Goal: Information Seeking & Learning: Learn about a topic

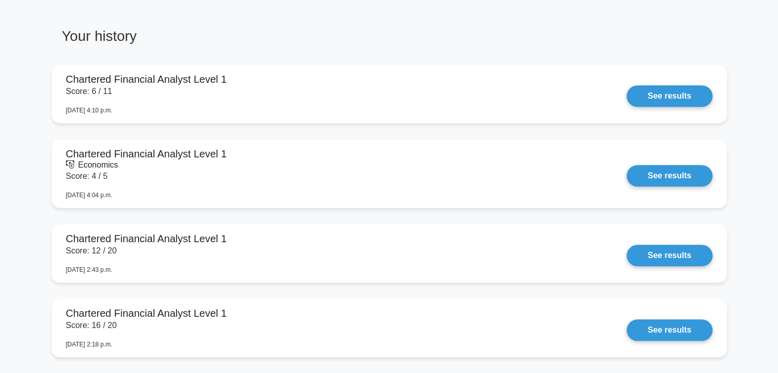
scroll to position [694, 0]
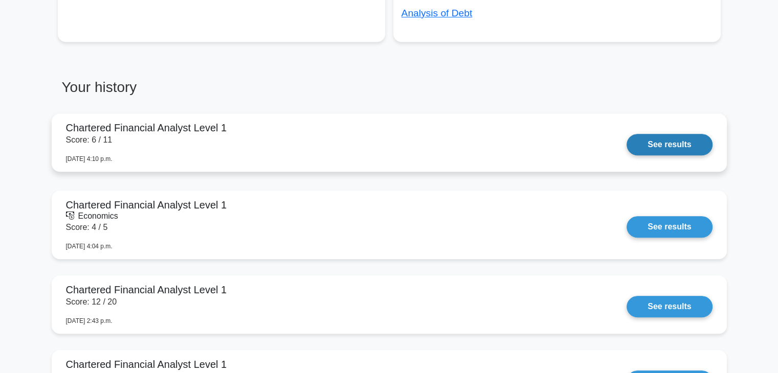
click at [655, 152] on link "See results" at bounding box center [669, 144] width 85 height 21
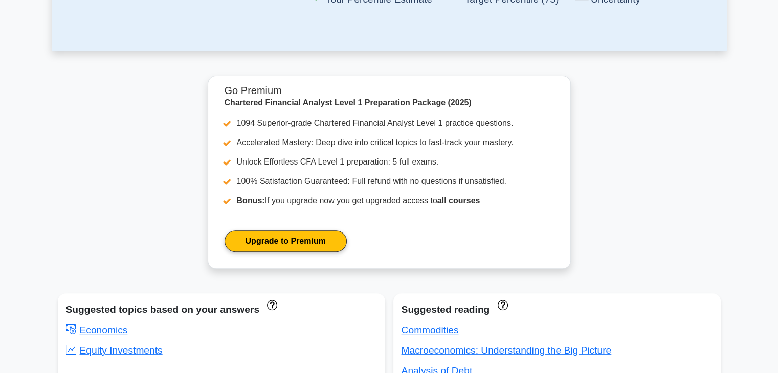
scroll to position [0, 0]
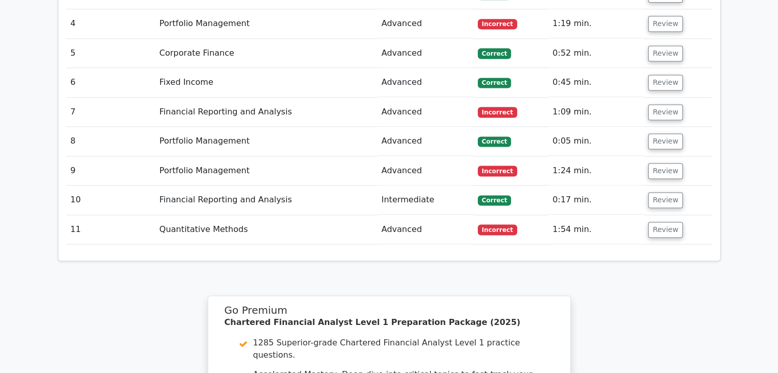
scroll to position [1673, 0]
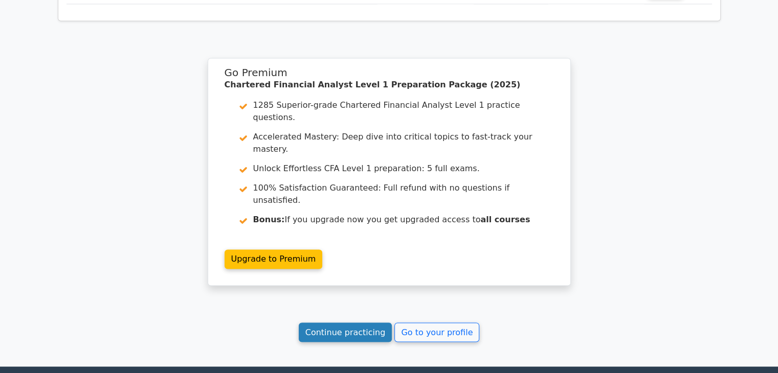
click at [370, 323] on link "Continue practicing" at bounding box center [346, 332] width 94 height 19
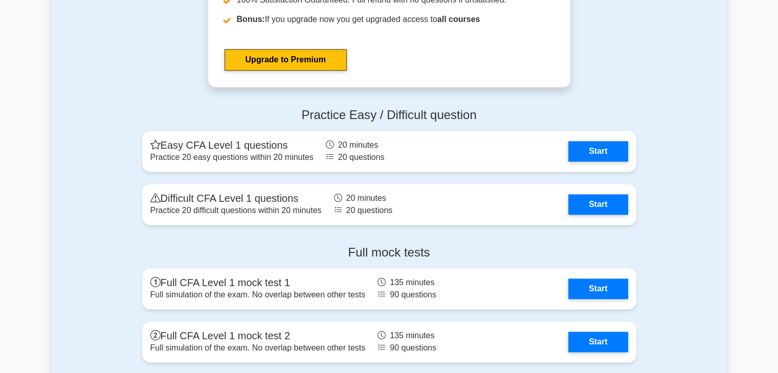
scroll to position [1637, 0]
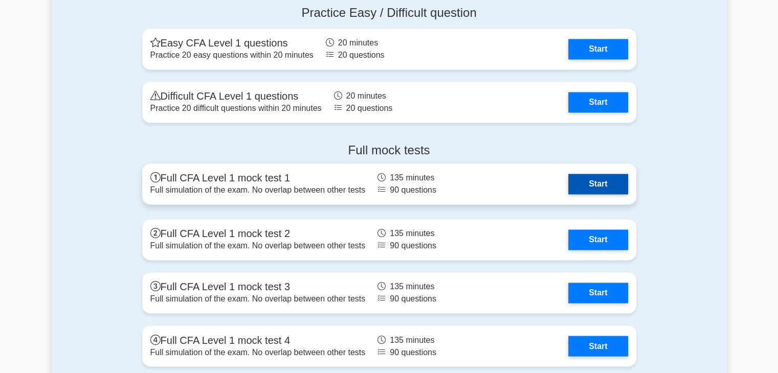
click at [594, 185] on link "Start" at bounding box center [597, 184] width 59 height 20
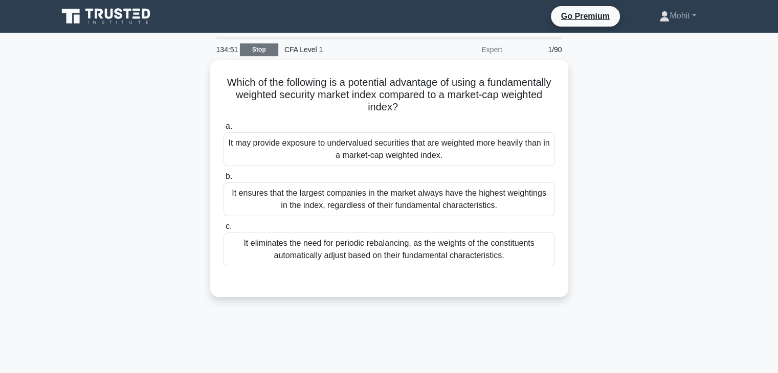
click at [254, 55] on link "Stop" at bounding box center [259, 49] width 38 height 13
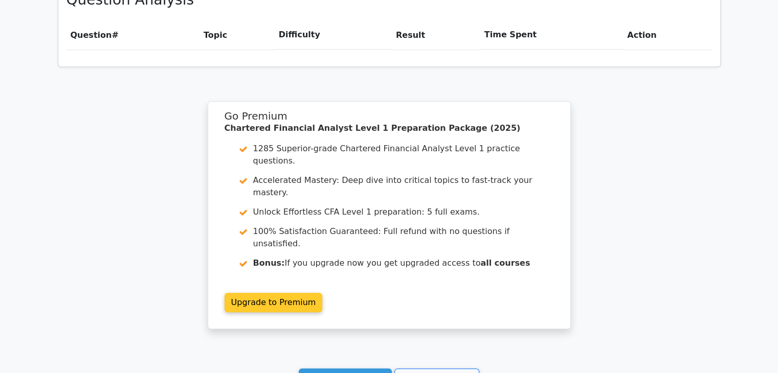
scroll to position [800, 0]
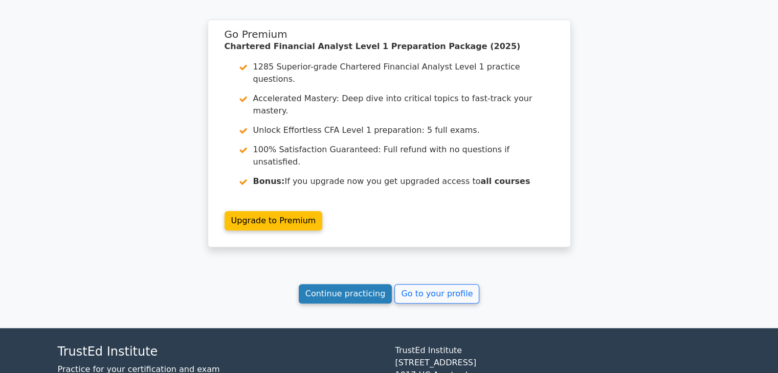
click at [361, 284] on link "Continue practicing" at bounding box center [346, 293] width 94 height 19
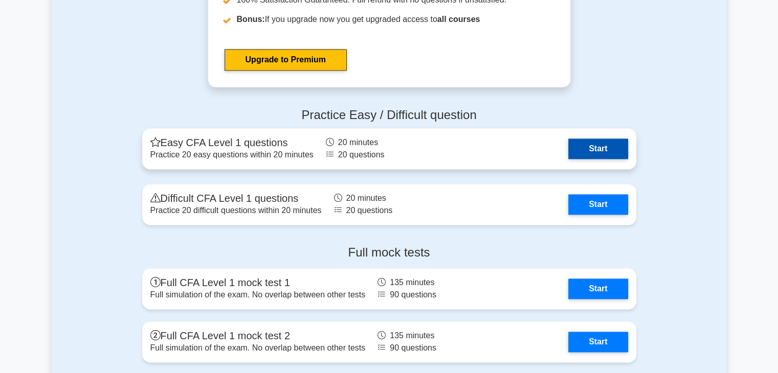
scroll to position [1688, 0]
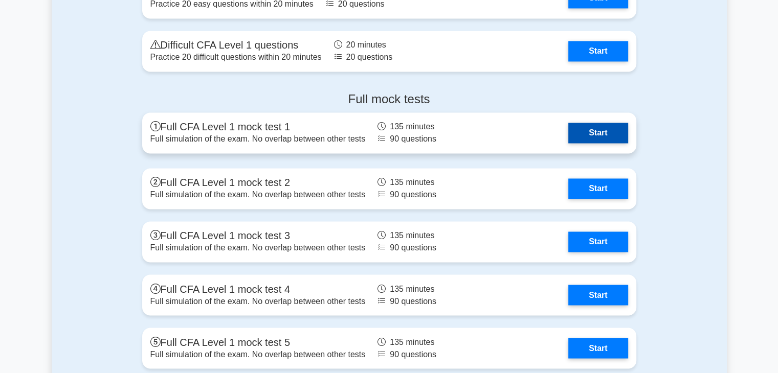
click at [583, 140] on link "Start" at bounding box center [597, 133] width 59 height 20
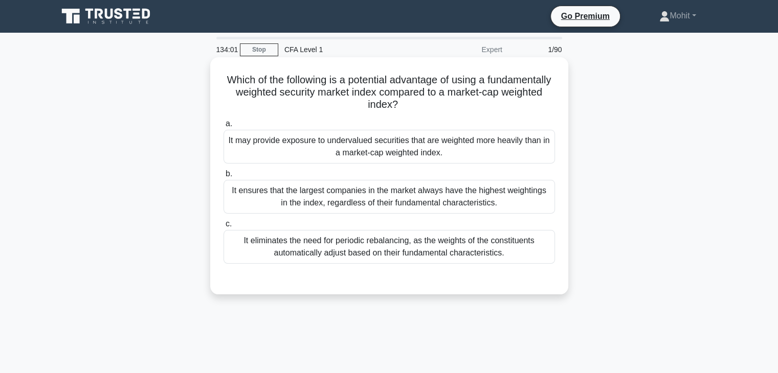
click at [494, 158] on div "It may provide exposure to undervalued securities that are weighted more heavil…" at bounding box center [389, 147] width 331 height 34
click at [224, 127] on input "a. It may provide exposure to undervalued securities that are weighted more hea…" at bounding box center [224, 124] width 0 height 7
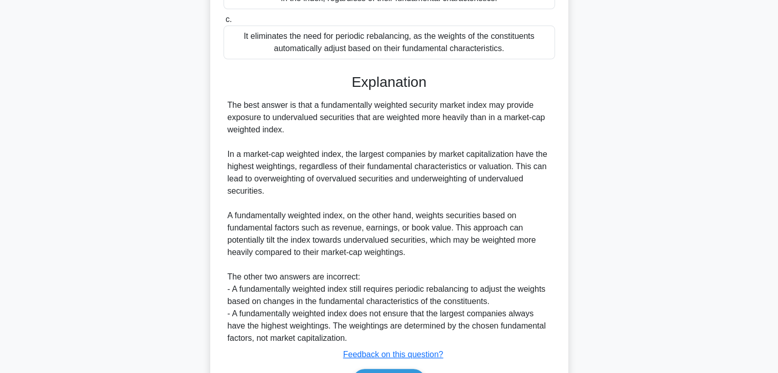
scroll to position [268, 0]
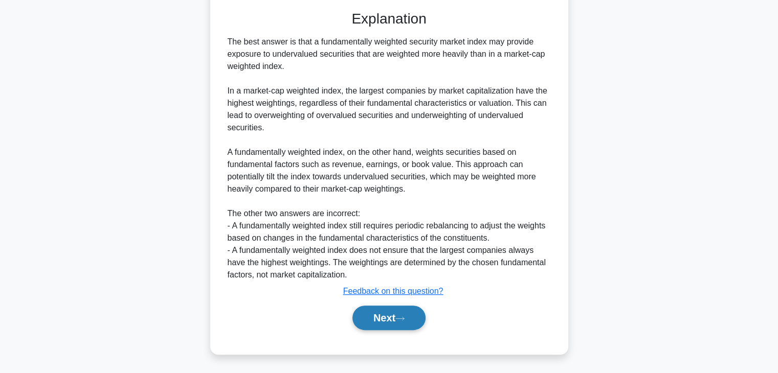
click at [387, 322] on button "Next" at bounding box center [388, 318] width 73 height 25
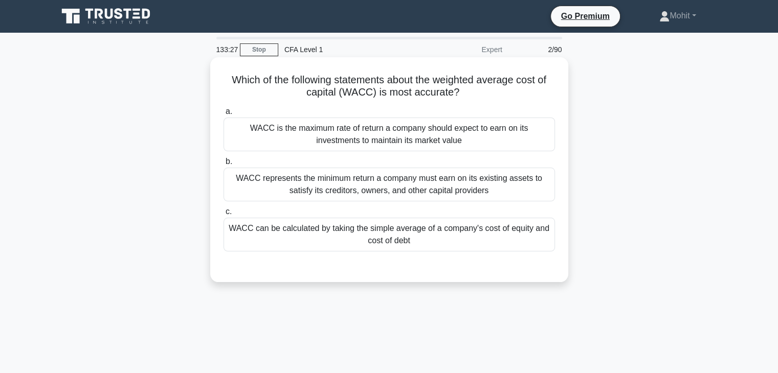
click at [380, 191] on div "WACC represents the minimum return a company must earn on its existing assets t…" at bounding box center [389, 185] width 331 height 34
click at [224, 165] on input "b. WACC represents the minimum return a company must earn on its existing asset…" at bounding box center [224, 162] width 0 height 7
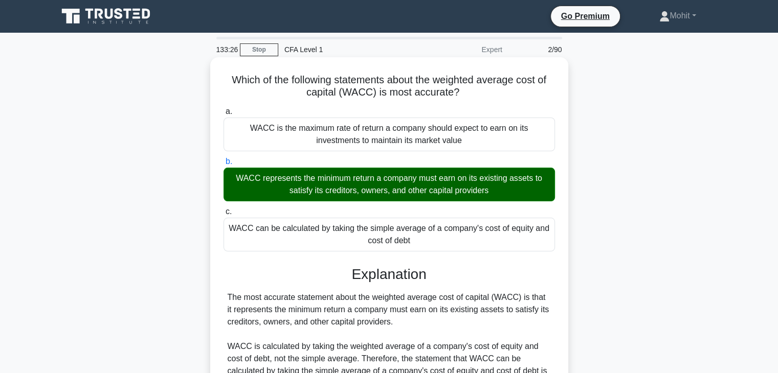
scroll to position [180, 0]
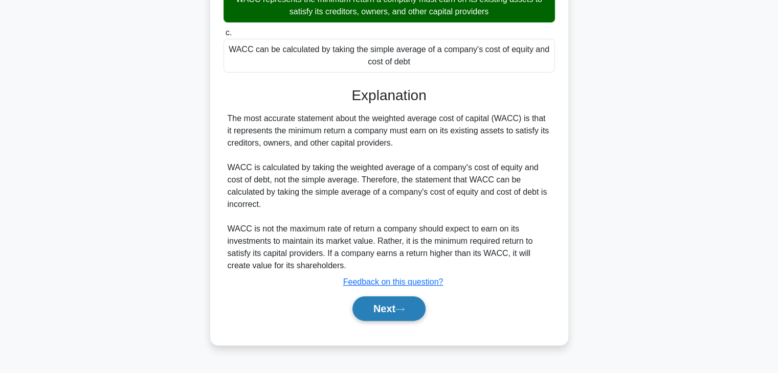
click at [391, 297] on button "Next" at bounding box center [388, 309] width 73 height 25
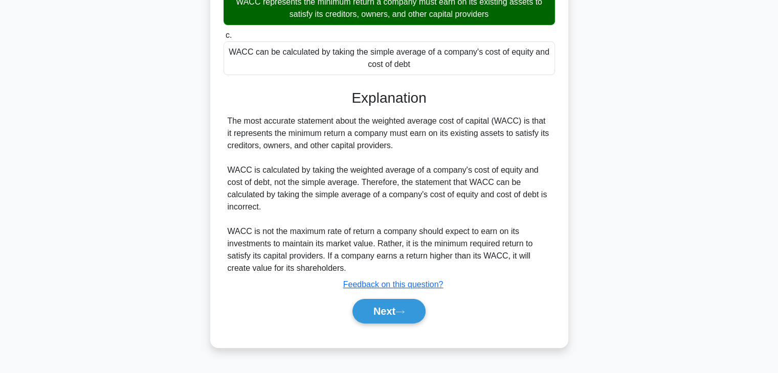
scroll to position [0, 0]
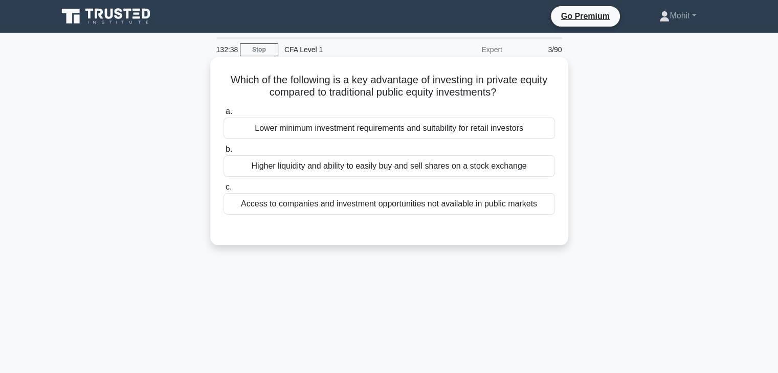
click at [419, 213] on div "Access to companies and investment opportunities not available in public markets" at bounding box center [389, 203] width 331 height 21
click at [224, 191] on input "c. Access to companies and investment opportunities not available in public mar…" at bounding box center [224, 187] width 0 height 7
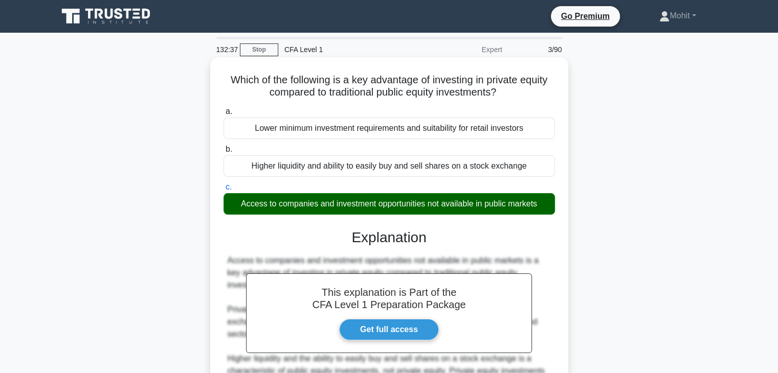
scroll to position [180, 0]
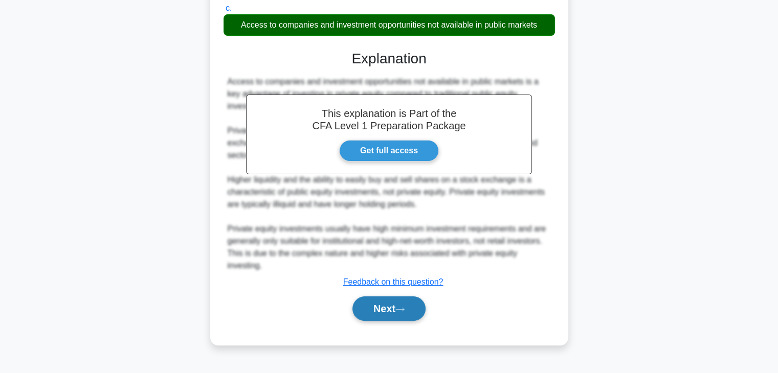
click at [378, 301] on button "Next" at bounding box center [388, 309] width 73 height 25
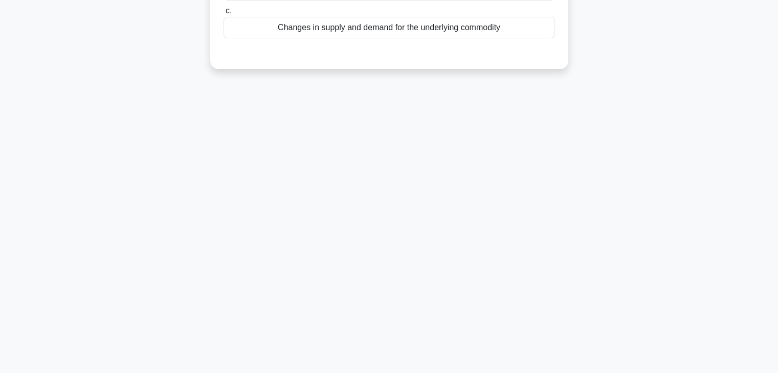
scroll to position [0, 0]
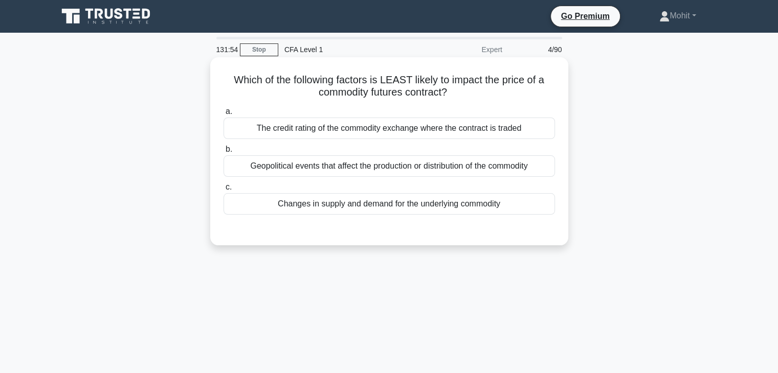
click at [350, 133] on div "The credit rating of the commodity exchange where the contract is traded" at bounding box center [389, 128] width 331 height 21
click at [224, 115] on input "a. The credit rating of the commodity exchange where the contract is traded" at bounding box center [224, 111] width 0 height 7
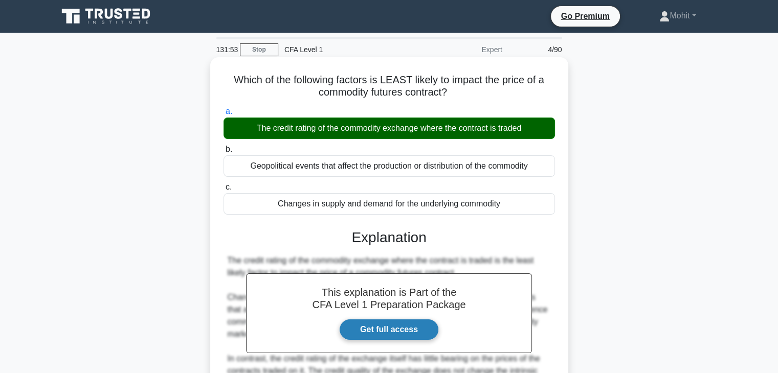
scroll to position [180, 0]
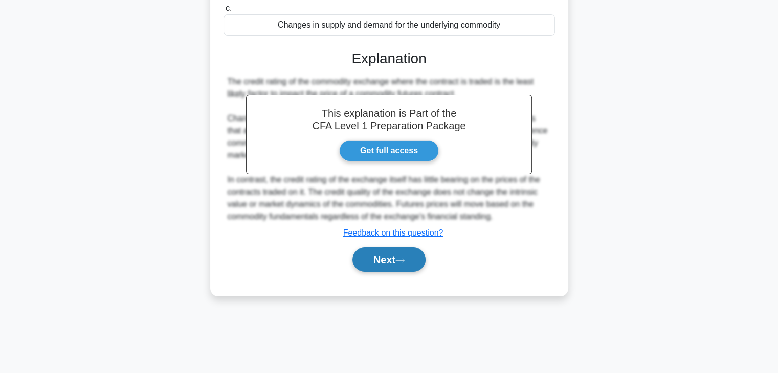
click at [395, 271] on div "Next" at bounding box center [389, 259] width 331 height 33
click at [393, 266] on button "Next" at bounding box center [388, 260] width 73 height 25
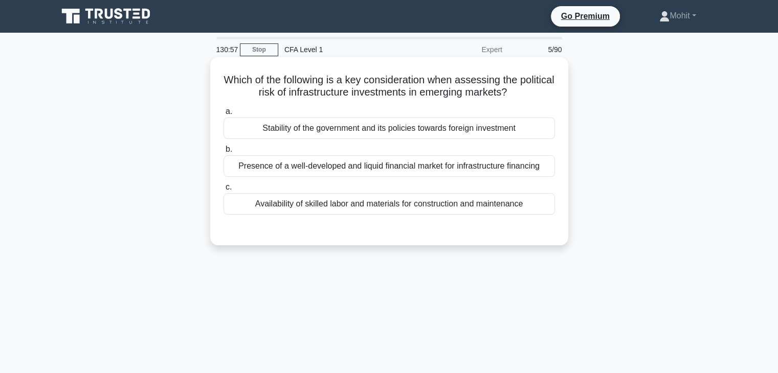
click at [323, 135] on div "Stability of the government and its policies towards foreign investment" at bounding box center [389, 128] width 331 height 21
click at [224, 115] on input "a. Stability of the government and its policies towards foreign investment" at bounding box center [224, 111] width 0 height 7
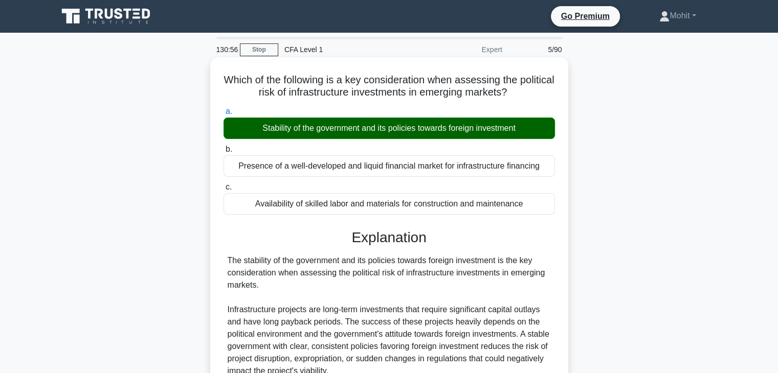
scroll to position [194, 0]
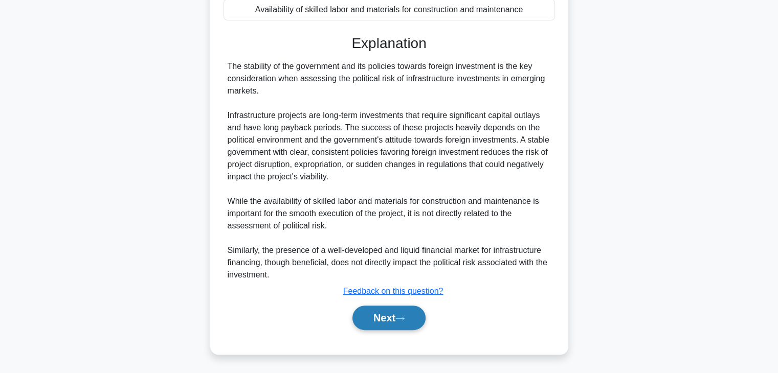
click at [390, 320] on button "Next" at bounding box center [388, 318] width 73 height 25
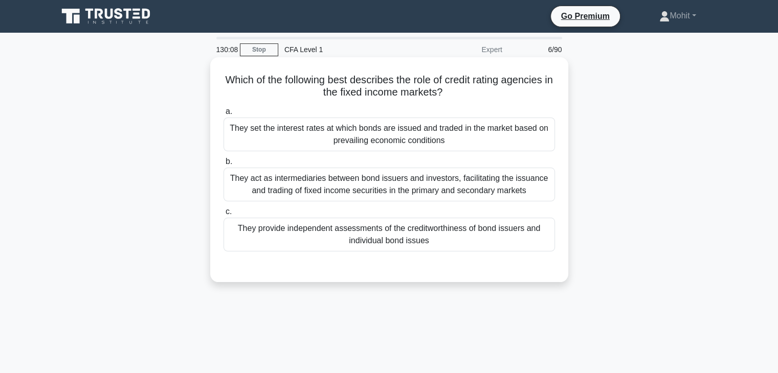
click at [443, 246] on div "They provide independent assessments of the creditworthiness of bond issuers an…" at bounding box center [389, 235] width 331 height 34
click at [224, 215] on input "c. They provide independent assessments of the creditworthiness of bond issuers…" at bounding box center [224, 212] width 0 height 7
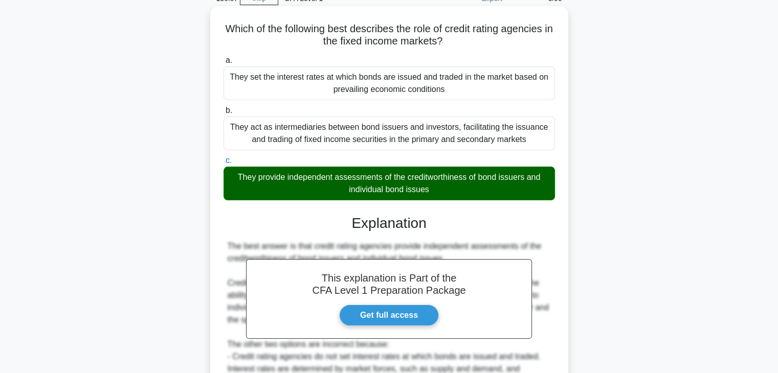
scroll to position [194, 0]
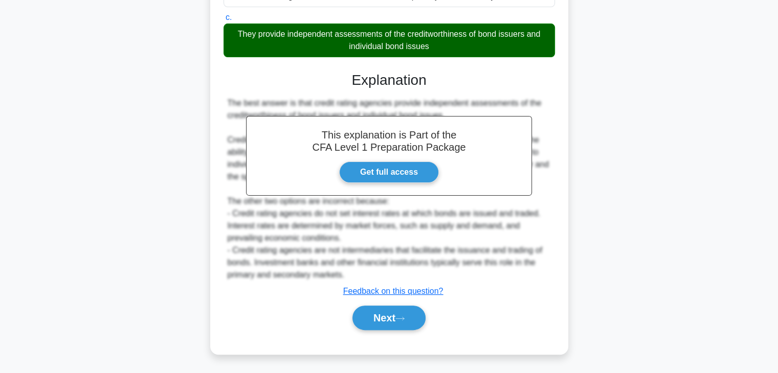
click at [383, 341] on div "a. They set the interest rates at which bonds are issued and traded in the mark…" at bounding box center [388, 126] width 333 height 434
click at [388, 311] on button "Next" at bounding box center [388, 318] width 73 height 25
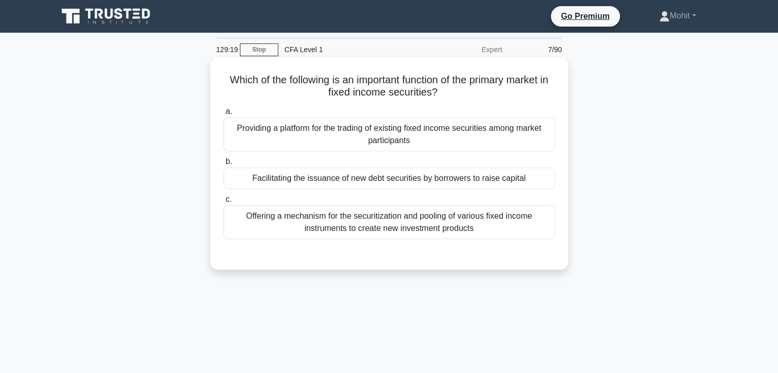
click at [379, 140] on div "Providing a platform for the trading of existing fixed income securities among …" at bounding box center [389, 135] width 331 height 34
click at [224, 115] on input "a. Providing a platform for the trading of existing fixed income securities amo…" at bounding box center [224, 111] width 0 height 7
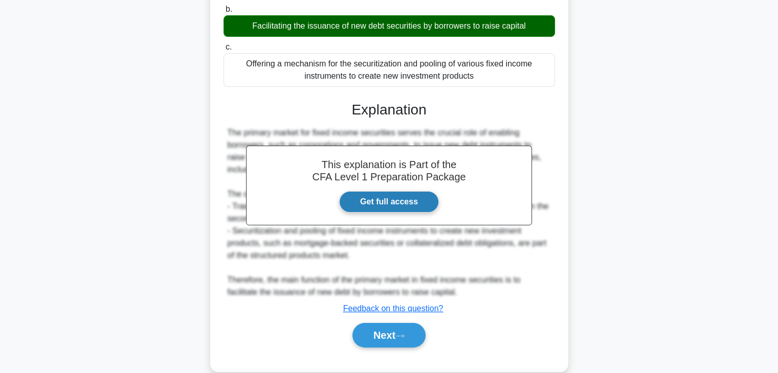
scroll to position [180, 0]
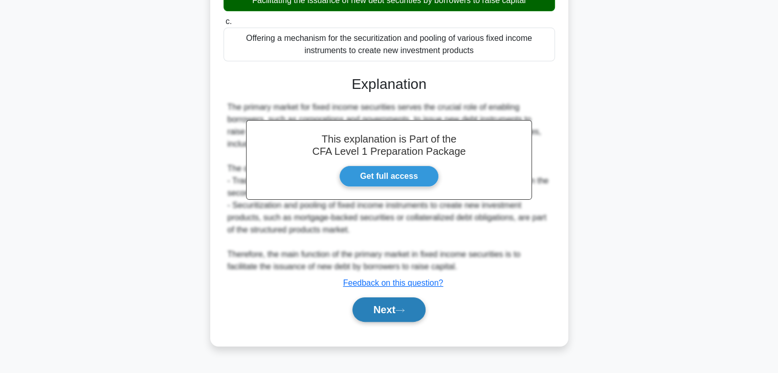
click at [393, 299] on button "Next" at bounding box center [388, 310] width 73 height 25
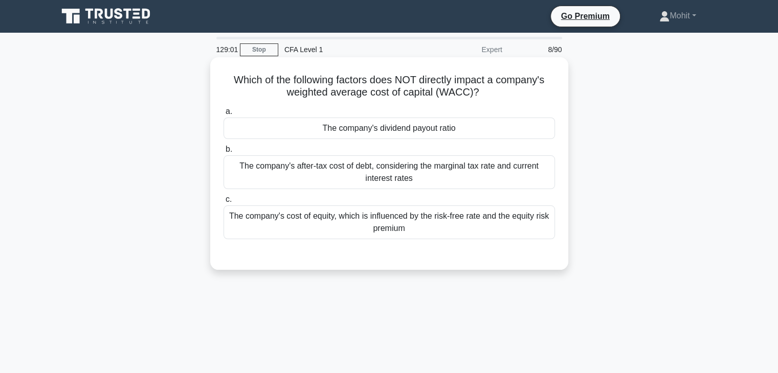
click at [404, 129] on div "The company's dividend payout ratio" at bounding box center [389, 128] width 331 height 21
click at [224, 115] on input "a. The company's dividend payout ratio" at bounding box center [224, 111] width 0 height 7
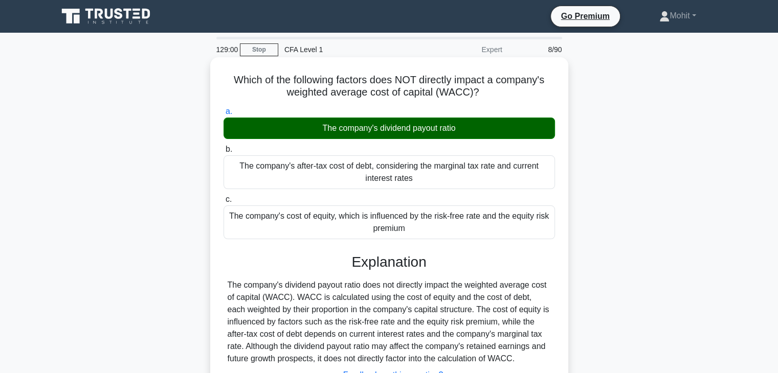
scroll to position [180, 0]
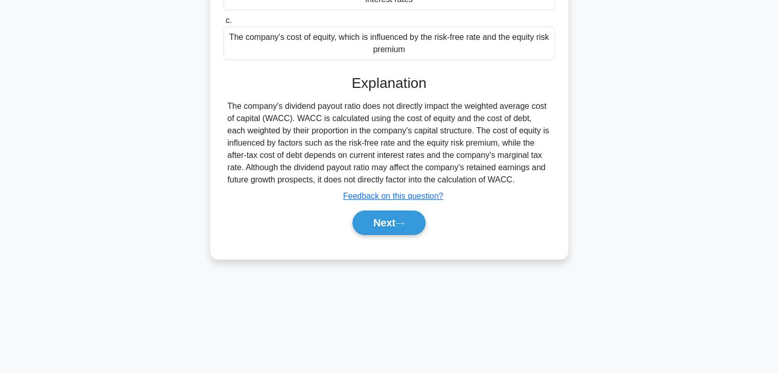
click at [403, 208] on div "Next" at bounding box center [389, 223] width 331 height 33
click at [402, 211] on button "Next" at bounding box center [388, 223] width 73 height 25
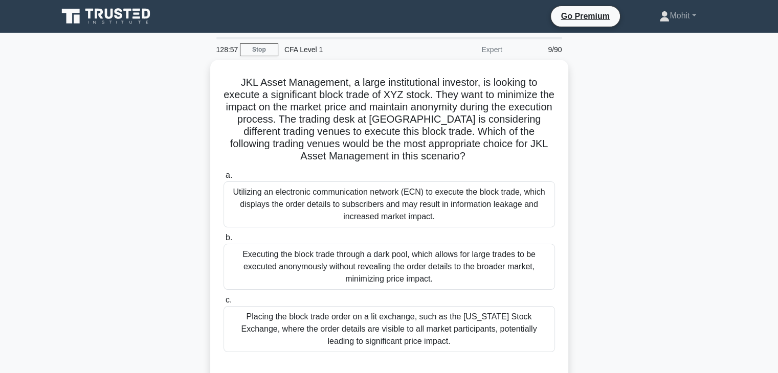
scroll to position [51, 0]
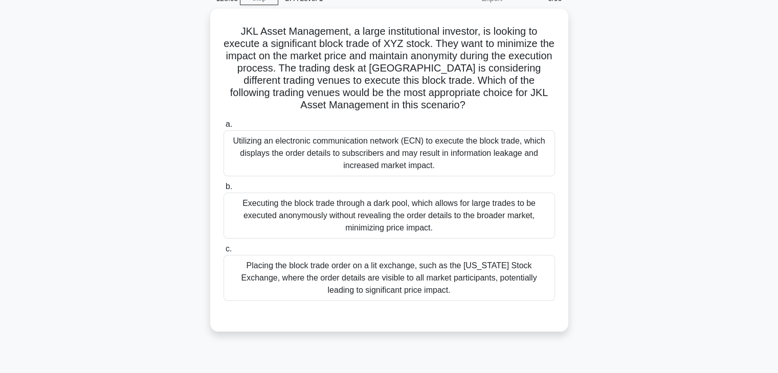
click at [402, 212] on div "Executing the block trade through a dark pool, which allows for large trades to…" at bounding box center [389, 216] width 331 height 46
click at [224, 190] on input "b. Executing the block trade through a dark pool, which allows for large trades…" at bounding box center [224, 187] width 0 height 7
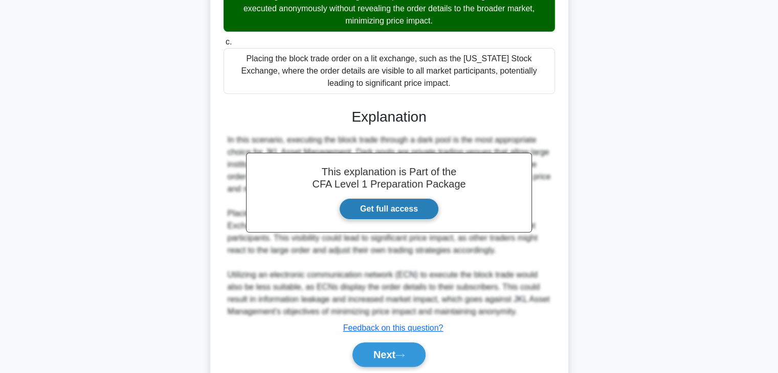
scroll to position [293, 0]
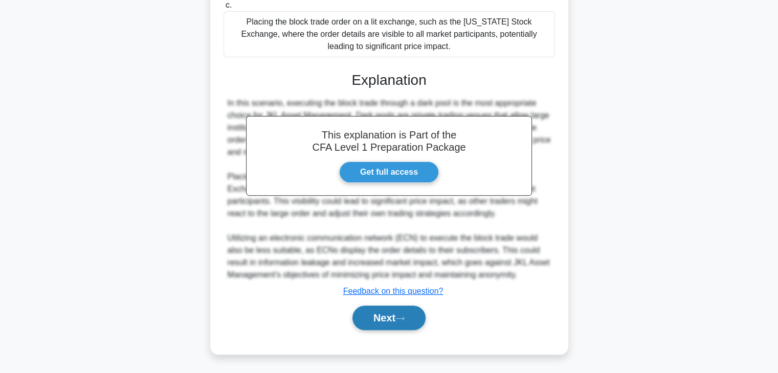
click at [391, 313] on button "Next" at bounding box center [388, 318] width 73 height 25
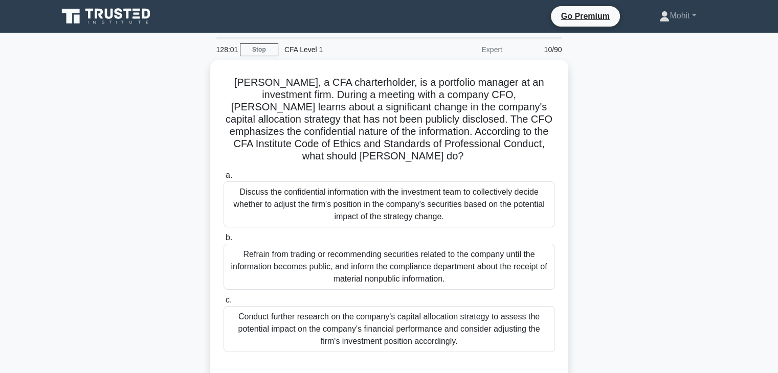
scroll to position [51, 0]
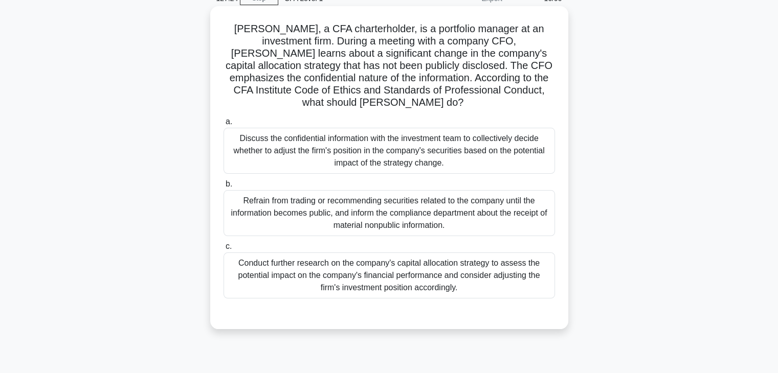
click at [405, 215] on div "Refrain from trading or recommending securities related to the company until th…" at bounding box center [389, 213] width 331 height 46
click at [224, 188] on input "b. Refrain from trading or recommending securities related to the company until…" at bounding box center [224, 184] width 0 height 7
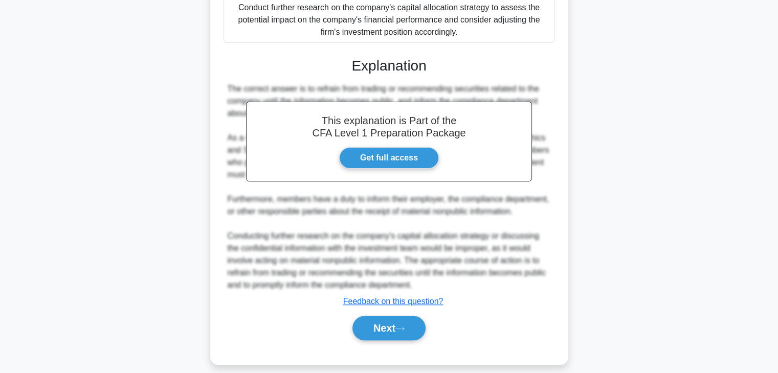
scroll to position [317, 0]
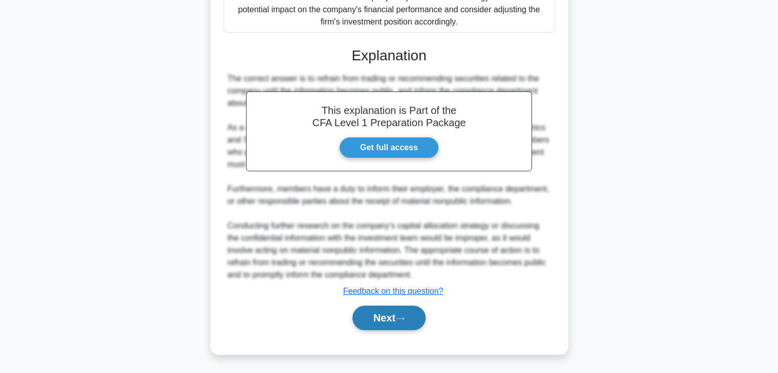
click at [405, 324] on button "Next" at bounding box center [388, 318] width 73 height 25
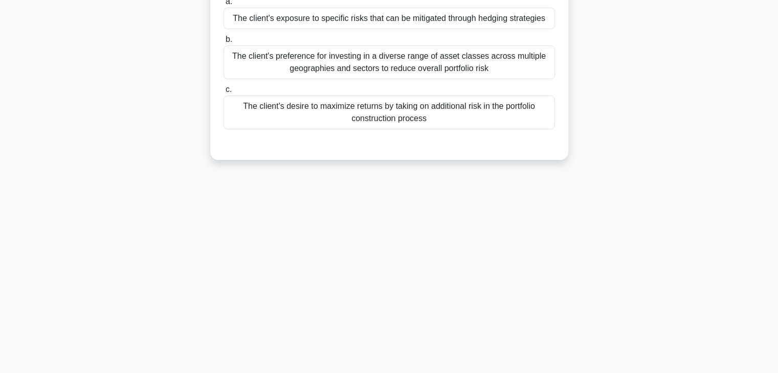
scroll to position [0, 0]
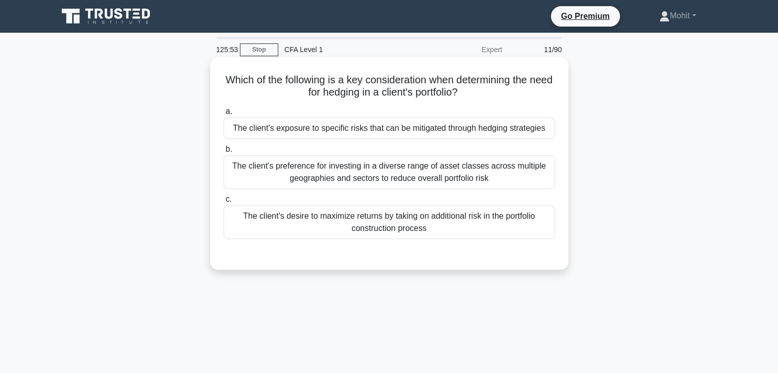
click at [418, 188] on div "The client's preference for investing in a diverse range of asset classes acros…" at bounding box center [389, 172] width 331 height 34
click at [224, 153] on input "b. The client's preference for investing in a diverse range of asset classes ac…" at bounding box center [224, 149] width 0 height 7
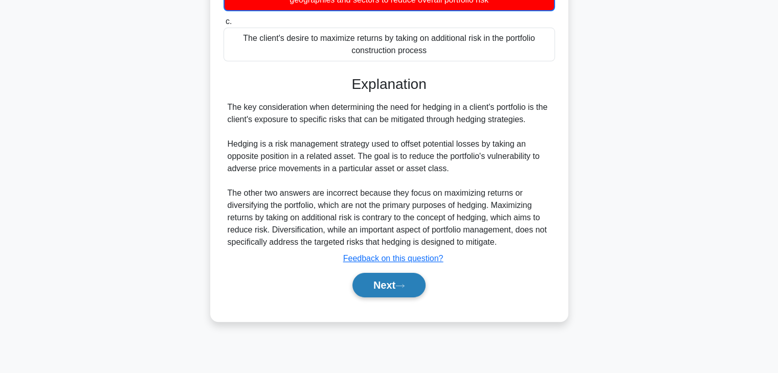
click at [369, 287] on button "Next" at bounding box center [388, 285] width 73 height 25
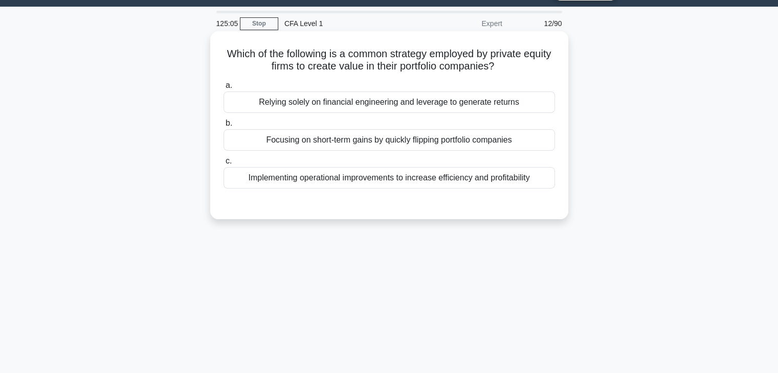
click at [487, 187] on div "Implementing operational improvements to increase efficiency and profitability" at bounding box center [389, 177] width 331 height 21
click at [224, 165] on input "c. Implementing operational improvements to increase efficiency and profitabili…" at bounding box center [224, 161] width 0 height 7
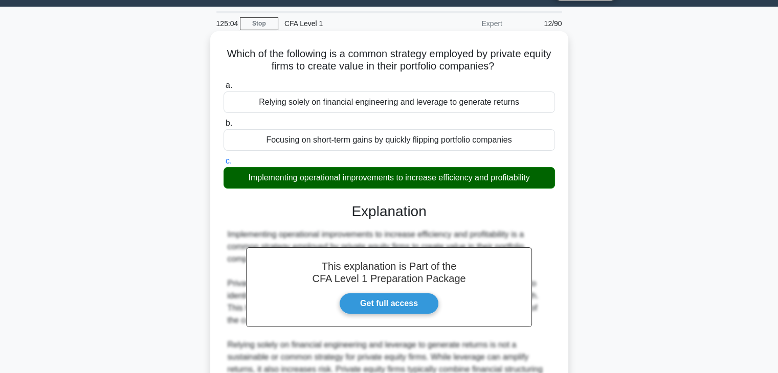
scroll to position [194, 0]
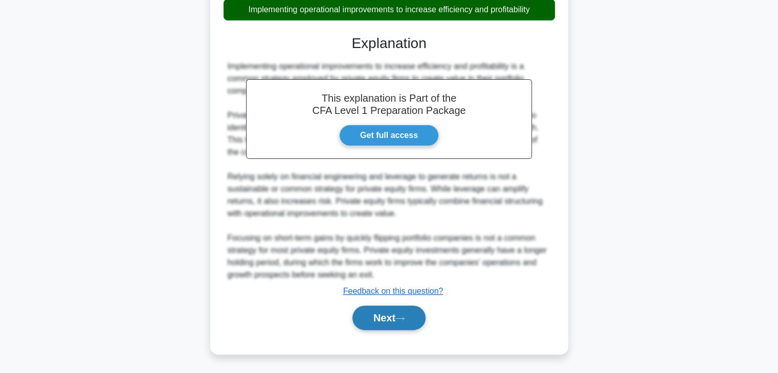
click at [409, 309] on button "Next" at bounding box center [388, 318] width 73 height 25
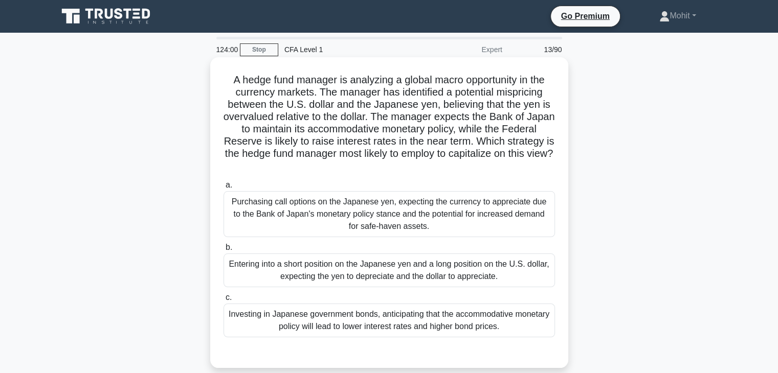
click at [445, 273] on div "Entering into a short position on the Japanese yen and a long position on the U…" at bounding box center [389, 271] width 331 height 34
click at [224, 251] on input "b. Entering into a short position on the Japanese yen and a long position on th…" at bounding box center [224, 247] width 0 height 7
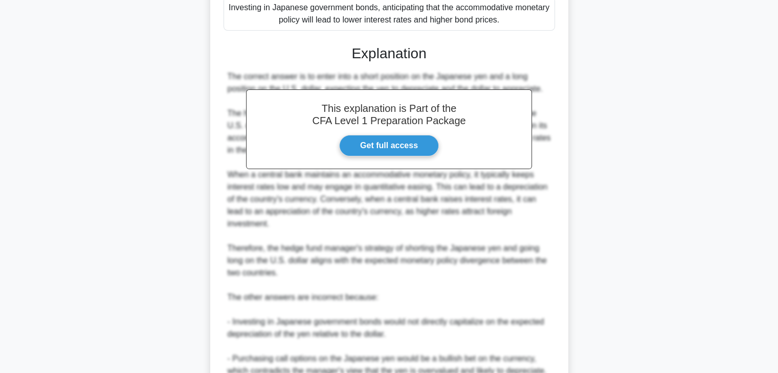
scroll to position [358, 0]
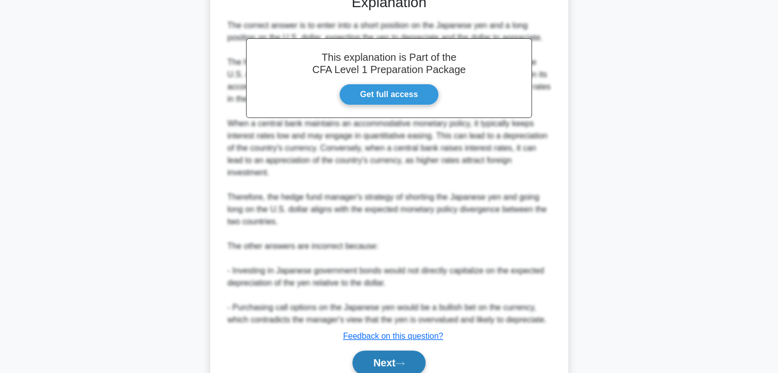
click at [392, 357] on button "Next" at bounding box center [388, 363] width 73 height 25
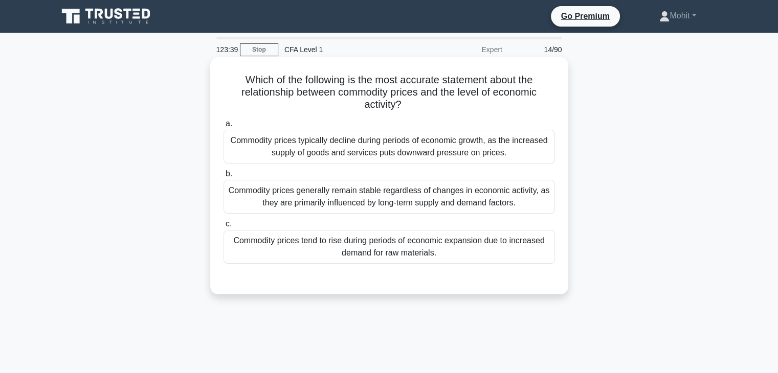
click at [483, 247] on div "Commodity prices tend to rise during periods of economic expansion due to incre…" at bounding box center [389, 247] width 331 height 34
click at [224, 228] on input "c. Commodity prices tend to rise during periods of economic expansion due to in…" at bounding box center [224, 224] width 0 height 7
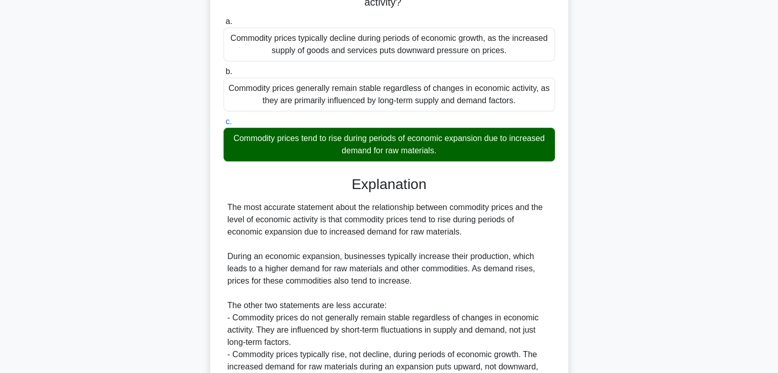
scroll to position [207, 0]
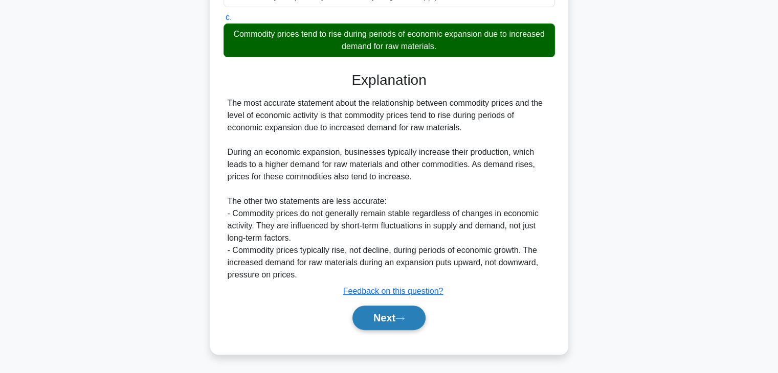
click at [405, 320] on icon at bounding box center [399, 319] width 9 height 6
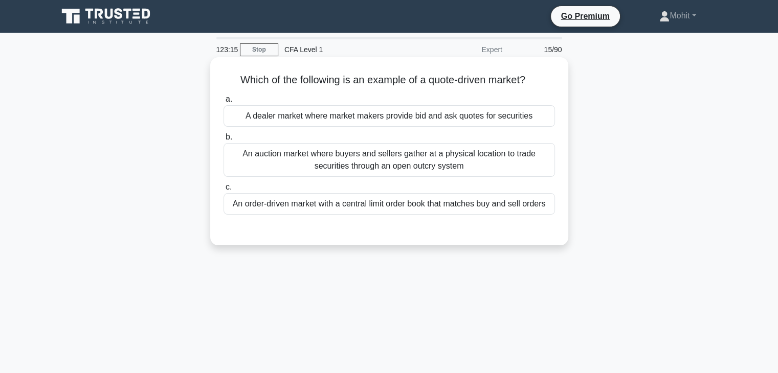
click at [454, 116] on div "A dealer market where market makers provide bid and ask quotes for securities" at bounding box center [389, 115] width 331 height 21
click at [224, 103] on input "a. A dealer market where market makers provide bid and ask quotes for securities" at bounding box center [224, 99] width 0 height 7
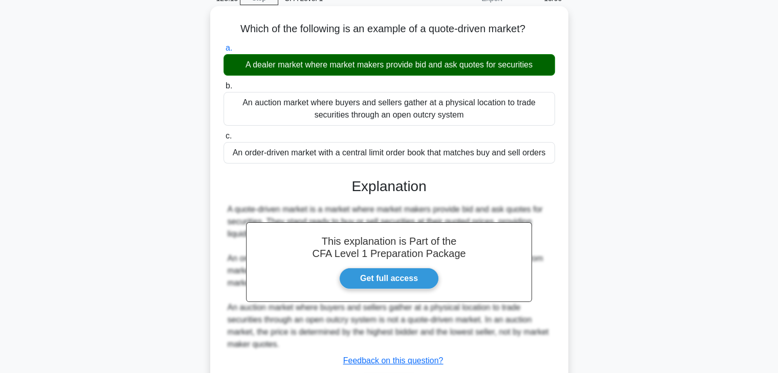
scroll to position [180, 0]
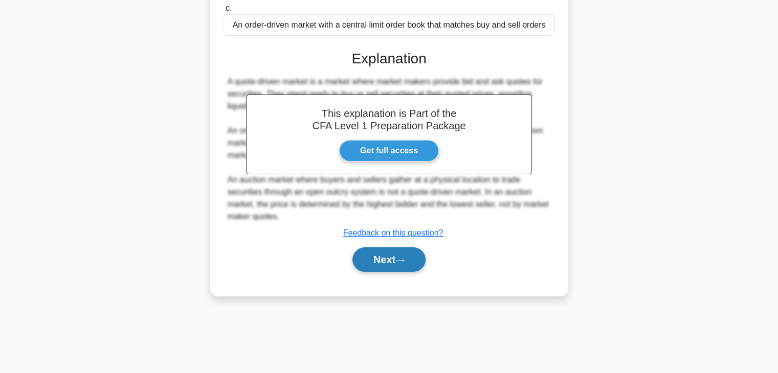
click at [399, 260] on button "Next" at bounding box center [388, 260] width 73 height 25
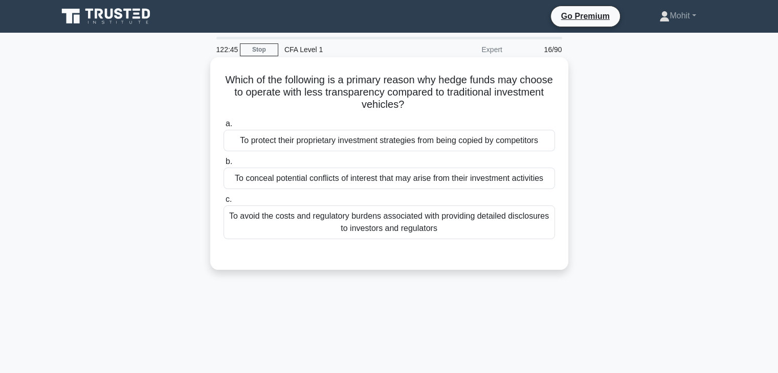
click at [354, 144] on div "To protect their proprietary investment strategies from being copied by competi…" at bounding box center [389, 140] width 331 height 21
click at [224, 127] on input "a. To protect their proprietary investment strategies from being copied by comp…" at bounding box center [224, 124] width 0 height 7
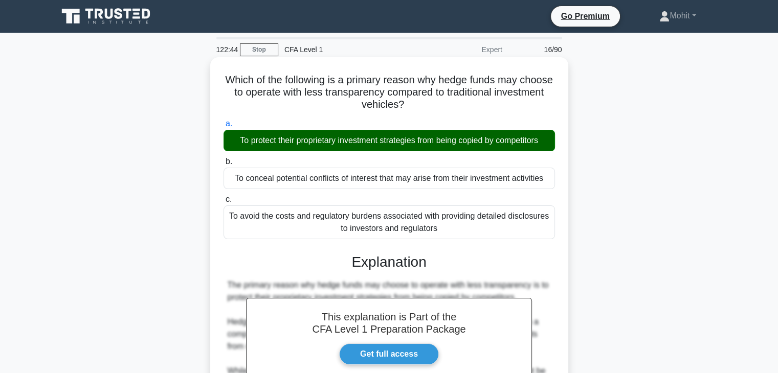
scroll to position [180, 0]
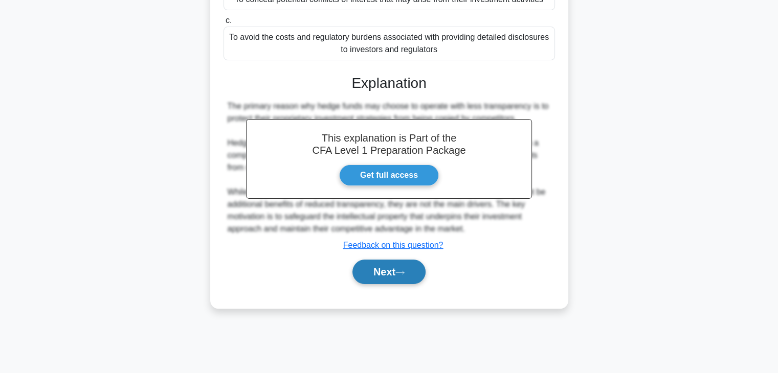
click at [383, 269] on button "Next" at bounding box center [388, 272] width 73 height 25
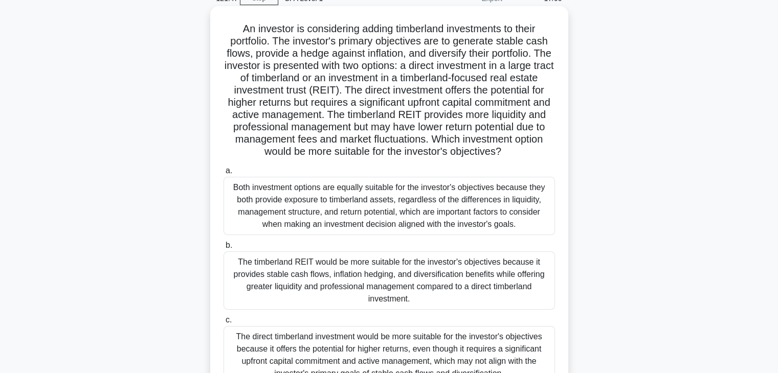
scroll to position [102, 0]
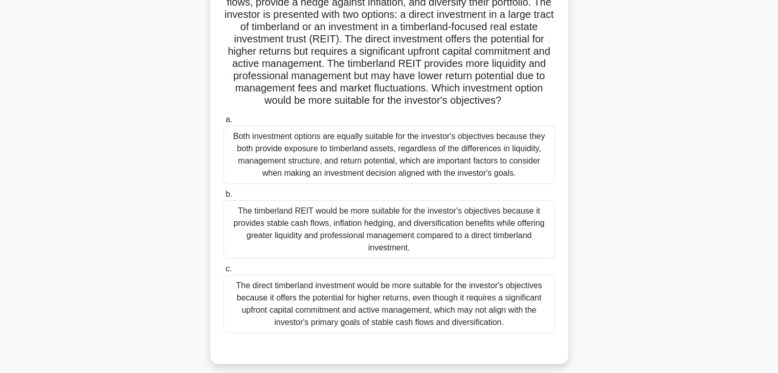
click at [424, 257] on div "The timberland REIT would be more suitable for the investor's objectives becaus…" at bounding box center [389, 230] width 331 height 58
click at [224, 198] on input "b. The timberland REIT would be more suitable for the investor's objectives bec…" at bounding box center [224, 194] width 0 height 7
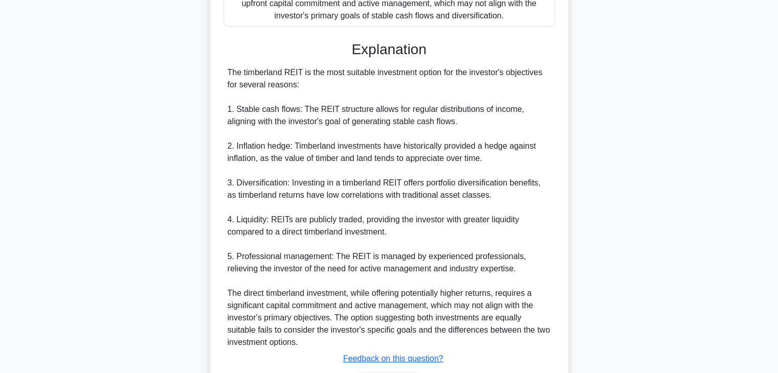
scroll to position [489, 0]
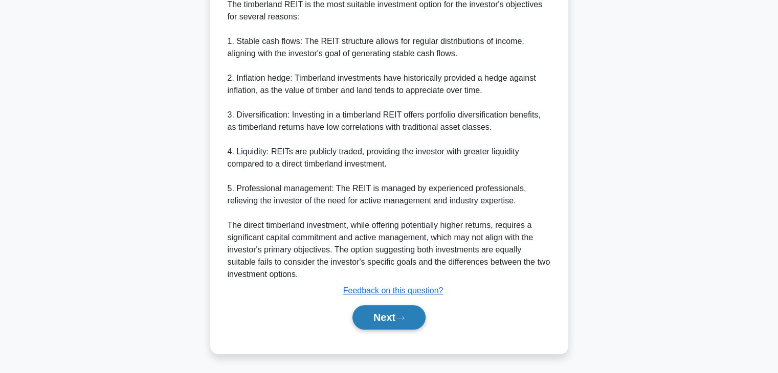
click at [405, 306] on button "Next" at bounding box center [388, 317] width 73 height 25
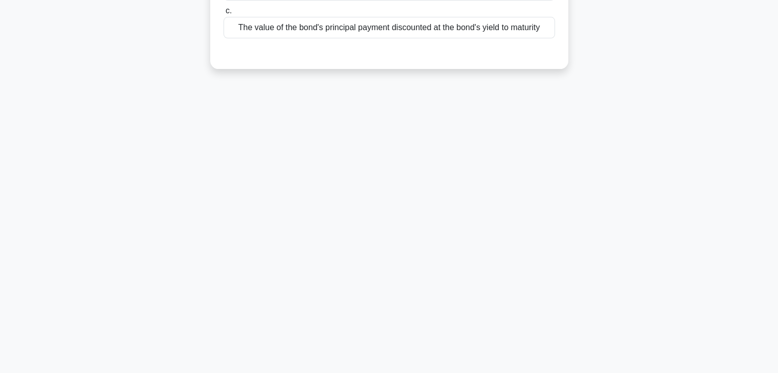
scroll to position [0, 0]
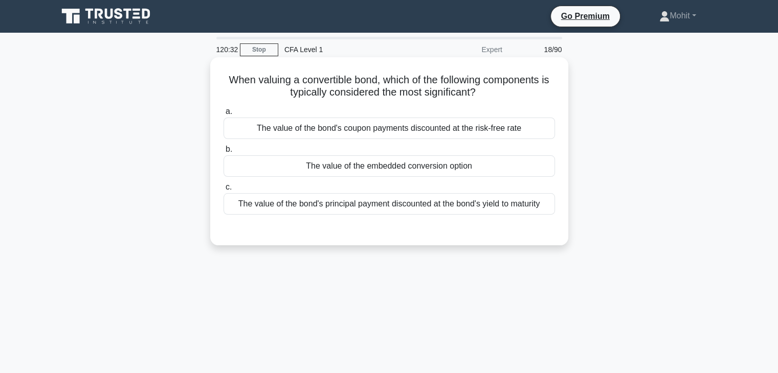
click at [466, 168] on div "The value of the embedded conversion option" at bounding box center [389, 165] width 331 height 21
click at [224, 153] on input "b. The value of the embedded conversion option" at bounding box center [224, 149] width 0 height 7
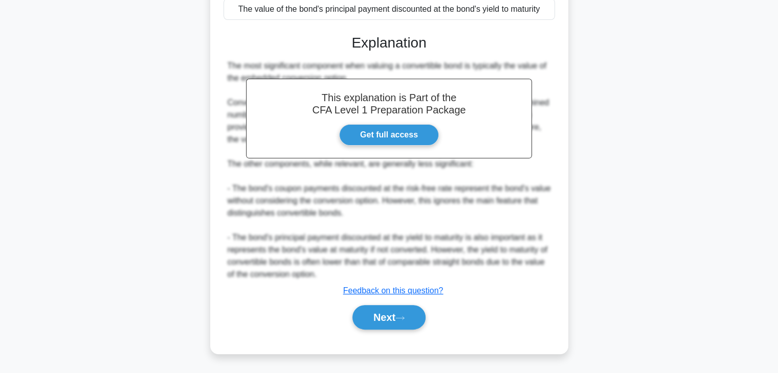
scroll to position [207, 0]
click at [397, 338] on div "a. The value of the bond's coupon payments discounted at the risk-free rate b. …" at bounding box center [388, 125] width 333 height 434
click at [394, 320] on button "Next" at bounding box center [388, 317] width 73 height 25
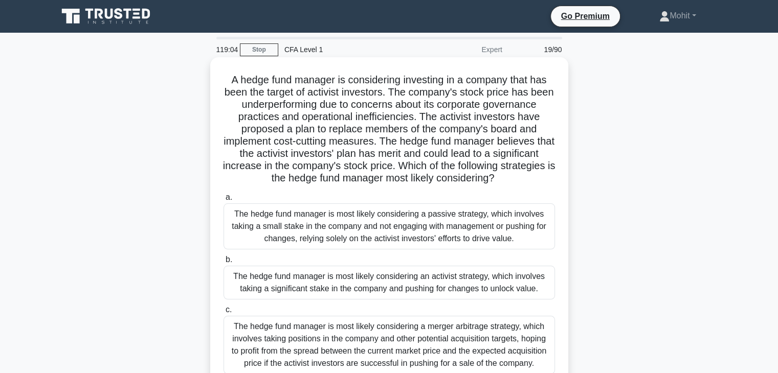
scroll to position [51, 0]
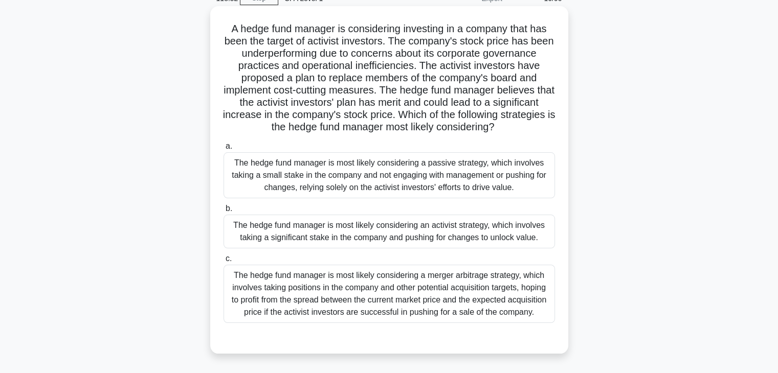
click at [459, 242] on div "The hedge fund manager is most likely considering an activist strategy, which i…" at bounding box center [389, 232] width 331 height 34
click at [224, 212] on input "b. The hedge fund manager is most likely considering an activist strategy, whic…" at bounding box center [224, 209] width 0 height 7
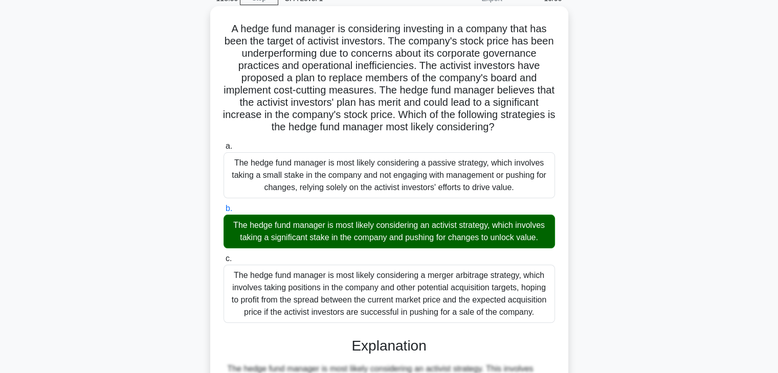
scroll to position [329, 0]
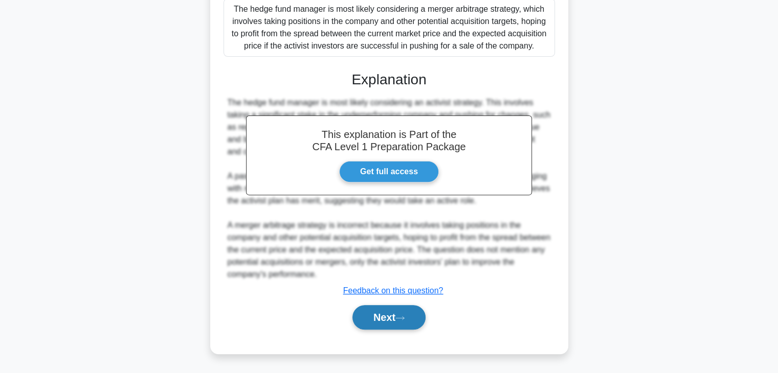
click at [412, 328] on button "Next" at bounding box center [388, 317] width 73 height 25
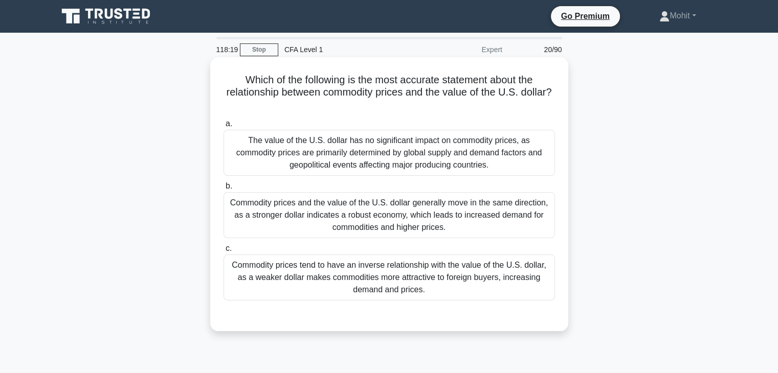
click at [272, 221] on div "Commodity prices and the value of the U.S. dollar generally move in the same di…" at bounding box center [389, 215] width 331 height 46
click at [224, 190] on input "b. Commodity prices and the value of the U.S. dollar generally move in the same…" at bounding box center [224, 186] width 0 height 7
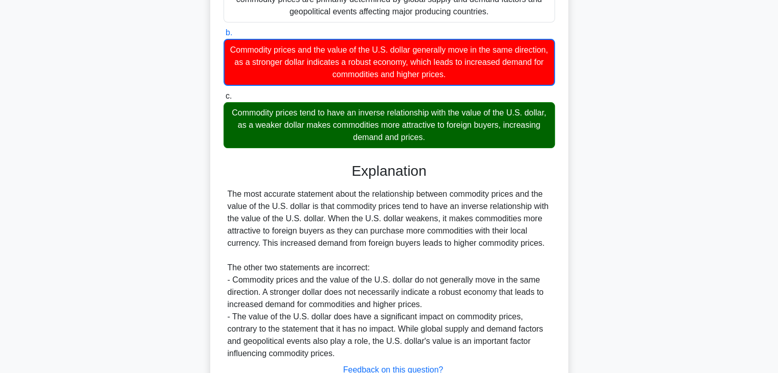
scroll to position [232, 0]
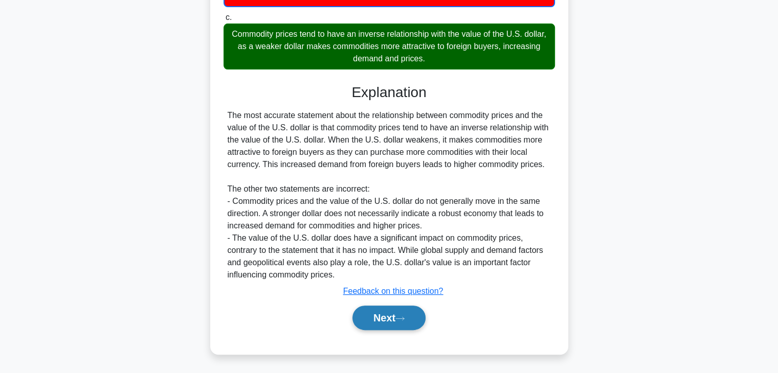
click at [388, 321] on button "Next" at bounding box center [388, 318] width 73 height 25
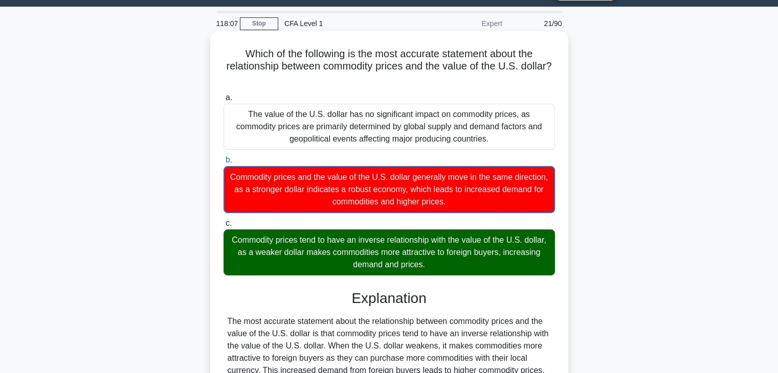
scroll to position [0, 0]
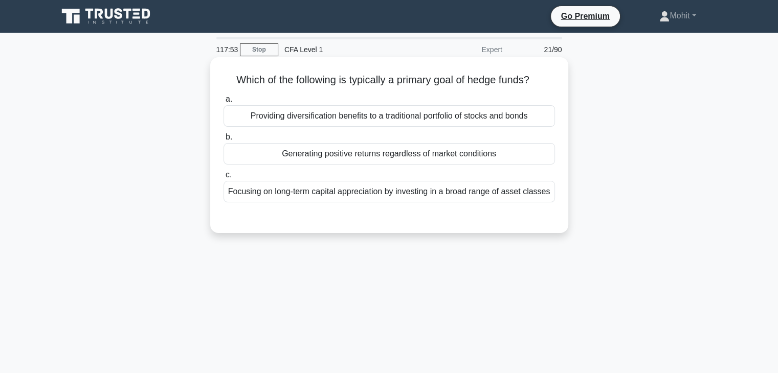
click at [369, 156] on div "Generating positive returns regardless of market conditions" at bounding box center [389, 153] width 331 height 21
click at [224, 141] on input "b. Generating positive returns regardless of market conditions" at bounding box center [224, 137] width 0 height 7
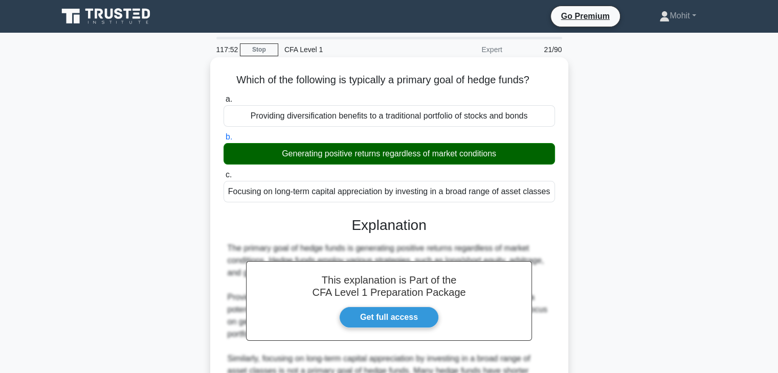
scroll to position [180, 0]
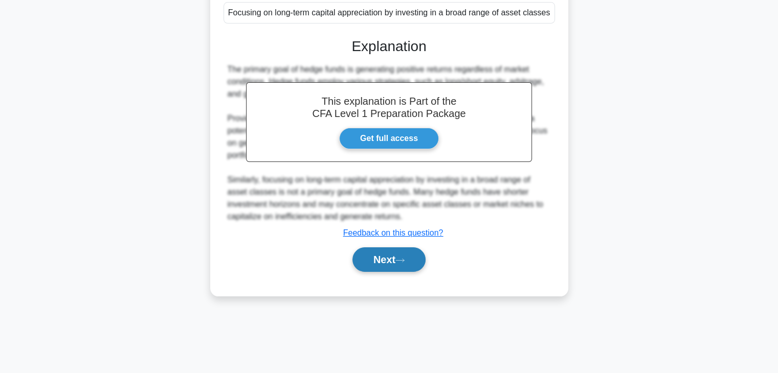
click at [378, 266] on button "Next" at bounding box center [388, 260] width 73 height 25
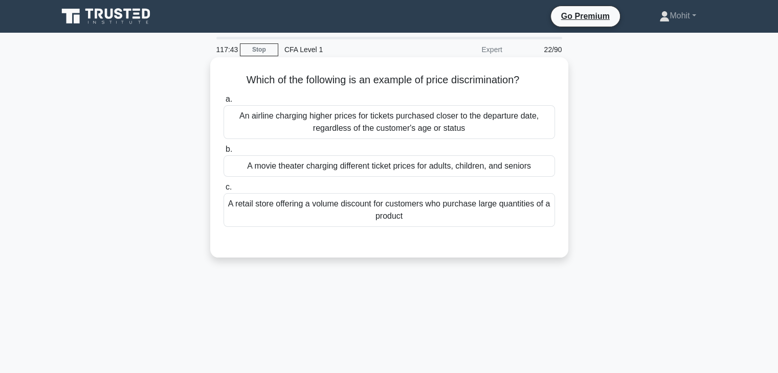
click at [284, 131] on div "An airline charging higher prices for tickets purchased closer to the departure…" at bounding box center [389, 122] width 331 height 34
click at [224, 103] on input "a. An airline charging higher prices for tickets purchased closer to the depart…" at bounding box center [224, 99] width 0 height 7
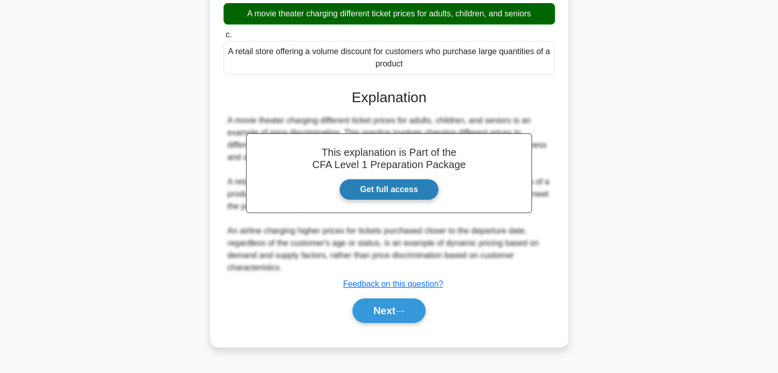
scroll to position [180, 0]
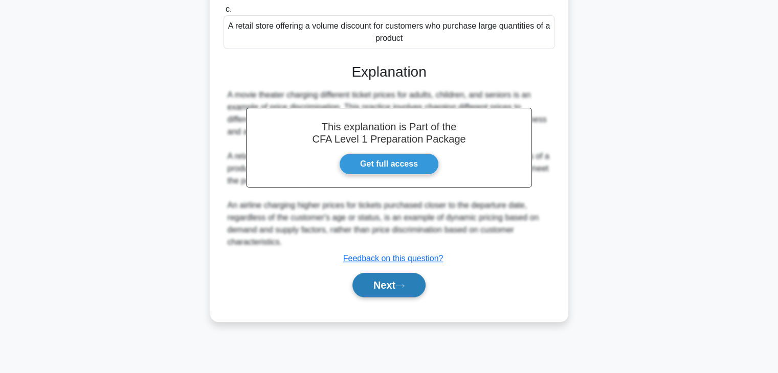
click at [411, 288] on button "Next" at bounding box center [388, 285] width 73 height 25
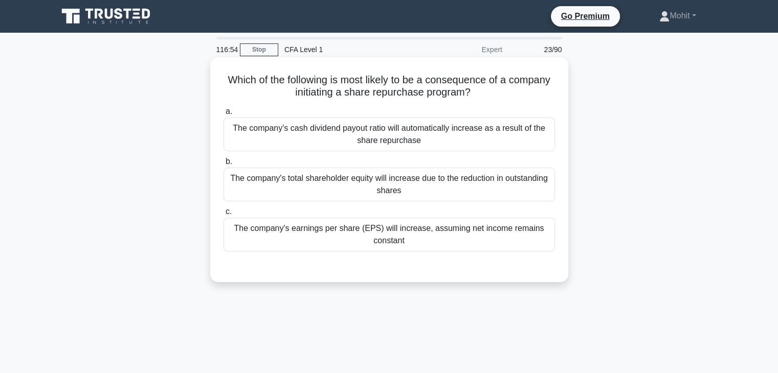
click at [397, 239] on div "The company's earnings per share (EPS) will increase, assuming net income remai…" at bounding box center [389, 235] width 331 height 34
click at [224, 215] on input "c. The company's earnings per share (EPS) will increase, assuming net income re…" at bounding box center [224, 212] width 0 height 7
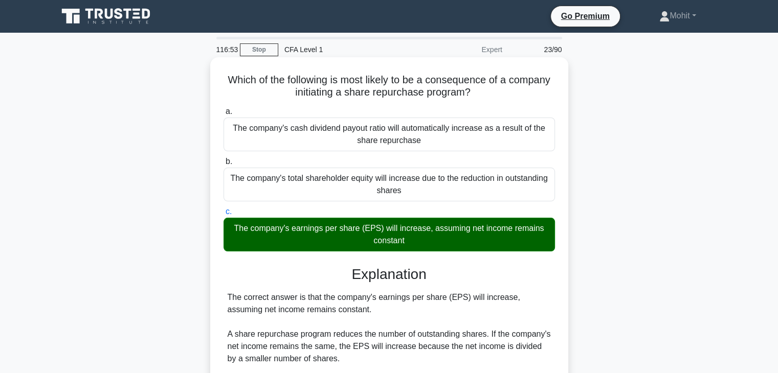
scroll to position [207, 0]
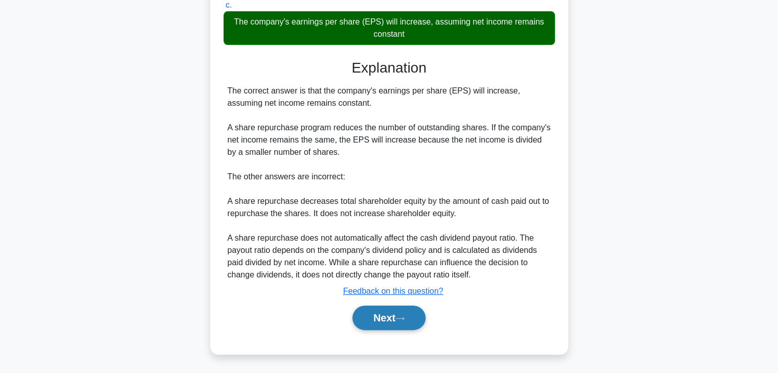
click at [402, 326] on button "Next" at bounding box center [388, 318] width 73 height 25
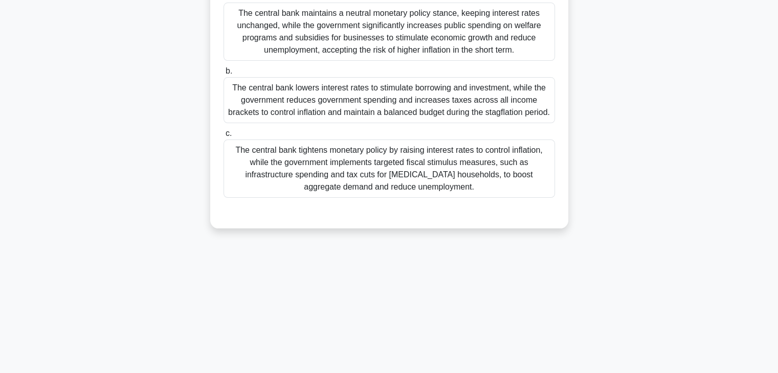
scroll to position [0, 0]
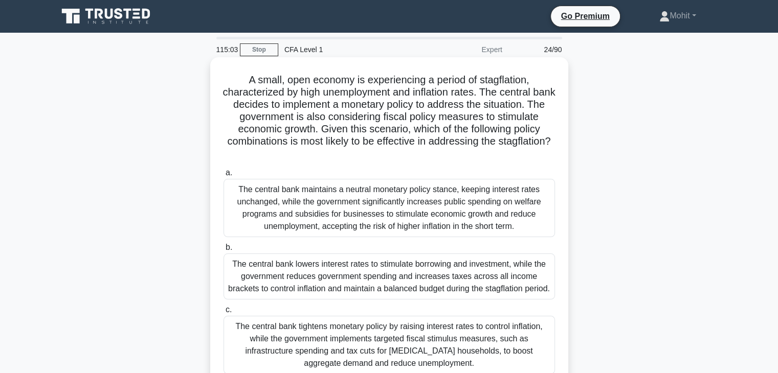
click at [355, 283] on div "The central bank lowers interest rates to stimulate borrowing and investment, w…" at bounding box center [389, 277] width 331 height 46
click at [224, 251] on input "b. The central bank lowers interest rates to stimulate borrowing and investment…" at bounding box center [224, 247] width 0 height 7
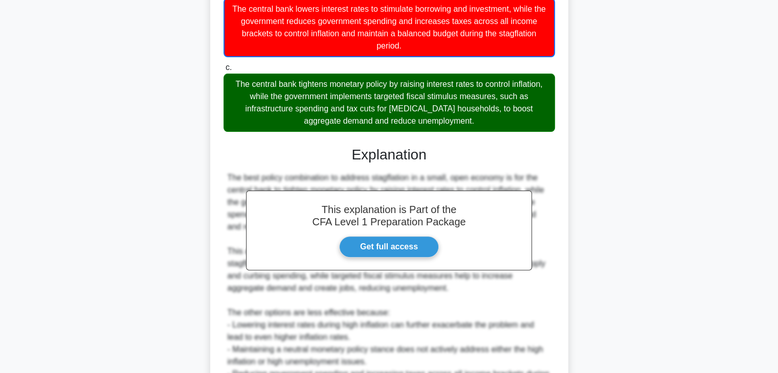
scroll to position [358, 0]
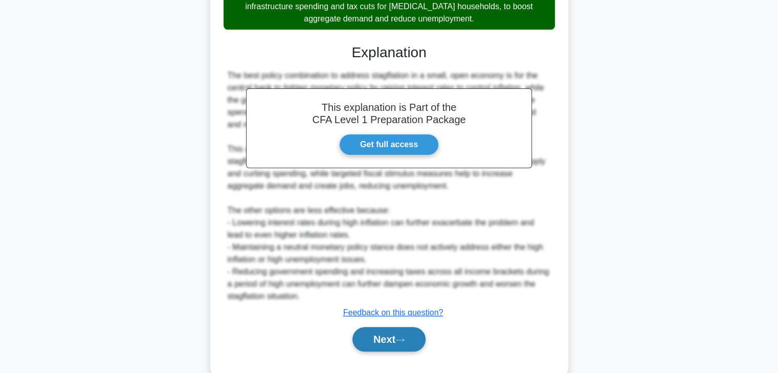
click at [420, 330] on button "Next" at bounding box center [388, 339] width 73 height 25
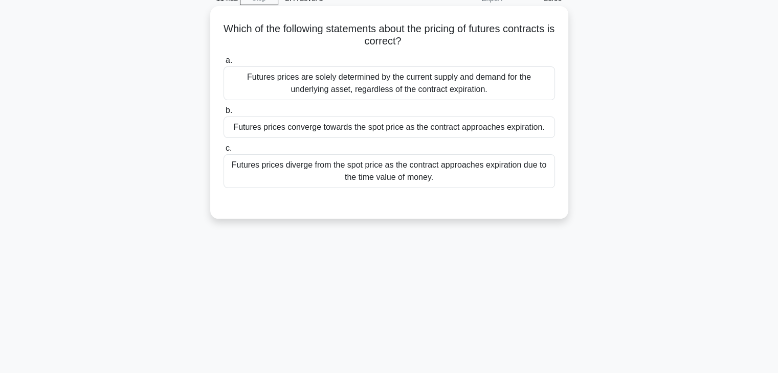
click at [399, 134] on div "Futures prices converge towards the spot price as the contract approaches expir…" at bounding box center [389, 127] width 331 height 21
click at [224, 114] on input "b. Futures prices converge towards the spot price as the contract approaches ex…" at bounding box center [224, 110] width 0 height 7
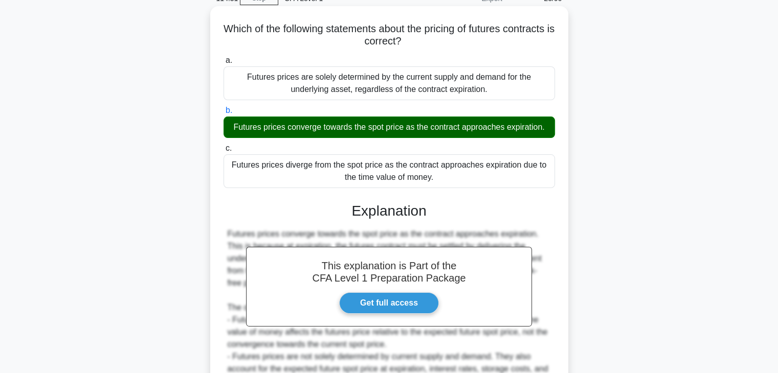
scroll to position [180, 0]
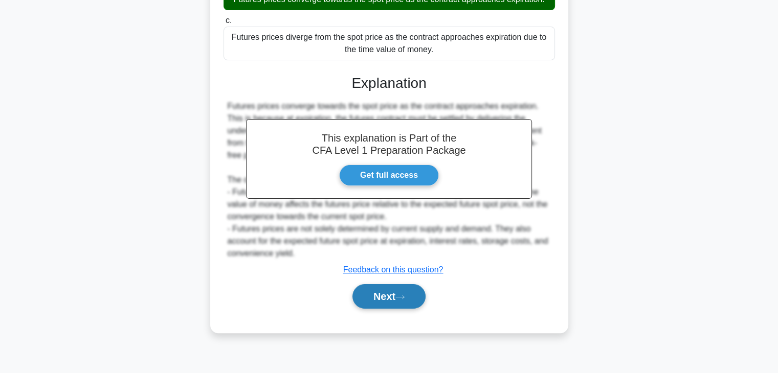
click at [405, 296] on icon at bounding box center [399, 298] width 9 height 6
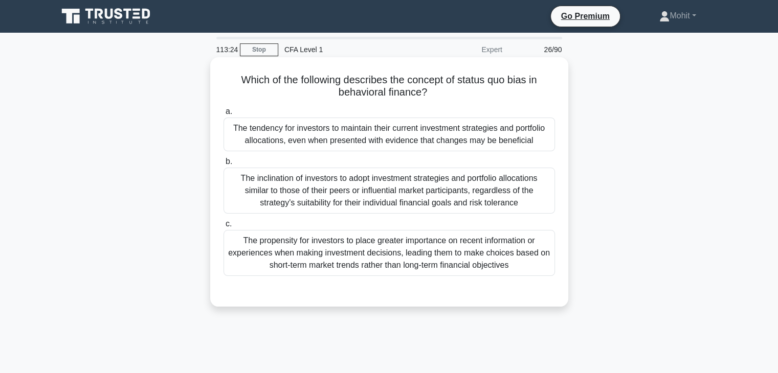
click at [370, 258] on div "The propensity for investors to place greater importance on recent information …" at bounding box center [389, 253] width 331 height 46
click at [224, 228] on input "c. The propensity for investors to place greater importance on recent informati…" at bounding box center [224, 224] width 0 height 7
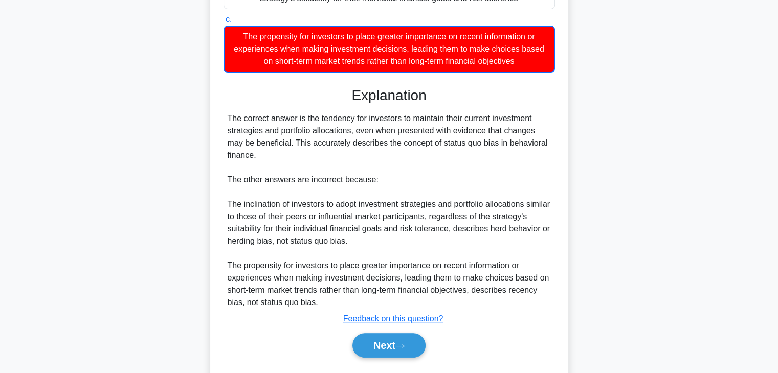
scroll to position [232, 0]
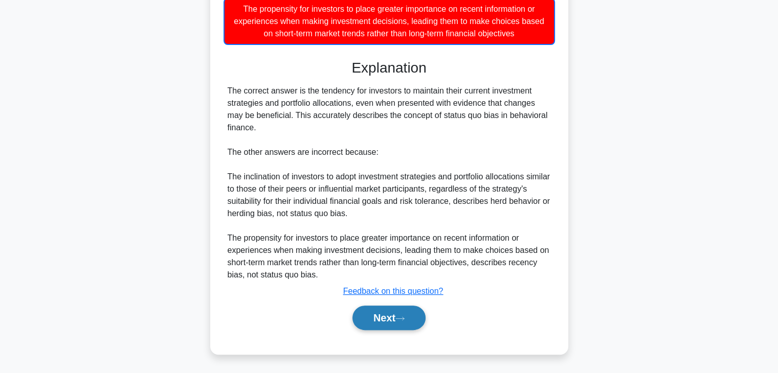
click at [374, 320] on button "Next" at bounding box center [388, 318] width 73 height 25
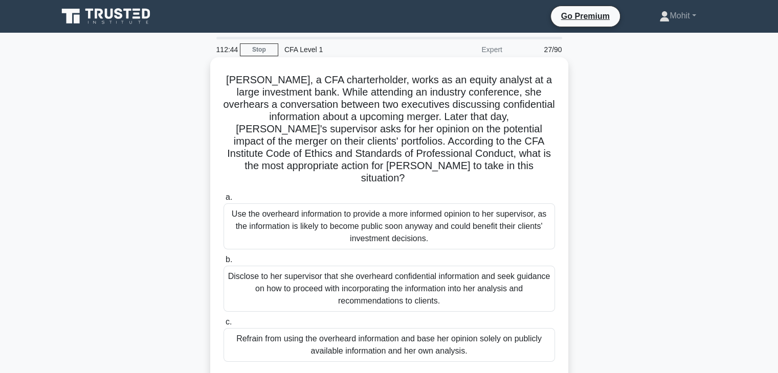
scroll to position [51, 0]
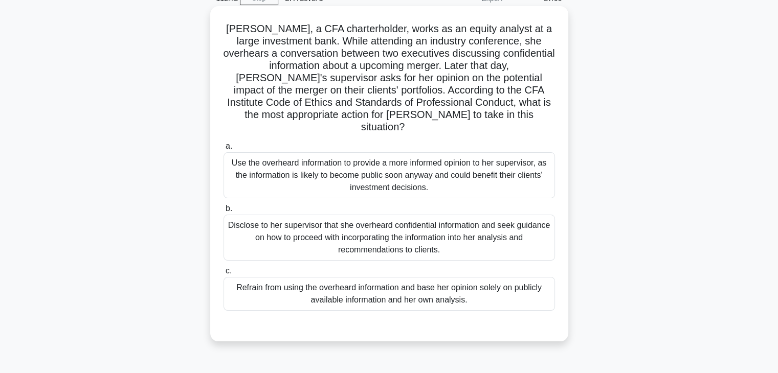
click at [301, 286] on div "Refrain from using the overheard information and base her opinion solely on pub…" at bounding box center [389, 294] width 331 height 34
click at [224, 275] on input "c. Refrain from using the overheard information and base her opinion solely on …" at bounding box center [224, 271] width 0 height 7
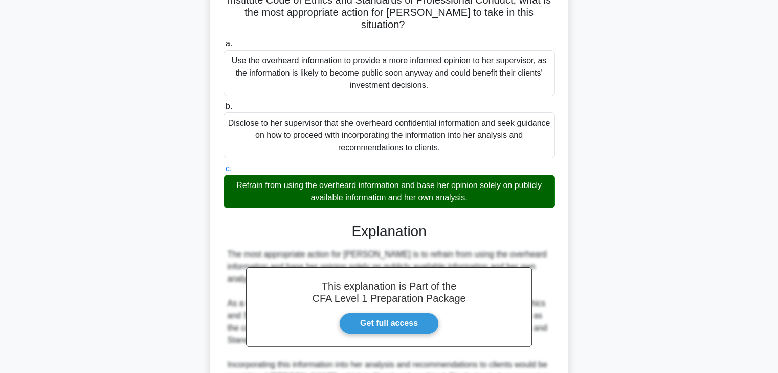
scroll to position [256, 0]
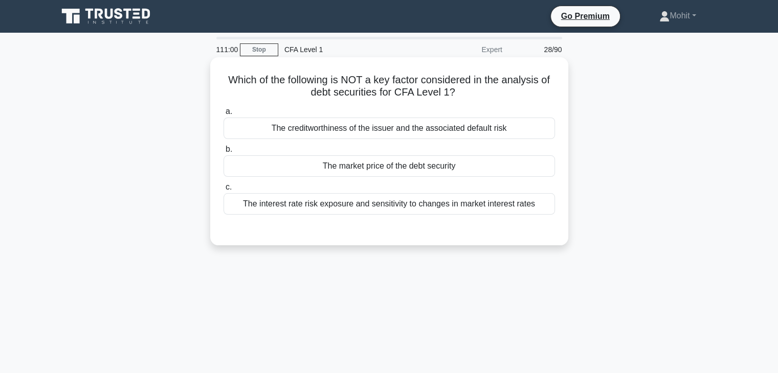
click at [372, 121] on div "The creditworthiness of the issuer and the associated default risk" at bounding box center [389, 128] width 331 height 21
click at [224, 115] on input "a. The creditworthiness of the issuer and the associated default risk" at bounding box center [224, 111] width 0 height 7
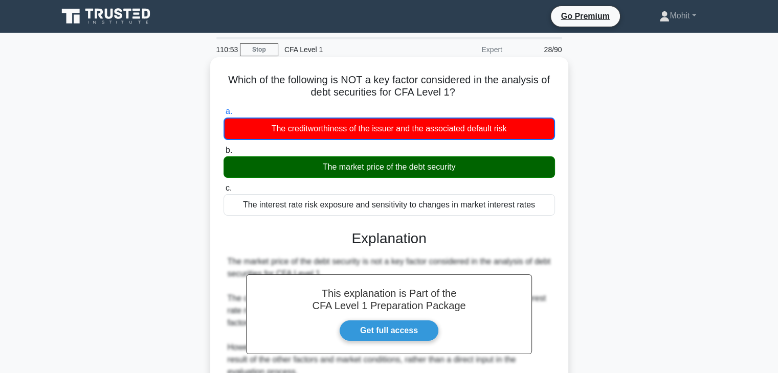
scroll to position [180, 0]
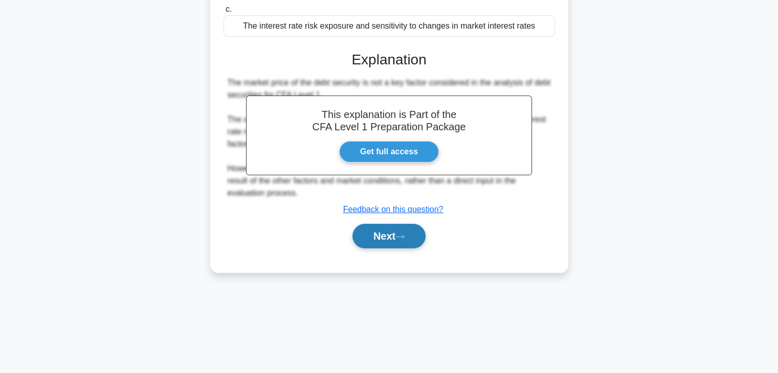
click at [415, 228] on button "Next" at bounding box center [388, 236] width 73 height 25
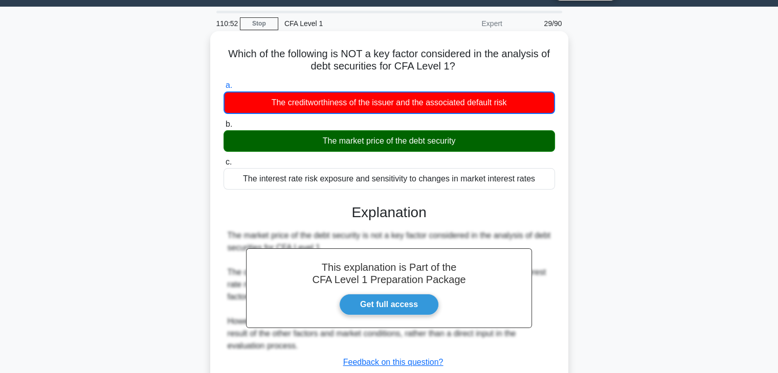
scroll to position [0, 0]
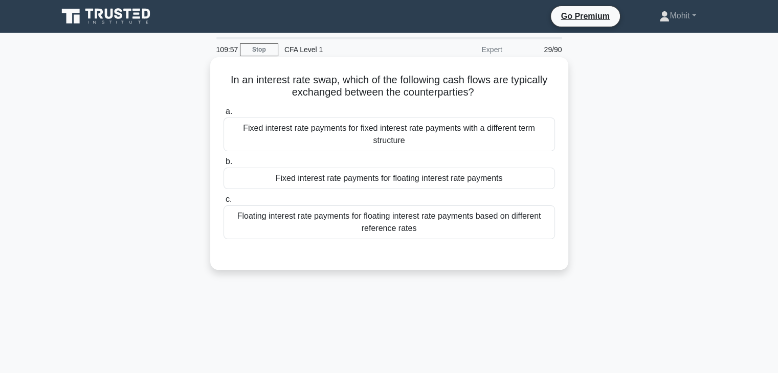
click at [419, 168] on div "Fixed interest rate payments for floating interest rate payments" at bounding box center [389, 178] width 331 height 21
click at [224, 159] on input "b. Fixed interest rate payments for floating interest rate payments" at bounding box center [224, 162] width 0 height 7
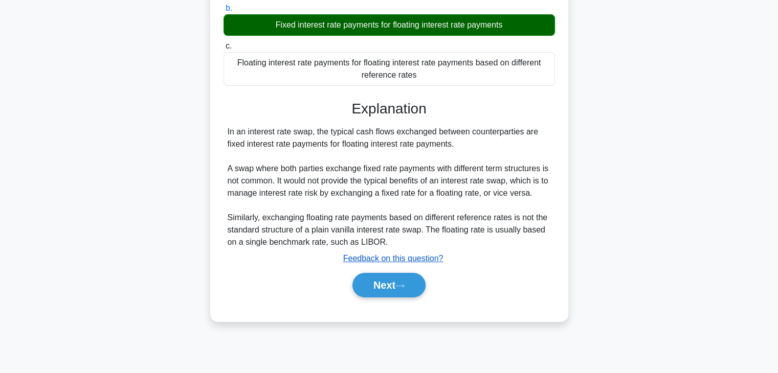
scroll to position [180, 0]
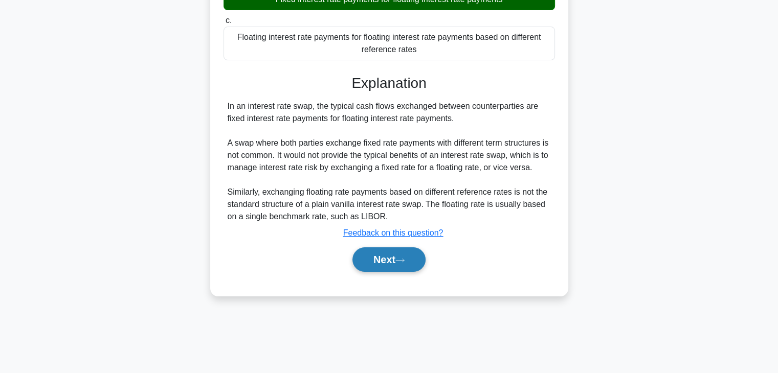
click at [405, 258] on icon at bounding box center [399, 261] width 9 height 6
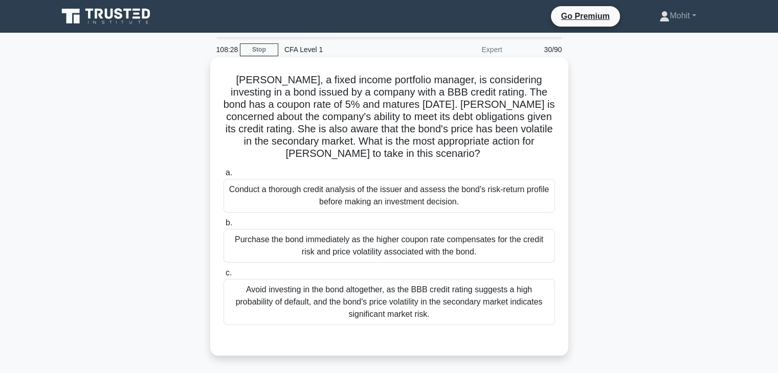
click at [522, 202] on div "Conduct a thorough credit analysis of the issuer and assess the bond's risk-ret…" at bounding box center [389, 196] width 331 height 34
click at [224, 176] on input "a. Conduct a thorough credit analysis of the issuer and assess the bond's risk-…" at bounding box center [224, 173] width 0 height 7
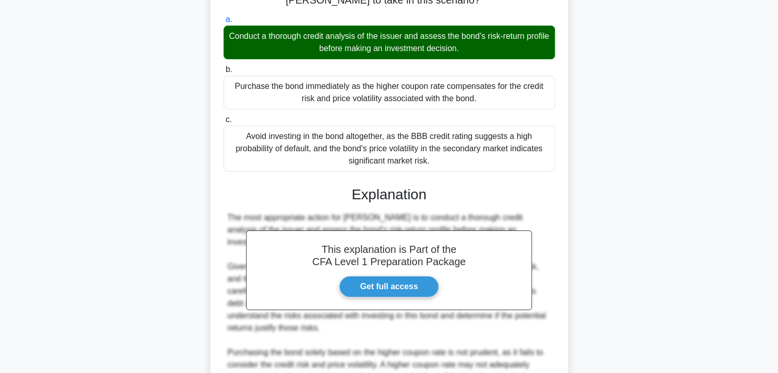
scroll to position [307, 0]
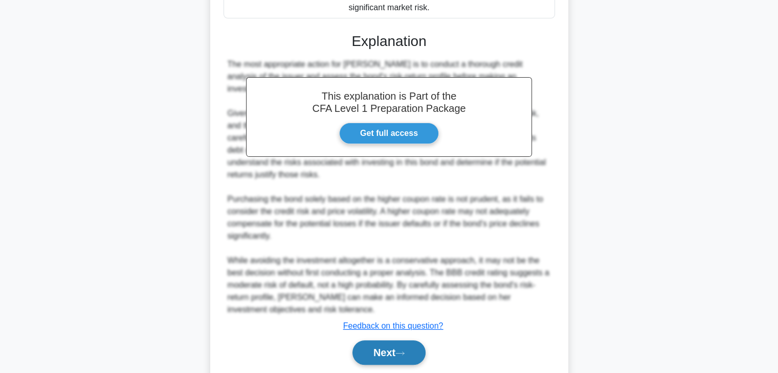
click at [387, 340] on div "Next" at bounding box center [389, 353] width 331 height 33
click at [387, 341] on button "Next" at bounding box center [388, 353] width 73 height 25
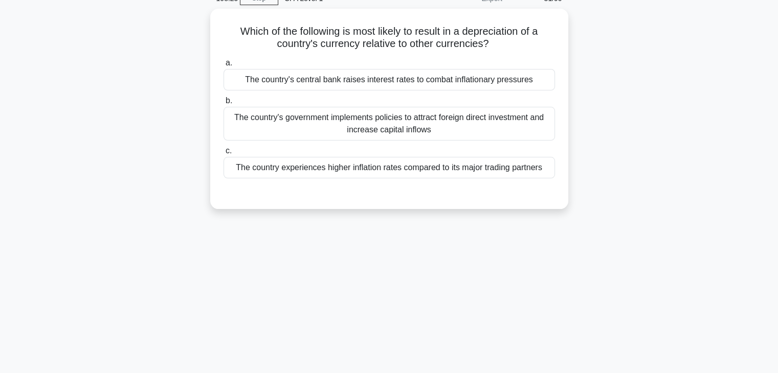
scroll to position [0, 0]
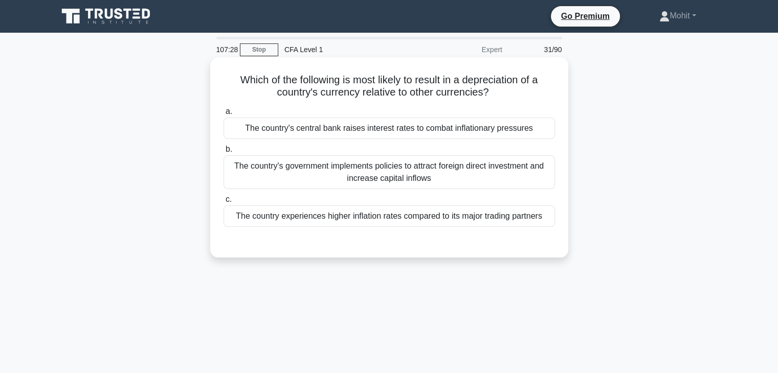
click at [370, 213] on div "The country experiences higher inflation rates compared to its major trading pa…" at bounding box center [389, 216] width 331 height 21
click at [224, 203] on input "c. The country experiences higher inflation rates compared to its major trading…" at bounding box center [224, 199] width 0 height 7
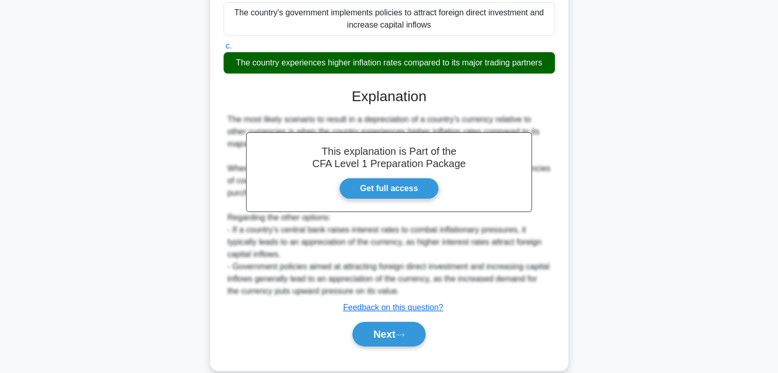
scroll to position [180, 0]
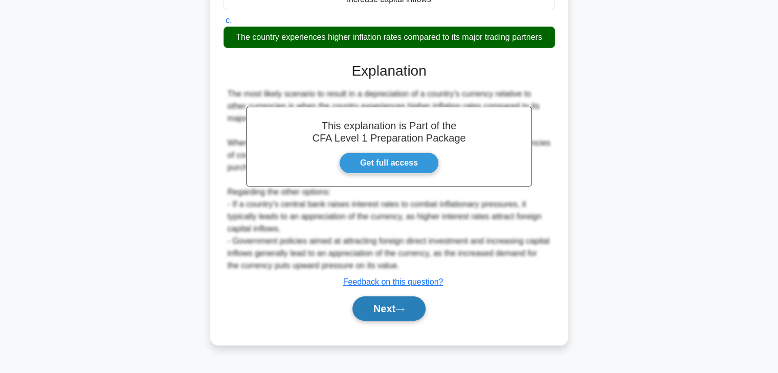
click at [385, 315] on button "Next" at bounding box center [388, 309] width 73 height 25
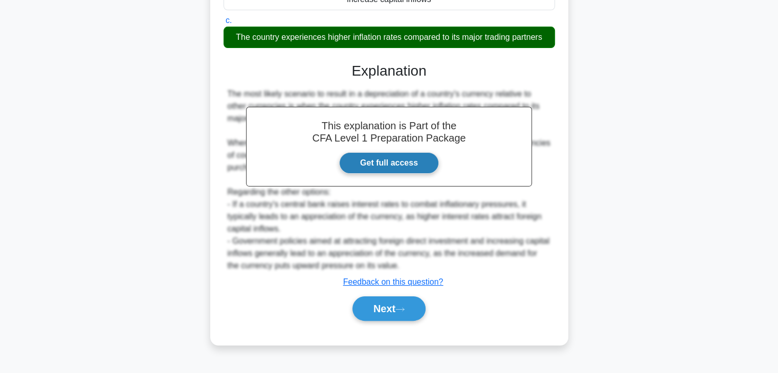
scroll to position [0, 0]
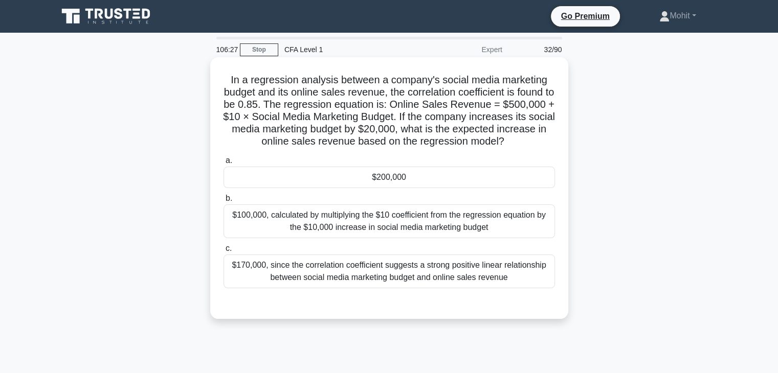
click at [335, 188] on div "$200,000" at bounding box center [389, 177] width 331 height 21
click at [224, 164] on input "a. $200,000" at bounding box center [224, 161] width 0 height 7
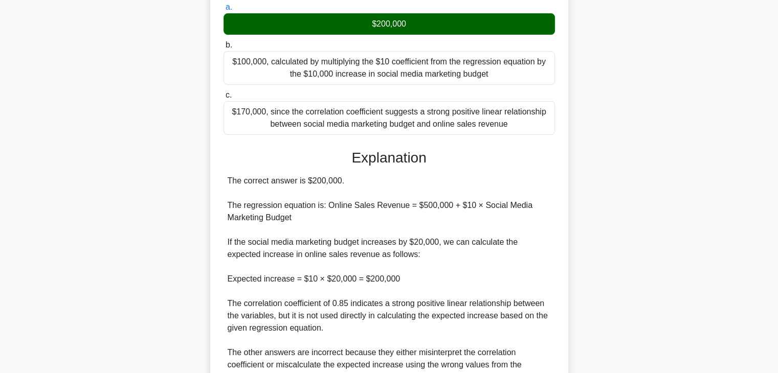
scroll to position [268, 0]
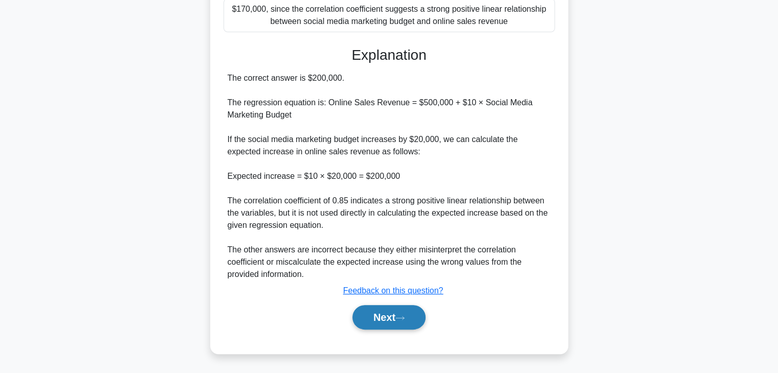
click at [380, 317] on button "Next" at bounding box center [388, 317] width 73 height 25
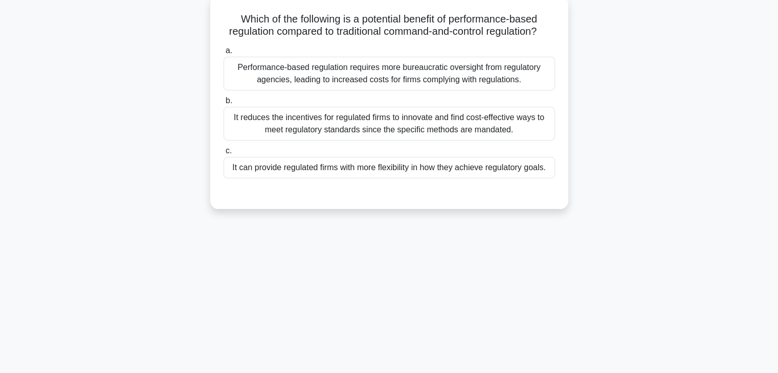
scroll to position [12, 0]
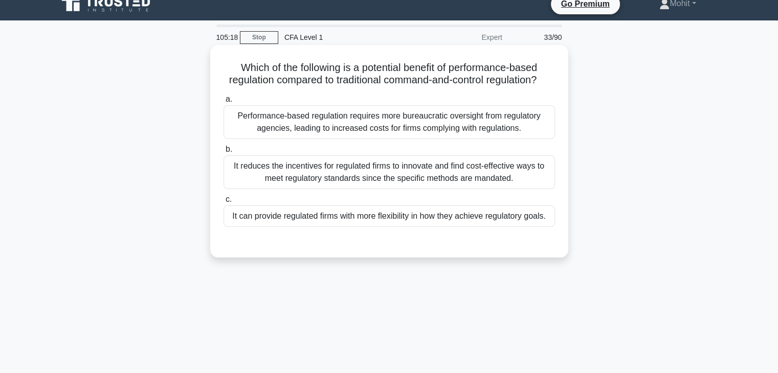
click at [385, 227] on div "It can provide regulated firms with more flexibility in how they achieve regula…" at bounding box center [389, 216] width 331 height 21
click at [224, 203] on input "c. It can provide regulated firms with more flexibility in how they achieve reg…" at bounding box center [224, 199] width 0 height 7
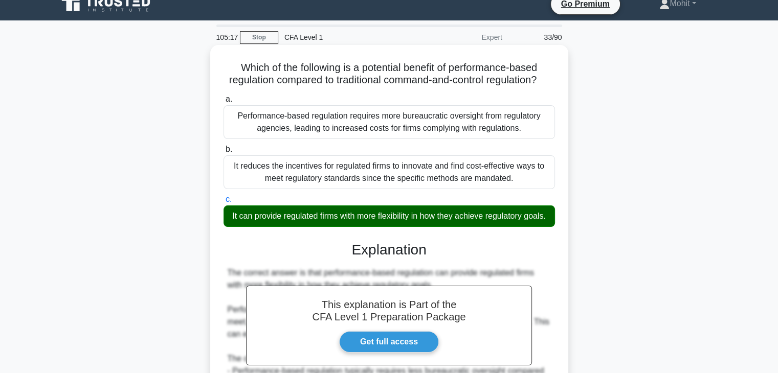
scroll to position [194, 0]
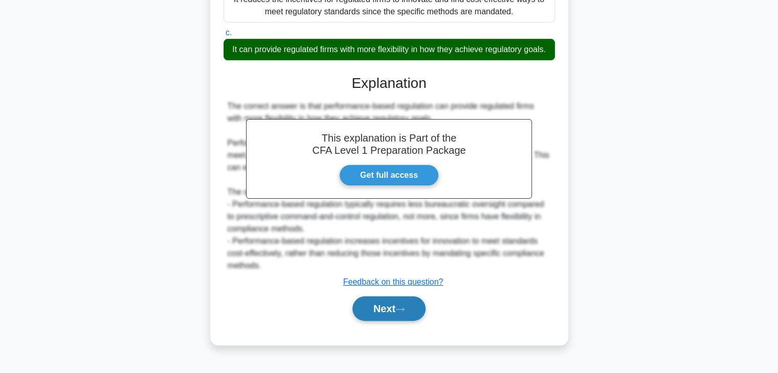
drag, startPoint x: 374, startPoint y: 331, endPoint x: 376, endPoint y: 324, distance: 7.0
click at [375, 325] on div "Next" at bounding box center [389, 309] width 331 height 33
click at [376, 321] on button "Next" at bounding box center [388, 309] width 73 height 25
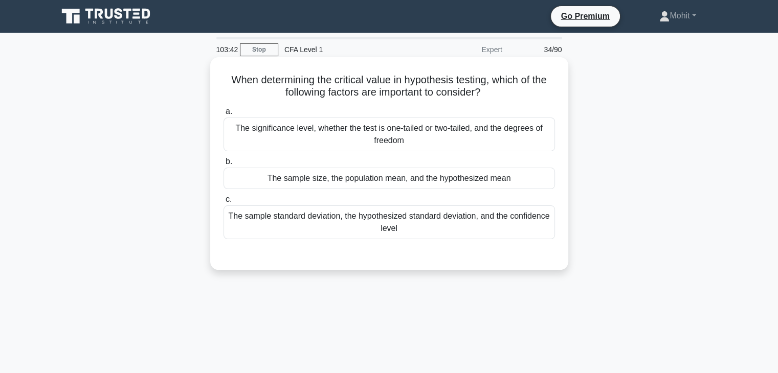
click at [411, 170] on div "The sample size, the population mean, and the hypothesized mean" at bounding box center [389, 178] width 331 height 21
click at [224, 165] on input "b. The sample size, the population mean, and the hypothesized mean" at bounding box center [224, 162] width 0 height 7
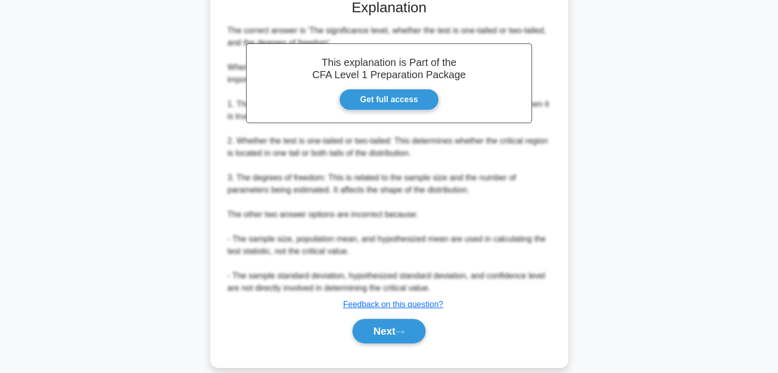
scroll to position [269, 0]
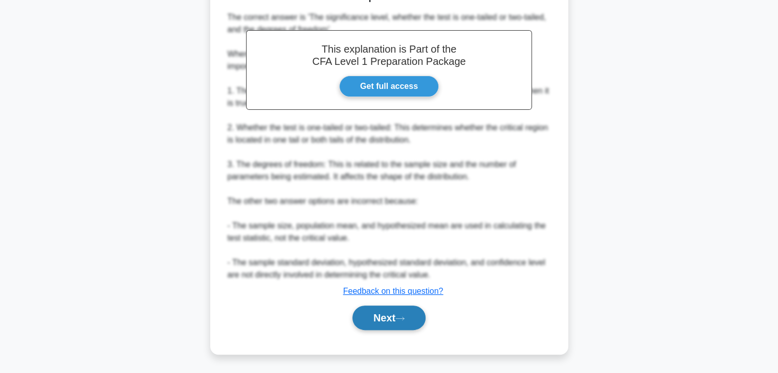
click at [401, 323] on button "Next" at bounding box center [388, 318] width 73 height 25
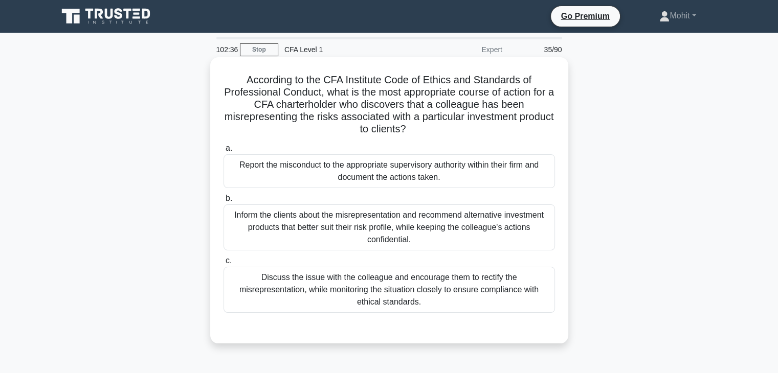
click at [299, 167] on div "Report the misconduct to the appropriate supervisory authority within their fir…" at bounding box center [389, 171] width 331 height 34
click at [224, 152] on input "a. Report the misconduct to the appropriate supervisory authority within their …" at bounding box center [224, 148] width 0 height 7
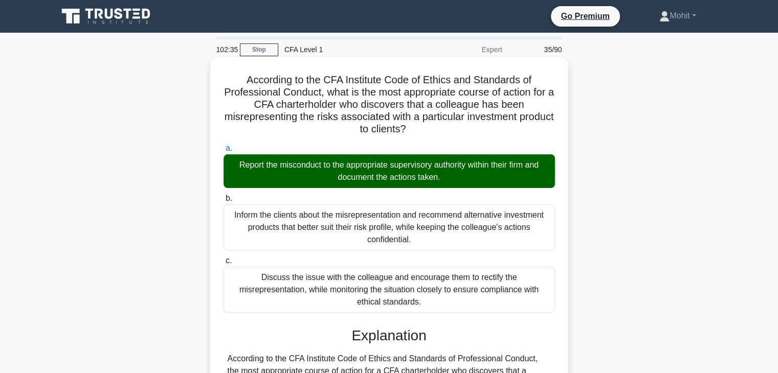
scroll to position [293, 0]
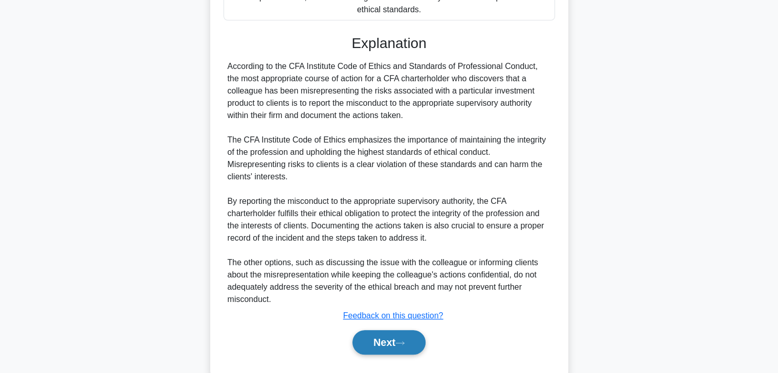
click at [384, 330] on button "Next" at bounding box center [388, 342] width 73 height 25
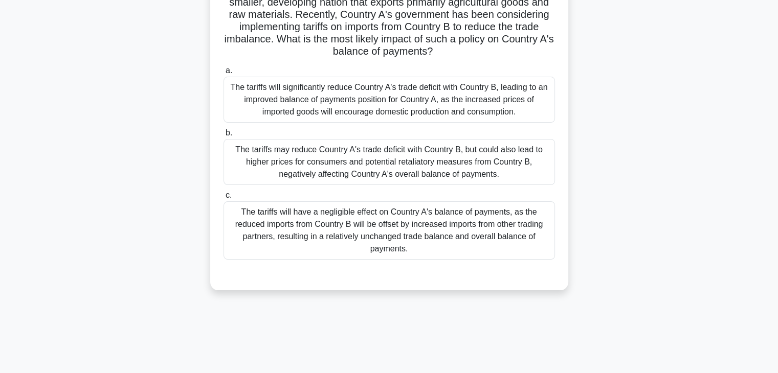
scroll to position [51, 0]
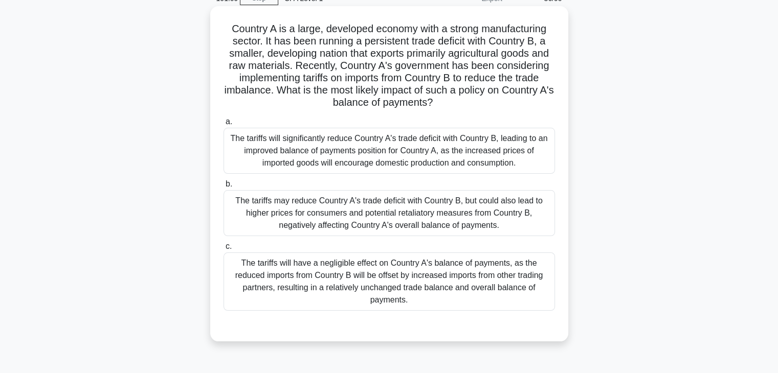
click at [372, 135] on div "The tariffs will significantly reduce Country A's trade deficit with Country B,…" at bounding box center [389, 151] width 331 height 46
click at [224, 125] on input "a. The tariffs will significantly reduce Country A's trade deficit with Country…" at bounding box center [224, 122] width 0 height 7
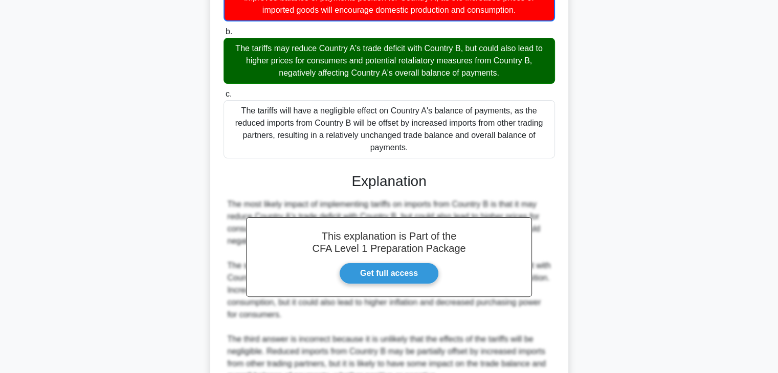
scroll to position [294, 0]
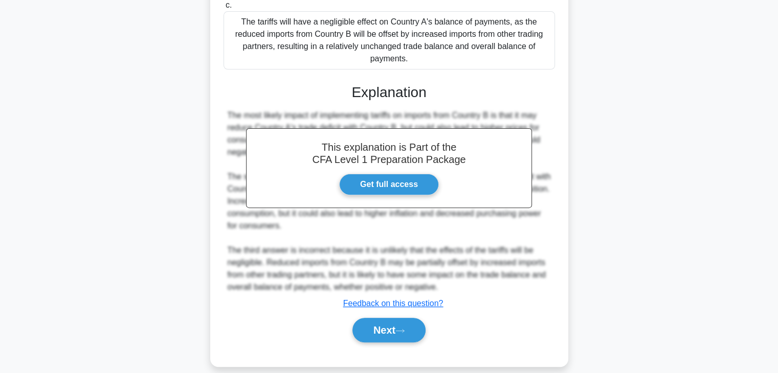
click at [388, 332] on div "Next" at bounding box center [389, 330] width 331 height 33
click at [395, 320] on button "Next" at bounding box center [388, 330] width 73 height 25
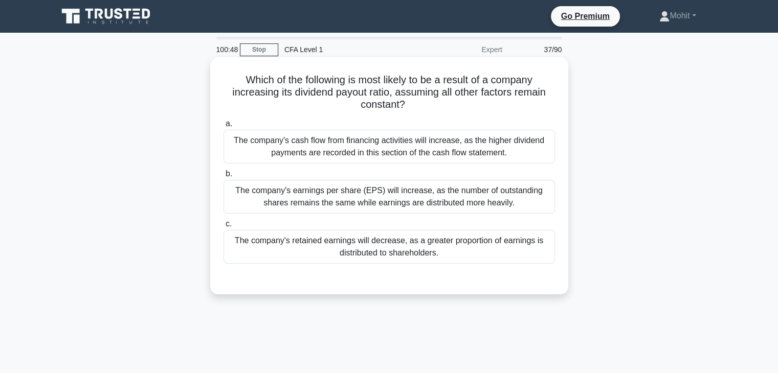
scroll to position [51, 0]
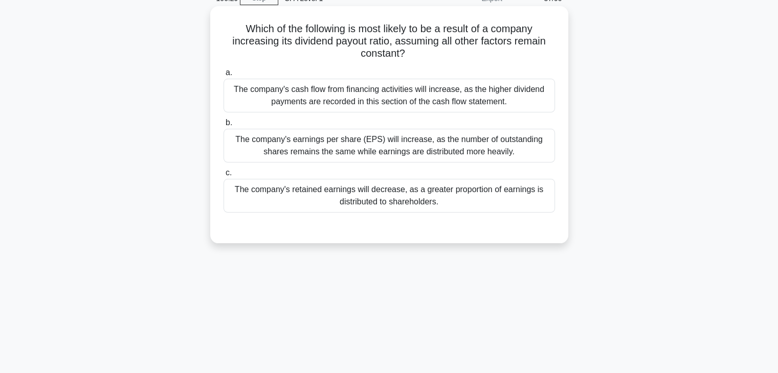
click at [393, 195] on div "The company's retained earnings will decrease, as a greater proportion of earni…" at bounding box center [389, 196] width 331 height 34
click at [224, 176] on input "c. The company's retained earnings will decrease, as a greater proportion of ea…" at bounding box center [224, 173] width 0 height 7
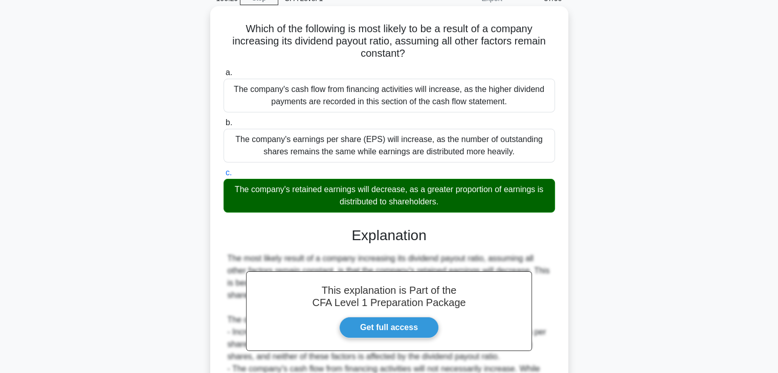
scroll to position [194, 0]
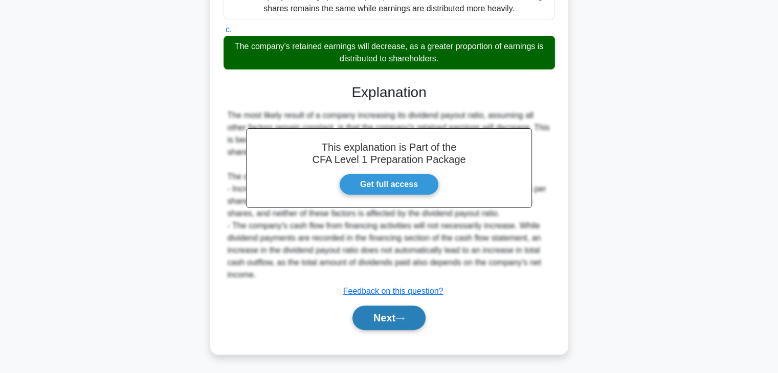
click at [409, 319] on button "Next" at bounding box center [388, 318] width 73 height 25
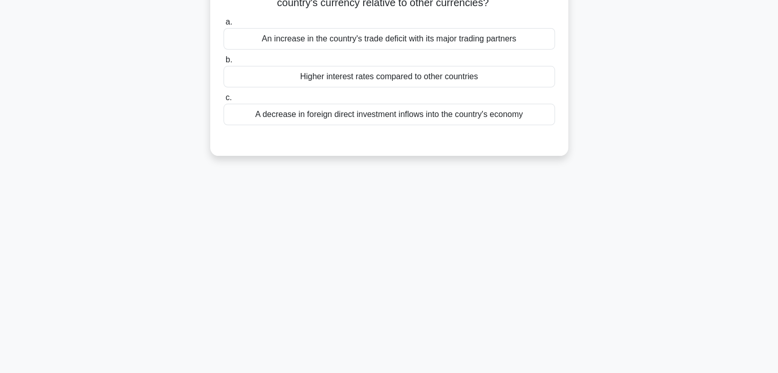
scroll to position [41, 0]
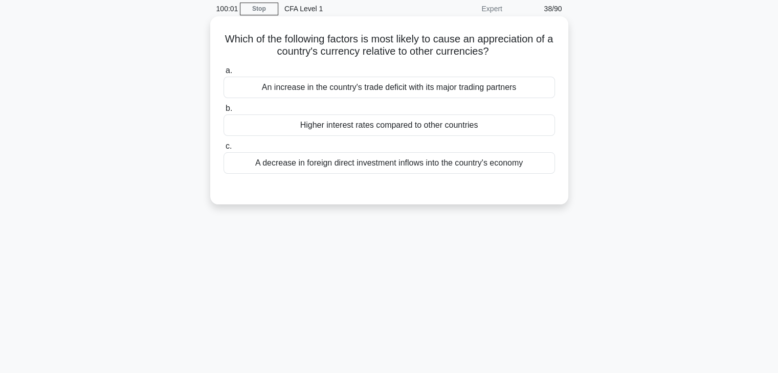
click at [388, 123] on div "Higher interest rates compared to other countries" at bounding box center [389, 125] width 331 height 21
click at [224, 112] on input "b. Higher interest rates compared to other countries" at bounding box center [224, 108] width 0 height 7
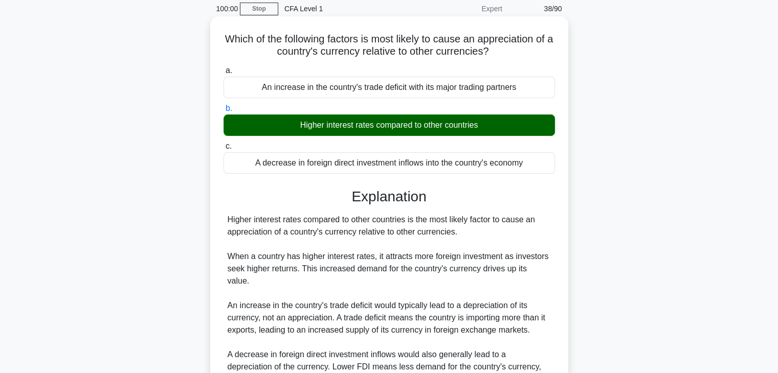
scroll to position [180, 0]
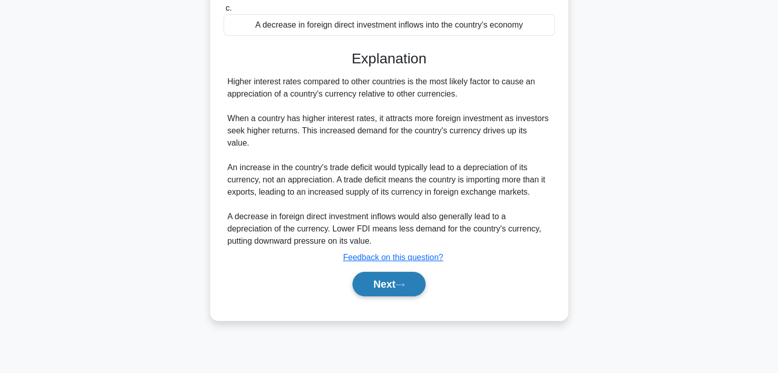
click at [391, 272] on button "Next" at bounding box center [388, 284] width 73 height 25
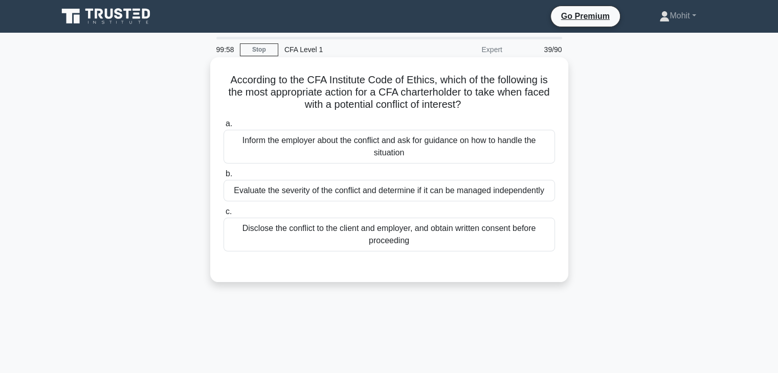
scroll to position [51, 0]
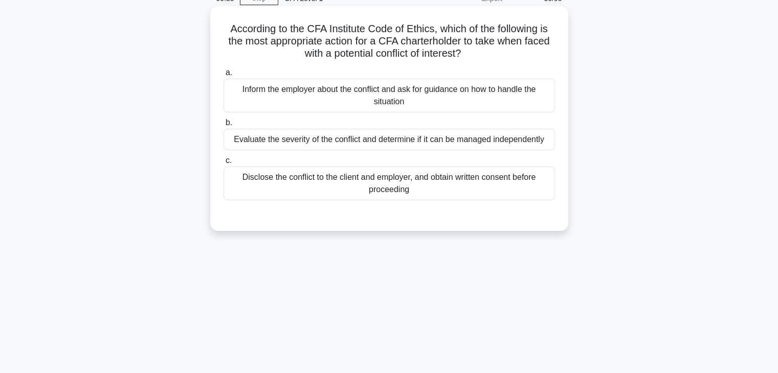
click at [488, 204] on div "a. Inform the employer about the conflict and ask for guidance on how to handle…" at bounding box center [388, 141] width 333 height 154
click at [486, 185] on div "Disclose the conflict to the client and employer, and obtain written consent be…" at bounding box center [389, 184] width 331 height 34
click at [224, 164] on input "c. Disclose the conflict to the client and employer, and obtain written consent…" at bounding box center [224, 161] width 0 height 7
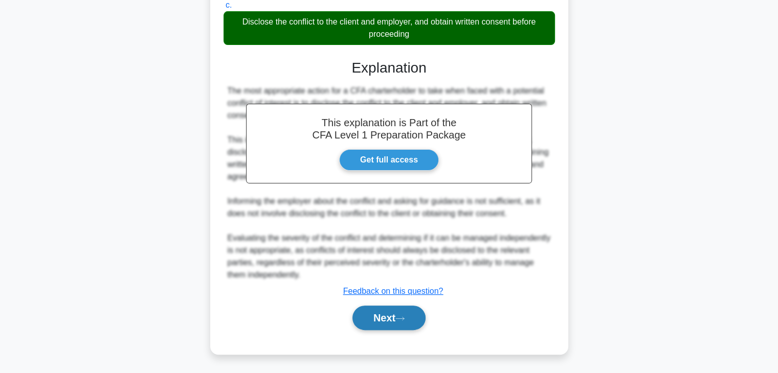
click at [417, 322] on button "Next" at bounding box center [388, 318] width 73 height 25
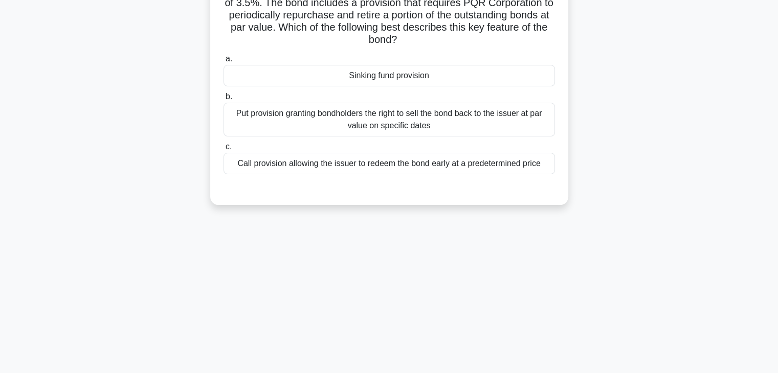
scroll to position [53, 0]
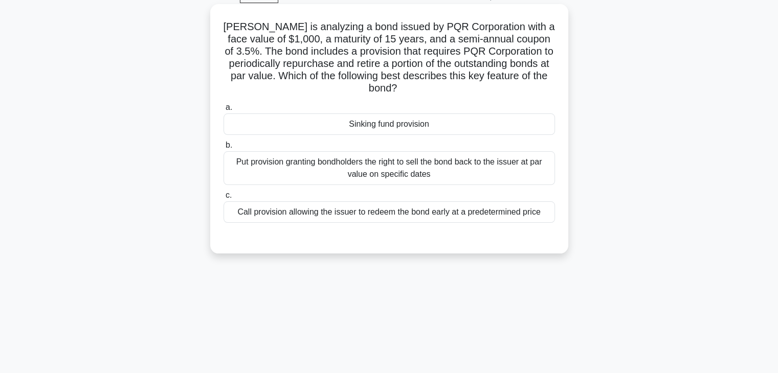
click at [348, 128] on div "Sinking fund provision" at bounding box center [389, 124] width 331 height 21
click at [224, 111] on input "a. Sinking fund provision" at bounding box center [224, 107] width 0 height 7
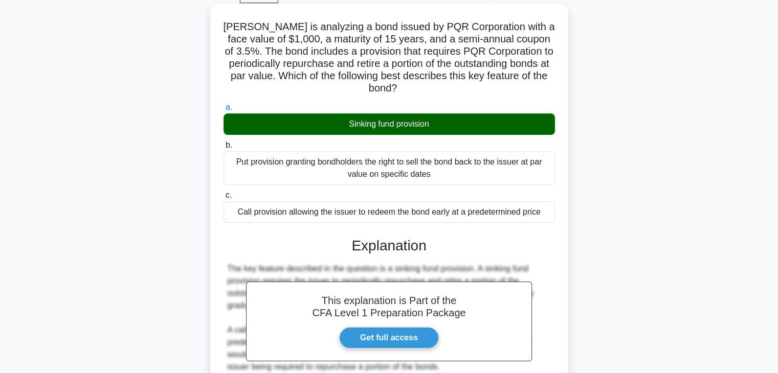
scroll to position [180, 0]
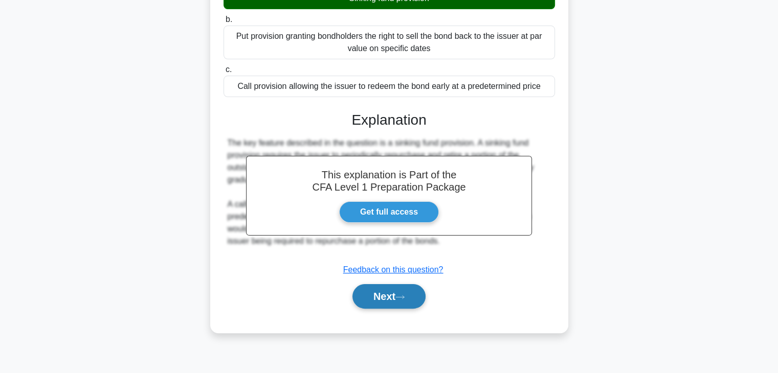
click at [389, 285] on button "Next" at bounding box center [388, 296] width 73 height 25
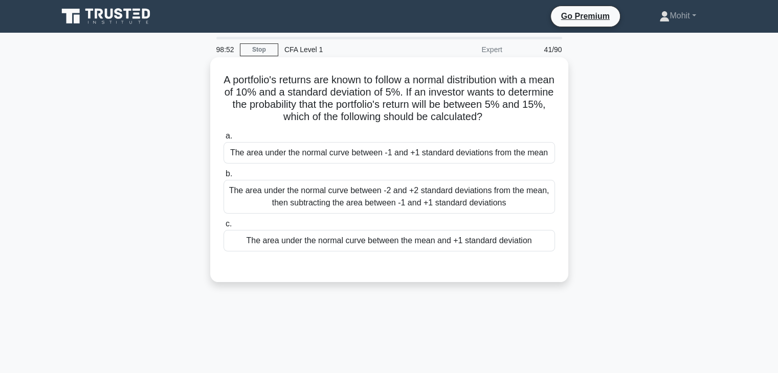
scroll to position [51, 0]
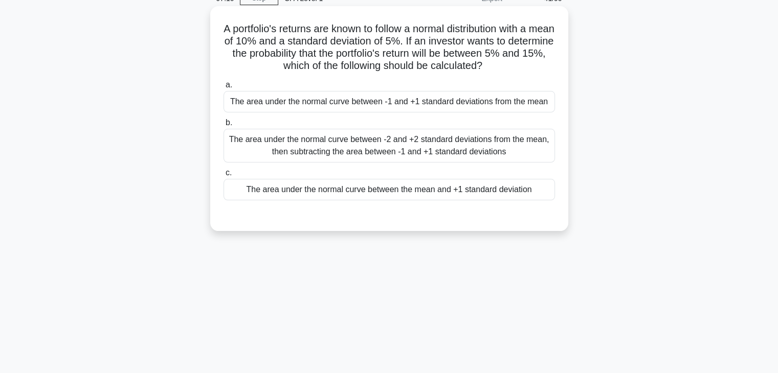
click at [399, 108] on div "The area under the normal curve between -1 and +1 standard deviations from the …" at bounding box center [389, 101] width 331 height 21
click at [386, 113] on div "a. The area under the normal curve between -1 and +1 standard deviations from t…" at bounding box center [389, 140] width 344 height 126
click at [397, 101] on div "The area under the normal curve between -1 and +1 standard deviations from the …" at bounding box center [389, 101] width 331 height 21
click at [224, 88] on input "a. The area under the normal curve between -1 and +1 standard deviations from t…" at bounding box center [224, 85] width 0 height 7
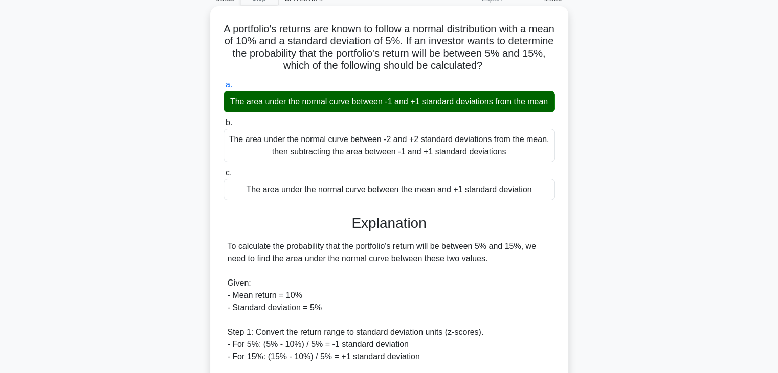
scroll to position [231, 0]
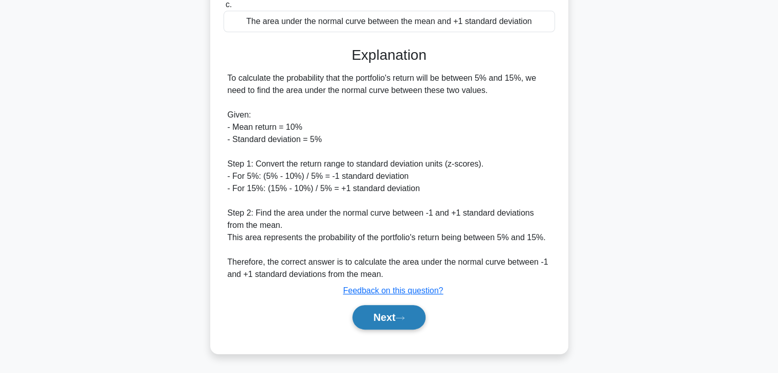
click at [397, 322] on button "Next" at bounding box center [388, 317] width 73 height 25
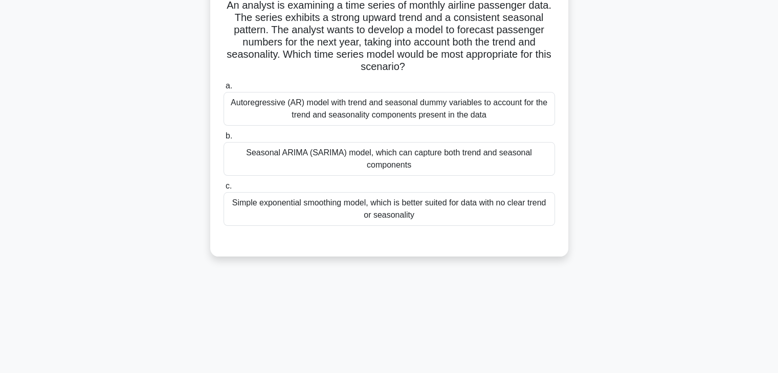
scroll to position [26, 0]
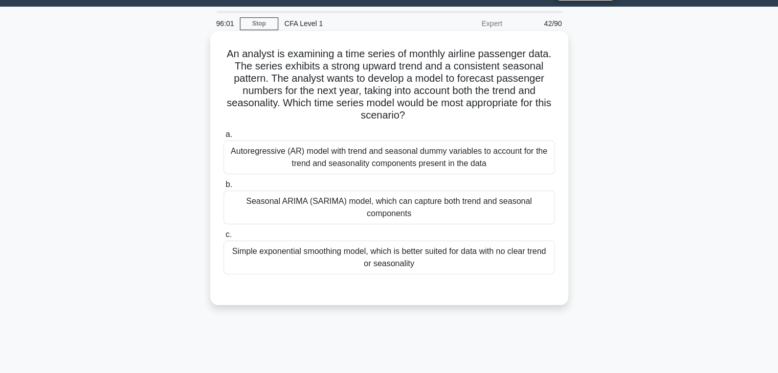
click at [330, 211] on div "Seasonal ARIMA (SARIMA) model, which can capture both trend and seasonal compon…" at bounding box center [389, 208] width 331 height 34
click at [224, 188] on input "b. Seasonal ARIMA (SARIMA) model, which can capture both trend and seasonal com…" at bounding box center [224, 185] width 0 height 7
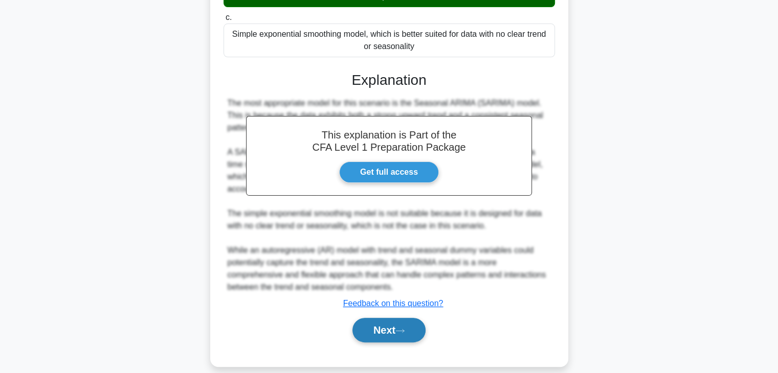
click at [399, 328] on icon at bounding box center [399, 331] width 9 height 6
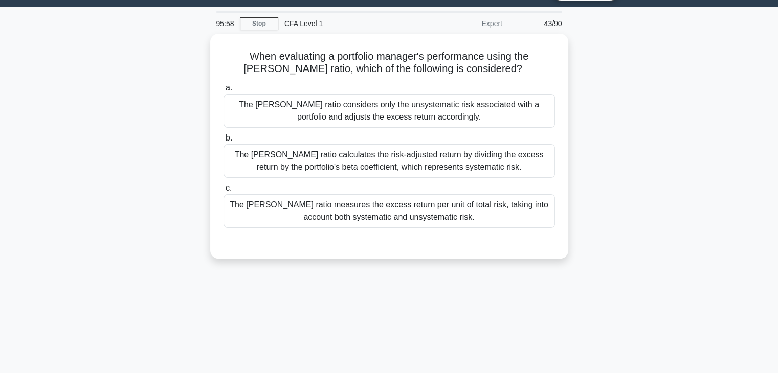
scroll to position [0, 0]
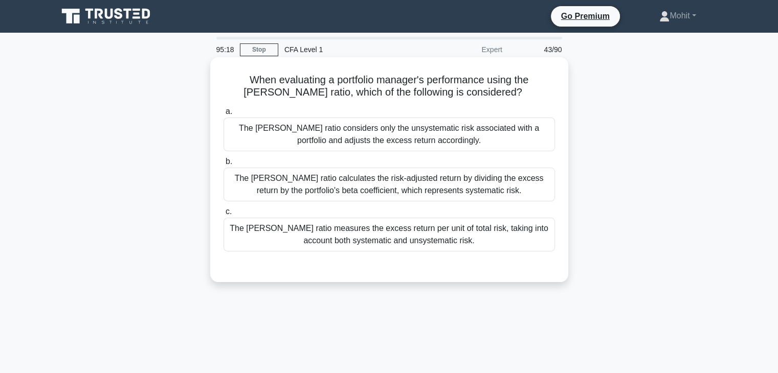
click at [409, 144] on div "The Sharpe ratio considers only the unsystematic risk associated with a portfol…" at bounding box center [389, 135] width 331 height 34
click at [224, 115] on input "a. The Sharpe ratio considers only the unsystematic risk associated with a port…" at bounding box center [224, 111] width 0 height 7
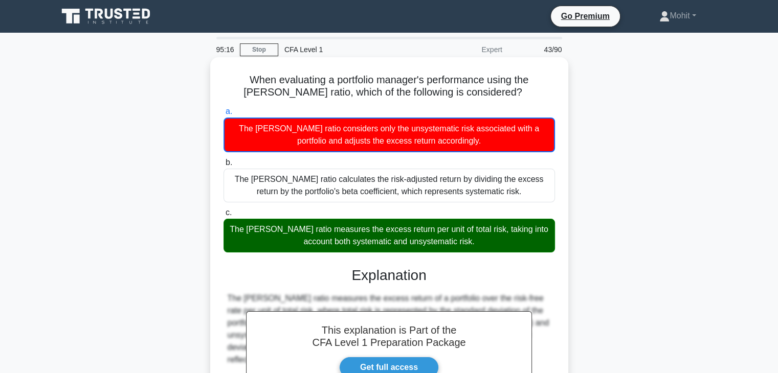
click at [405, 227] on div "The Sharpe ratio measures the excess return per unit of total risk, taking into…" at bounding box center [389, 236] width 331 height 34
click at [224, 216] on input "c. The Sharpe ratio measures the excess return per unit of total risk, taking i…" at bounding box center [224, 213] width 0 height 7
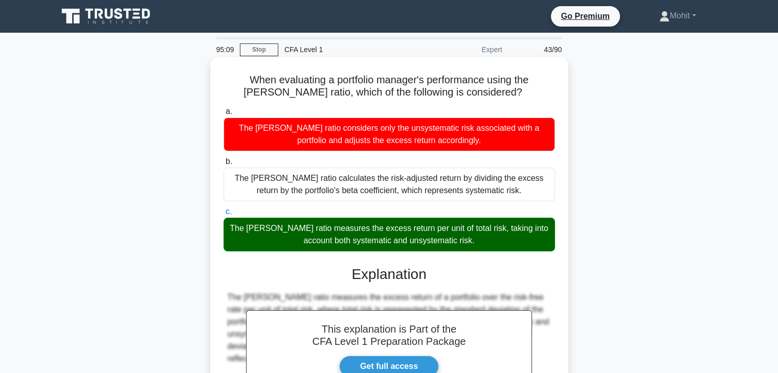
scroll to position [180, 0]
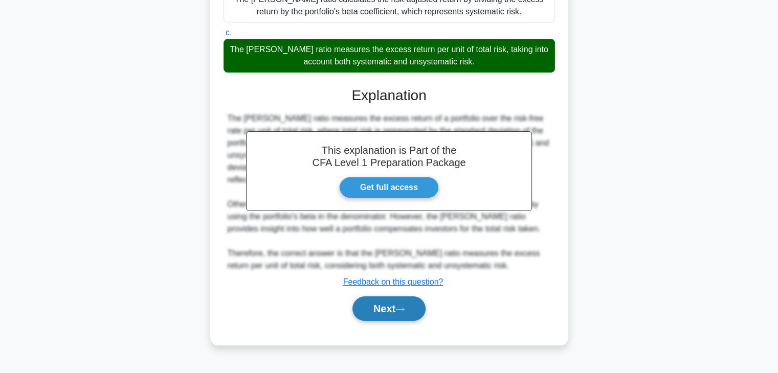
click at [402, 307] on icon at bounding box center [399, 310] width 9 height 6
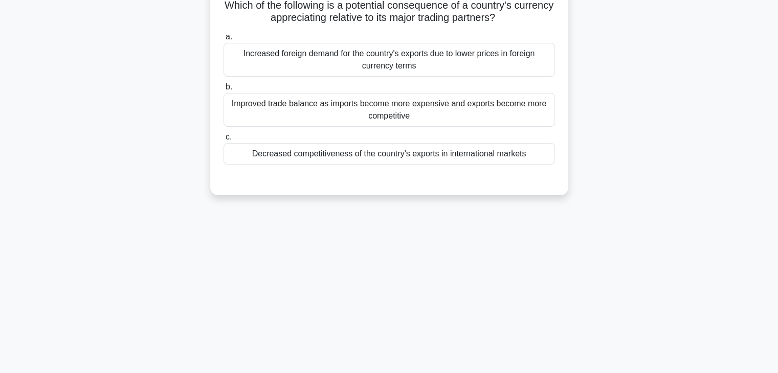
scroll to position [0, 0]
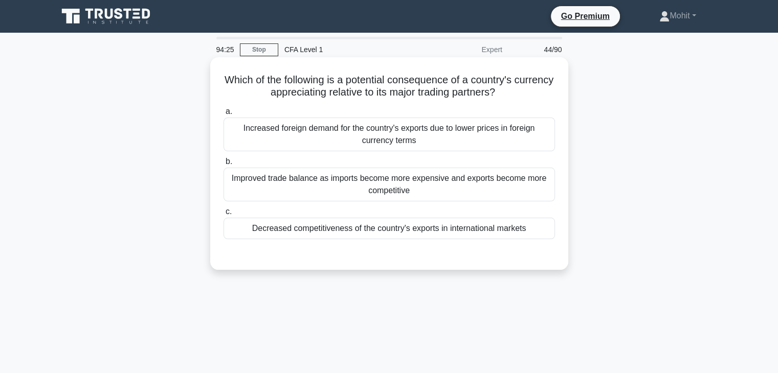
click at [349, 139] on div "Increased foreign demand for the country's exports due to lower prices in forei…" at bounding box center [389, 135] width 331 height 34
click at [224, 115] on input "a. Increased foreign demand for the country's exports due to lower prices in fo…" at bounding box center [224, 111] width 0 height 7
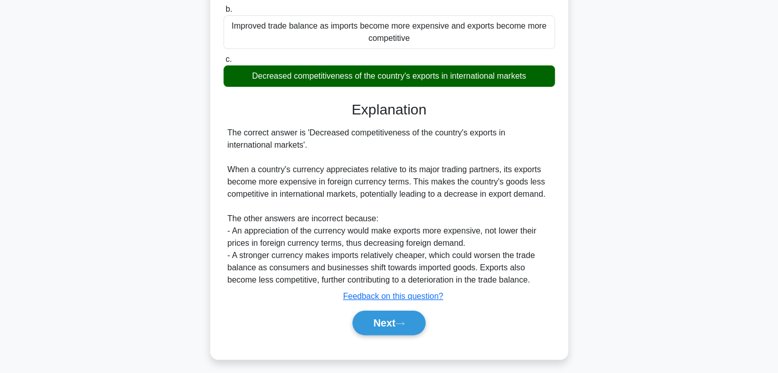
scroll to position [180, 0]
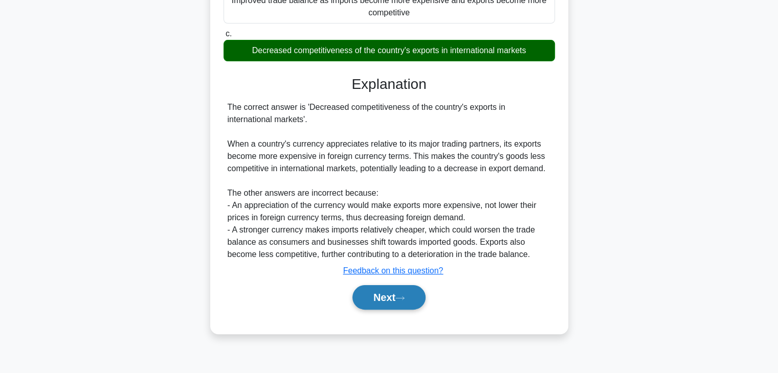
click at [366, 298] on button "Next" at bounding box center [388, 297] width 73 height 25
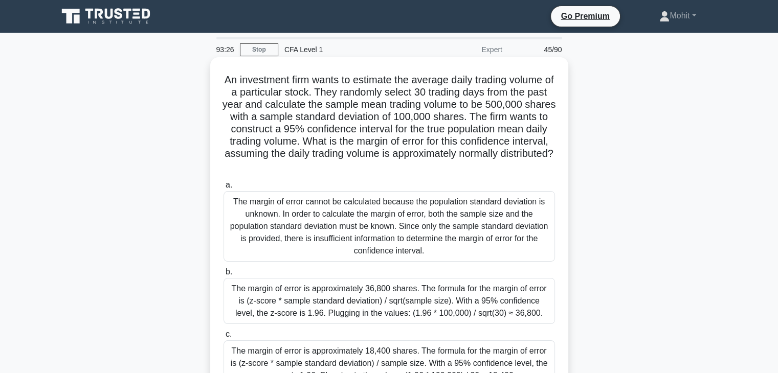
scroll to position [51, 0]
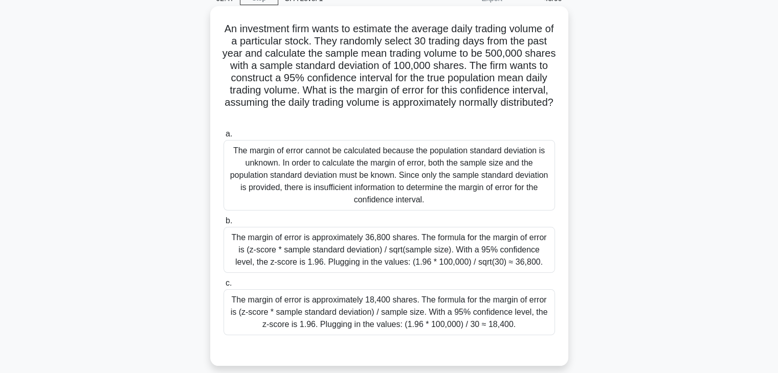
click at [460, 272] on div "The margin of error is approximately 36,800 shares. The formula for the margin …" at bounding box center [389, 250] width 331 height 46
click at [224, 225] on input "b. The margin of error is approximately 36,800 shares. The formula for the marg…" at bounding box center [224, 221] width 0 height 7
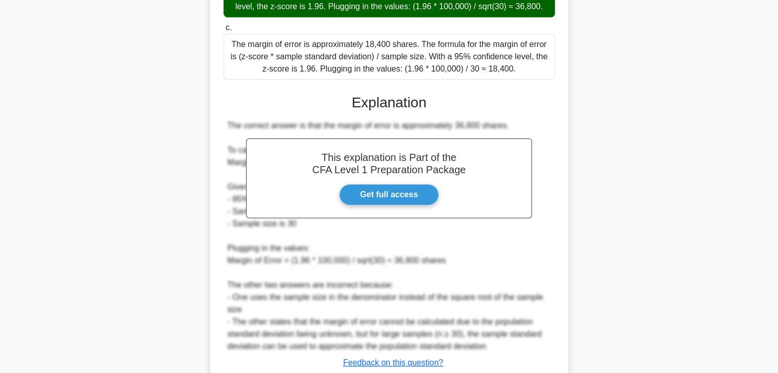
scroll to position [358, 0]
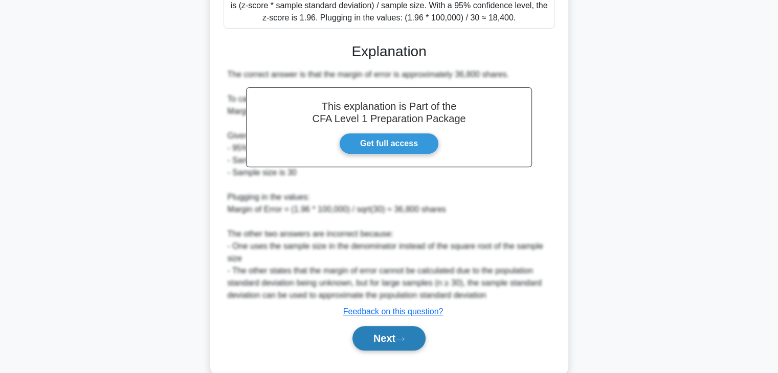
click at [386, 351] on button "Next" at bounding box center [388, 338] width 73 height 25
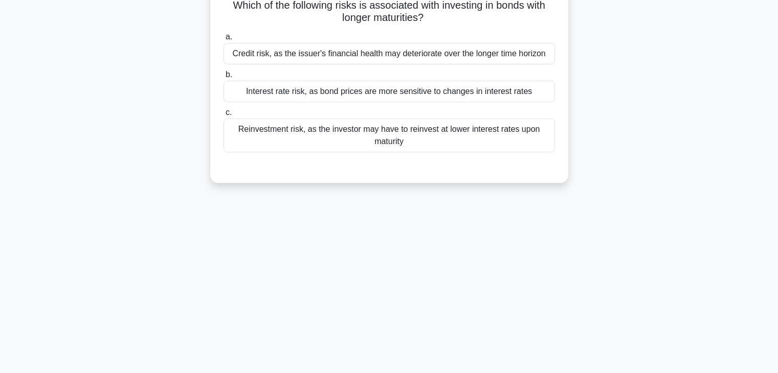
scroll to position [0, 0]
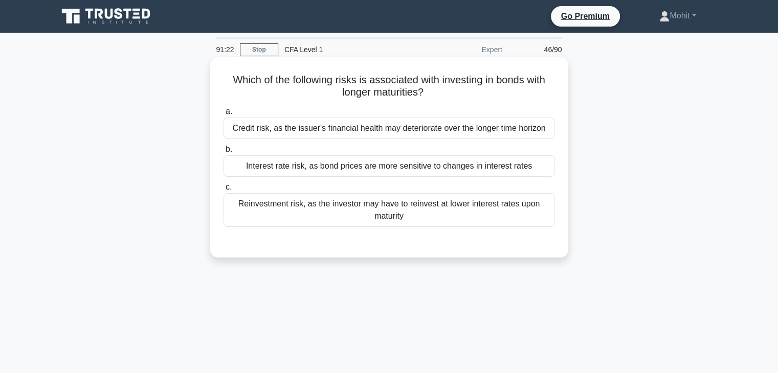
click at [426, 130] on div "Credit risk, as the issuer's financial health may deteriorate over the longer t…" at bounding box center [389, 128] width 331 height 21
click at [224, 115] on input "a. Credit risk, as the issuer's financial health may deteriorate over the longe…" at bounding box center [224, 111] width 0 height 7
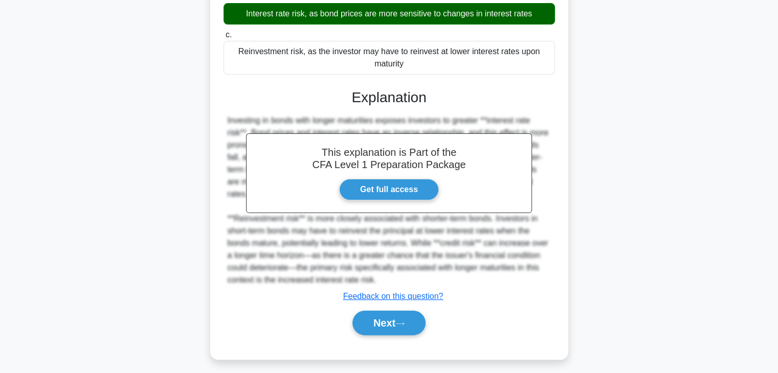
scroll to position [180, 0]
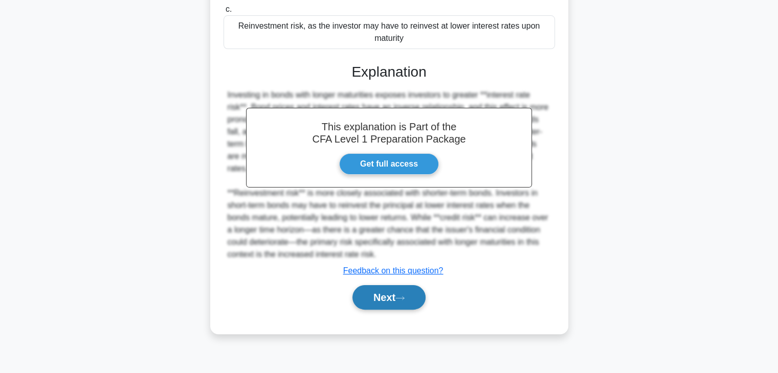
click at [396, 306] on button "Next" at bounding box center [388, 297] width 73 height 25
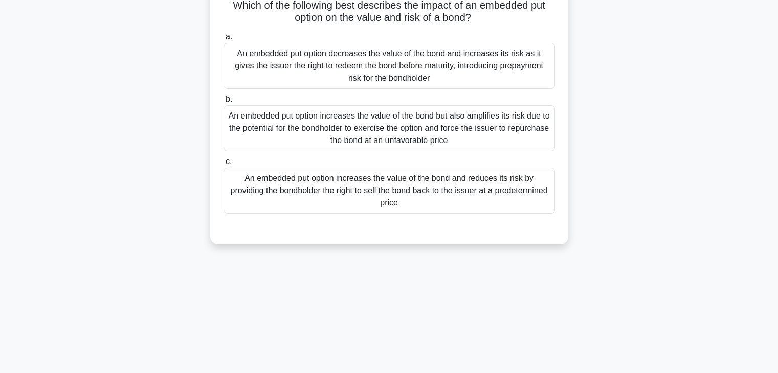
scroll to position [26, 0]
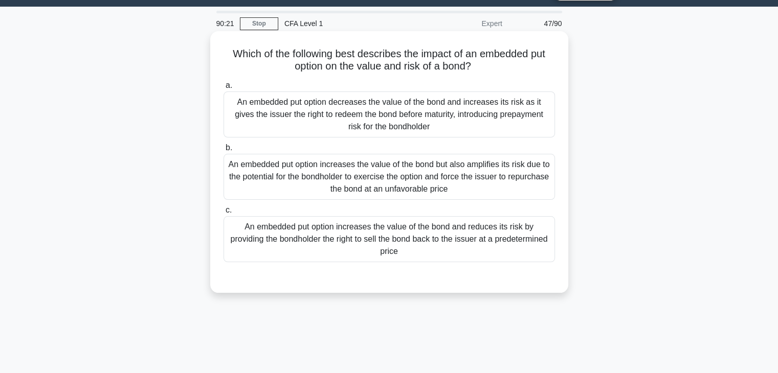
click at [506, 239] on div "An embedded put option increases the value of the bond and reduces its risk by …" at bounding box center [389, 239] width 331 height 46
click at [224, 214] on input "c. An embedded put option increases the value of the bond and reduces its risk …" at bounding box center [224, 210] width 0 height 7
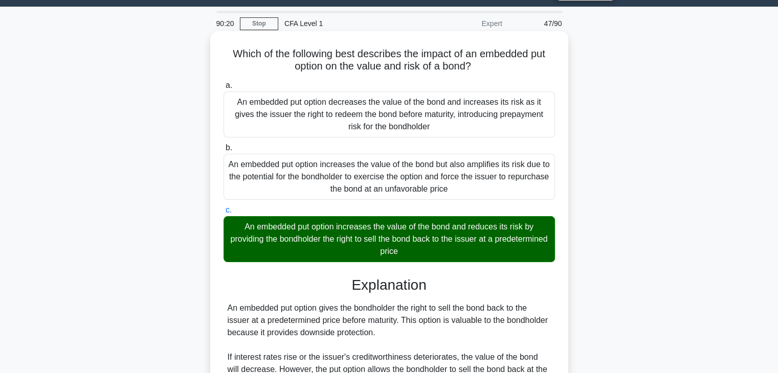
scroll to position [243, 0]
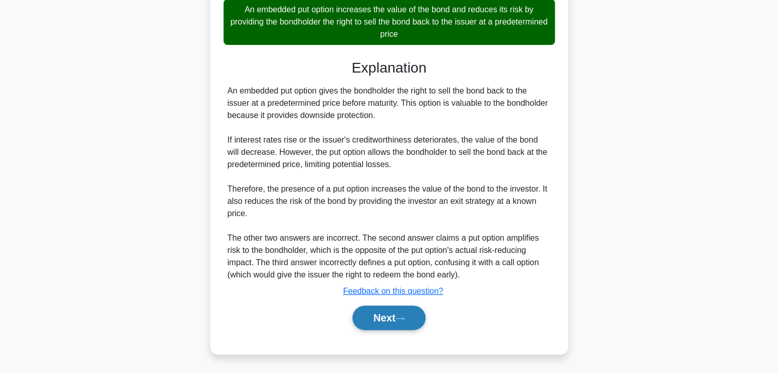
click at [390, 314] on button "Next" at bounding box center [388, 318] width 73 height 25
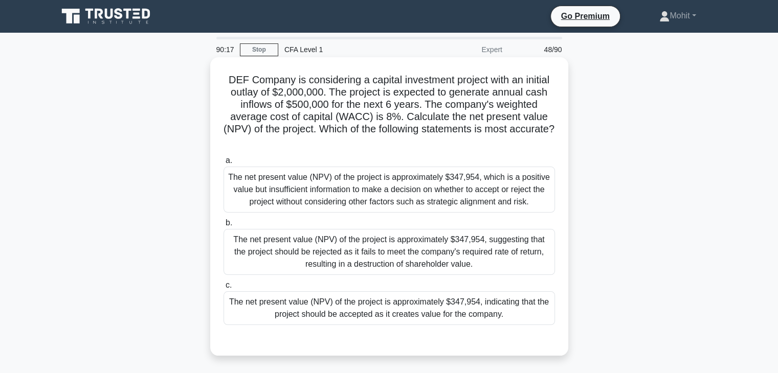
scroll to position [51, 0]
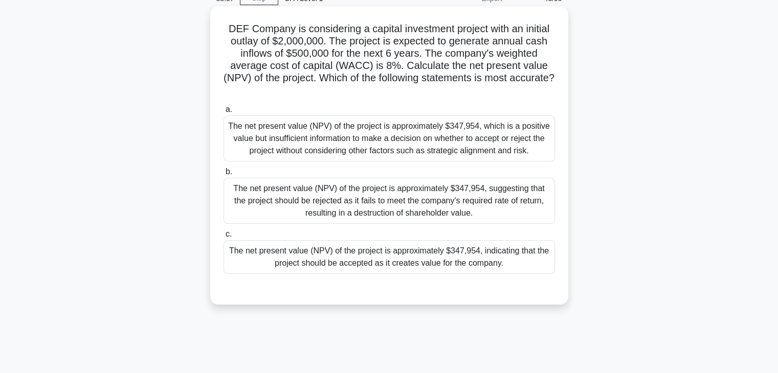
click at [481, 269] on div "The net present value (NPV) of the project is approximately $347,954, indicatin…" at bounding box center [389, 257] width 331 height 34
click at [224, 238] on input "c. The net present value (NPV) of the project is approximately $347,954, indica…" at bounding box center [224, 234] width 0 height 7
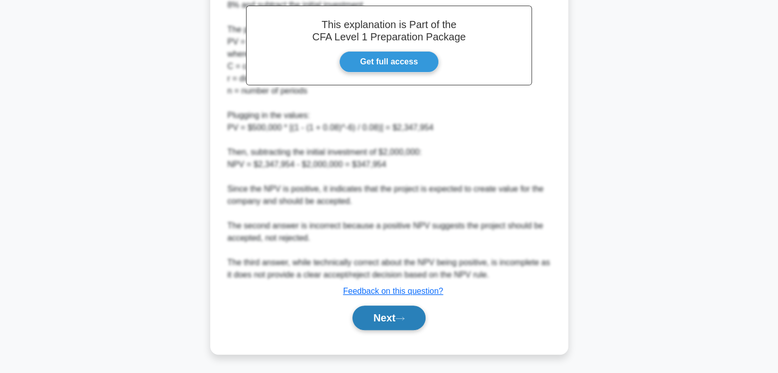
click at [393, 322] on button "Next" at bounding box center [388, 318] width 73 height 25
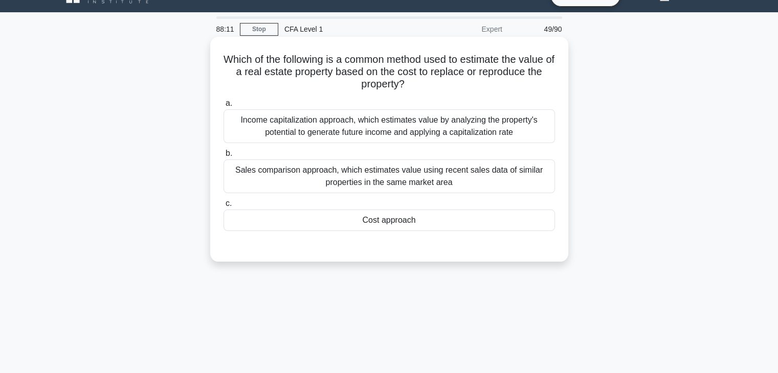
click at [316, 216] on div "Cost approach" at bounding box center [389, 220] width 331 height 21
click at [224, 207] on input "c. Cost approach" at bounding box center [224, 204] width 0 height 7
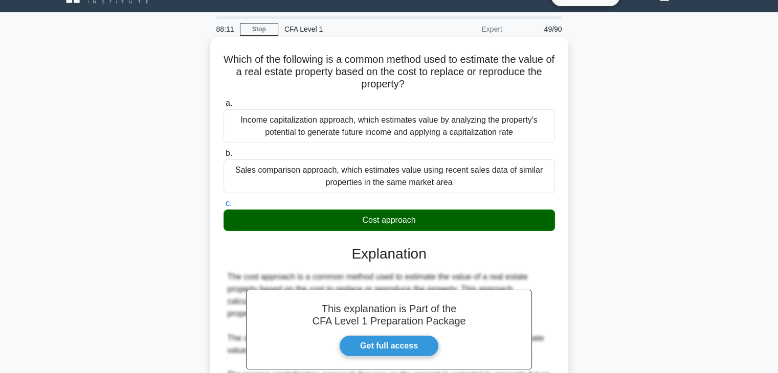
scroll to position [180, 0]
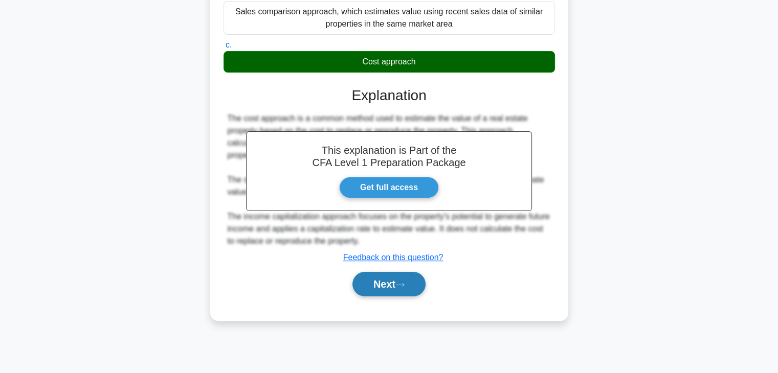
click at [387, 287] on button "Next" at bounding box center [388, 284] width 73 height 25
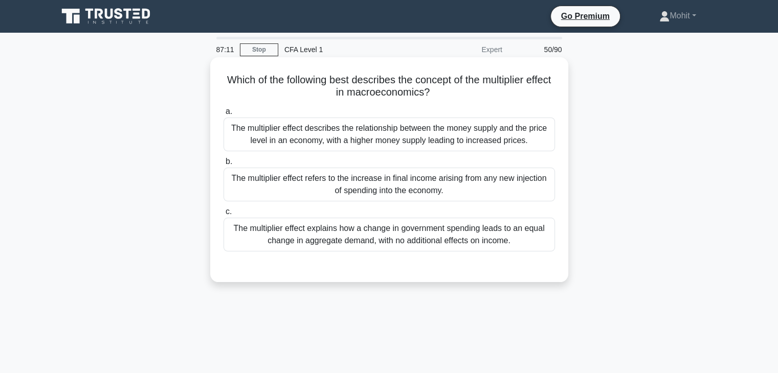
click at [471, 144] on div "The multiplier effect describes the relationship between the money supply and t…" at bounding box center [389, 135] width 331 height 34
click at [224, 115] on input "a. The multiplier effect describes the relationship between the money supply an…" at bounding box center [224, 111] width 0 height 7
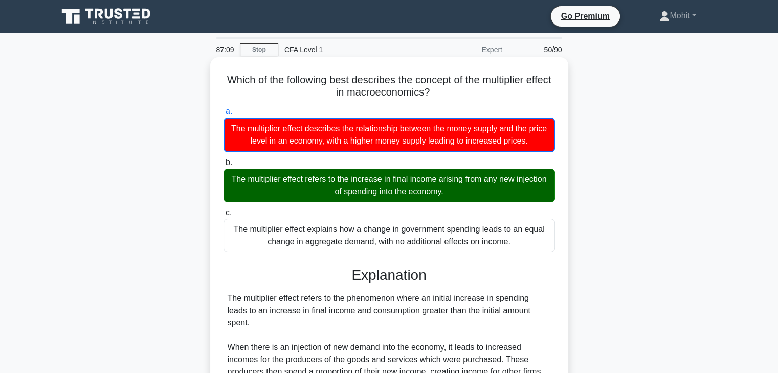
click at [460, 180] on div "The multiplier effect refers to the increase in final income arising from any n…" at bounding box center [389, 186] width 331 height 34
click at [224, 166] on input "b. The multiplier effect refers to the increase in final income arising from an…" at bounding box center [224, 163] width 0 height 7
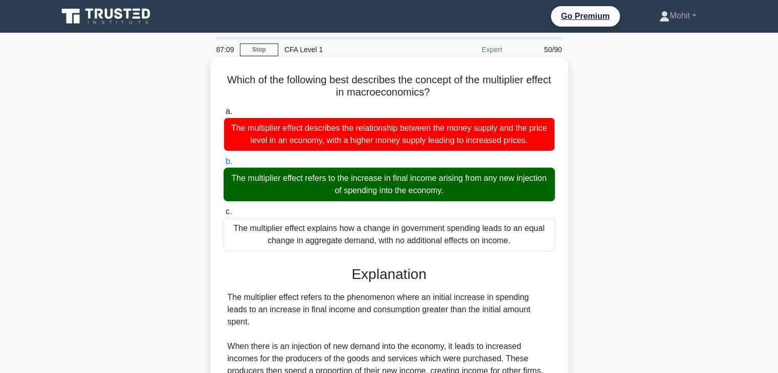
click at [460, 180] on div "The multiplier effect refers to the increase in final income arising from any n…" at bounding box center [389, 185] width 331 height 34
click at [224, 165] on input "b. The multiplier effect refers to the increase in final income arising from an…" at bounding box center [224, 162] width 0 height 7
click at [460, 180] on div "The multiplier effect refers to the increase in final income arising from any n…" at bounding box center [389, 185] width 331 height 34
click at [224, 165] on input "b. The multiplier effect refers to the increase in final income arising from an…" at bounding box center [224, 162] width 0 height 7
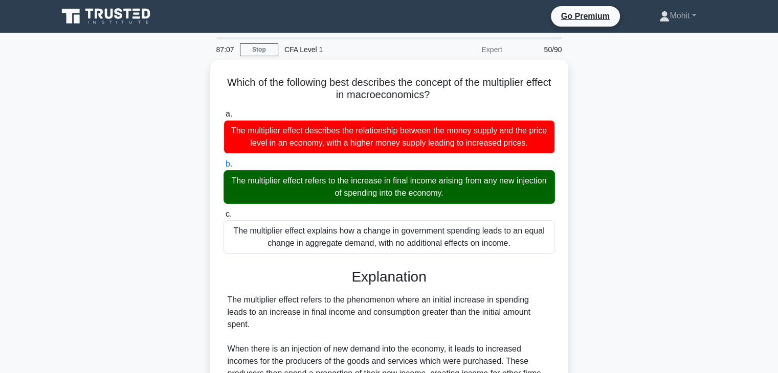
click at [585, 190] on div "Which of the following best describes the concept of the multiplier effect in m…" at bounding box center [389, 324] width 675 height 528
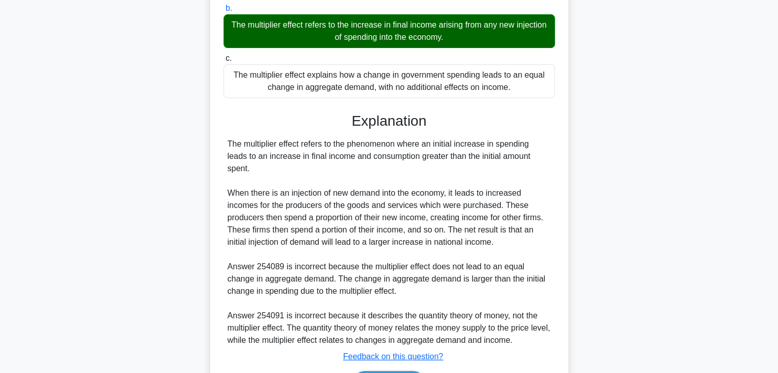
scroll to position [207, 0]
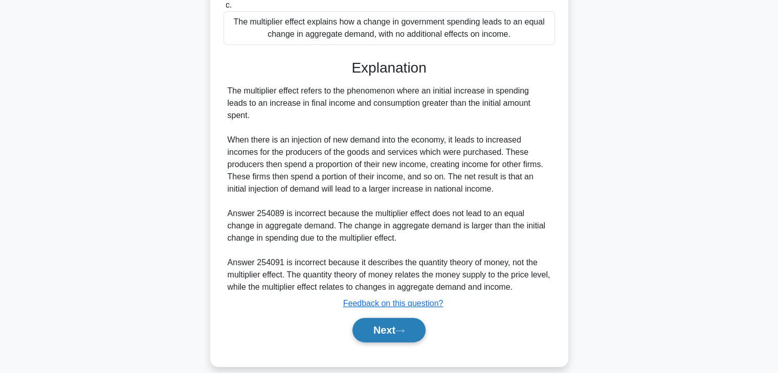
click at [396, 318] on button "Next" at bounding box center [388, 330] width 73 height 25
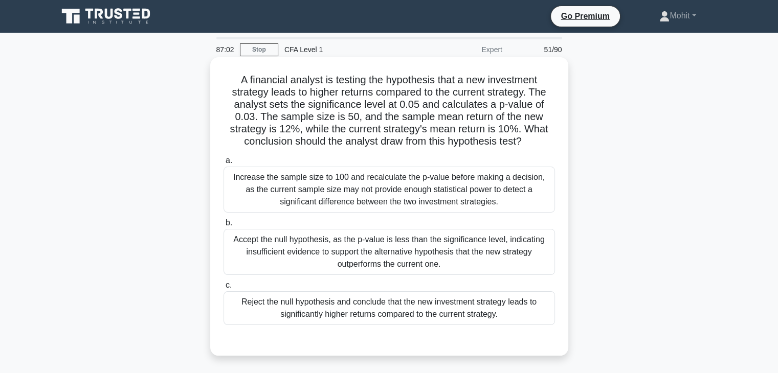
scroll to position [51, 0]
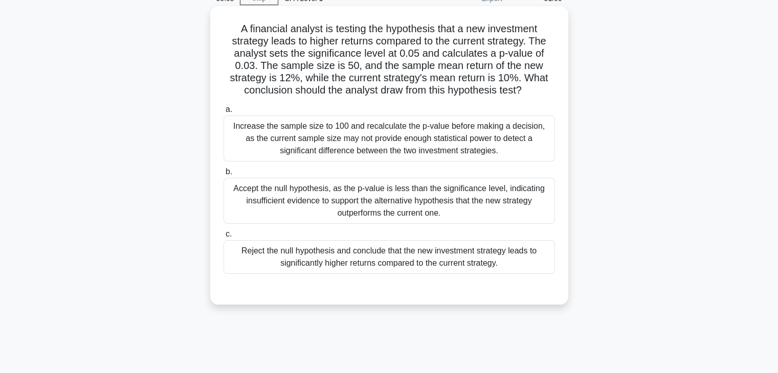
click at [345, 251] on div "Reject the null hypothesis and conclude that the new investment strategy leads …" at bounding box center [389, 257] width 331 height 34
click at [224, 238] on input "c. Reject the null hypothesis and conclude that the new investment strategy lea…" at bounding box center [224, 234] width 0 height 7
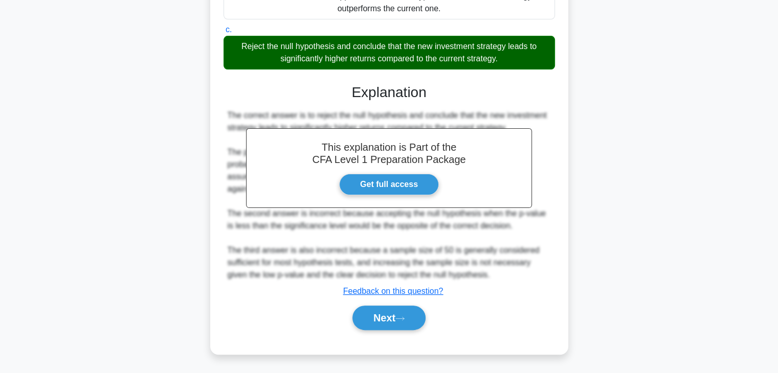
scroll to position [256, 0]
click at [382, 311] on button "Next" at bounding box center [388, 318] width 73 height 25
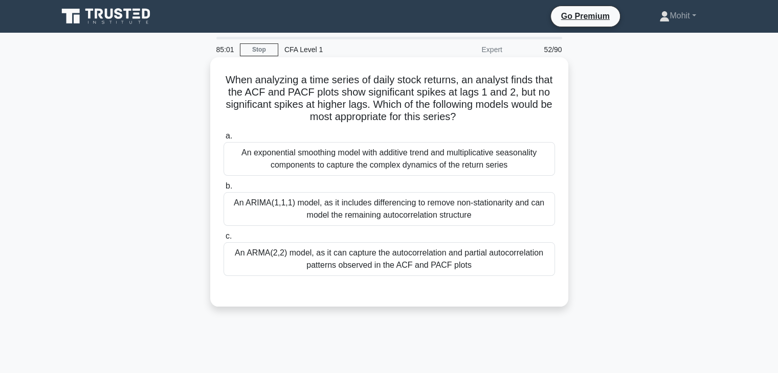
click at [420, 167] on div "An exponential smoothing model with additive trend and multiplicative seasonali…" at bounding box center [389, 159] width 331 height 34
click at [224, 140] on input "a. An exponential smoothing model with additive trend and multiplicative season…" at bounding box center [224, 136] width 0 height 7
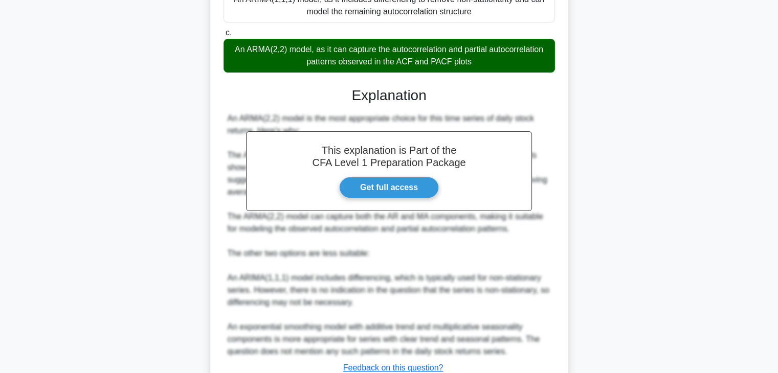
scroll to position [281, 0]
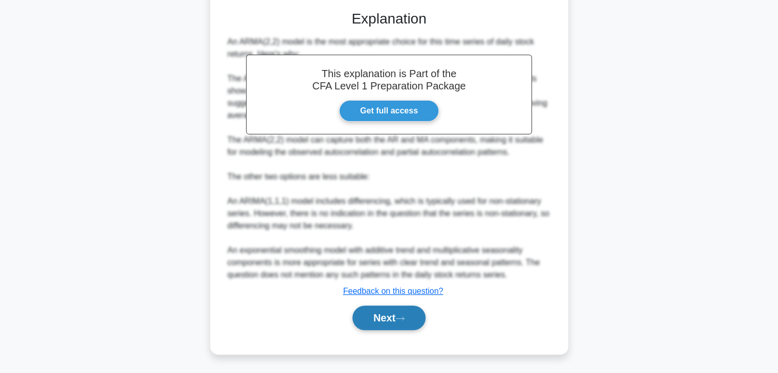
click at [389, 315] on button "Next" at bounding box center [388, 318] width 73 height 25
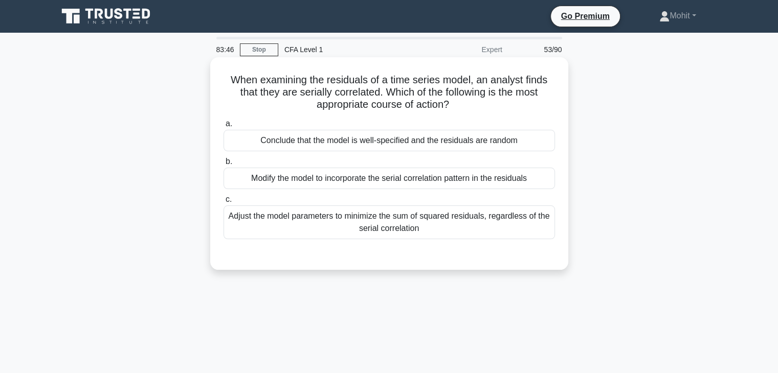
click at [472, 172] on div "Modify the model to incorporate the serial correlation pattern in the residuals" at bounding box center [389, 178] width 331 height 21
click at [224, 165] on input "b. Modify the model to incorporate the serial correlation pattern in the residu…" at bounding box center [224, 162] width 0 height 7
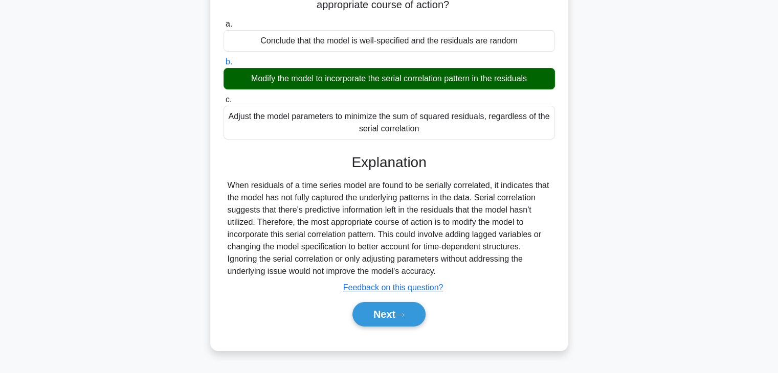
scroll to position [180, 0]
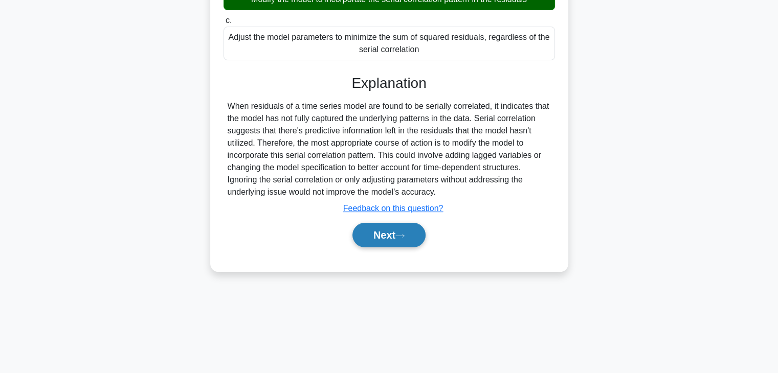
click at [404, 230] on button "Next" at bounding box center [388, 235] width 73 height 25
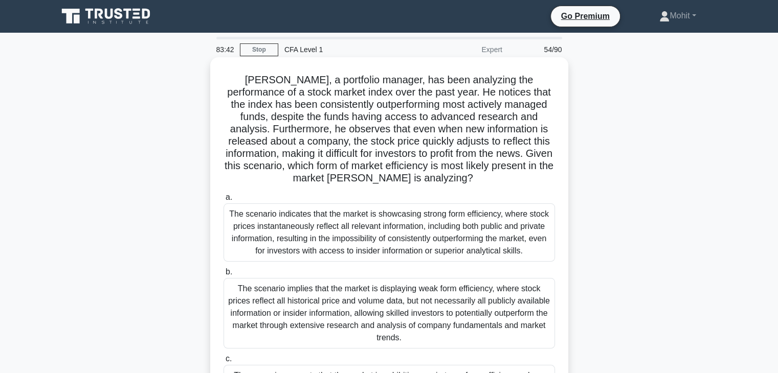
scroll to position [51, 0]
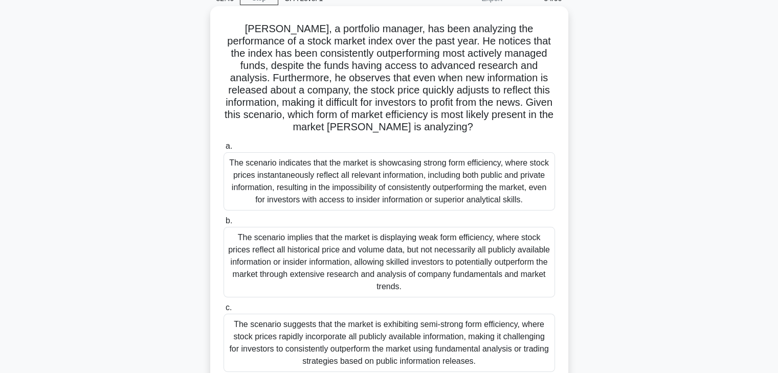
click at [437, 326] on div "The scenario suggests that the market is exhibiting semi-strong form efficiency…" at bounding box center [389, 343] width 331 height 58
click at [224, 311] on input "c. The scenario suggests that the market is exhibiting semi-strong form efficie…" at bounding box center [224, 308] width 0 height 7
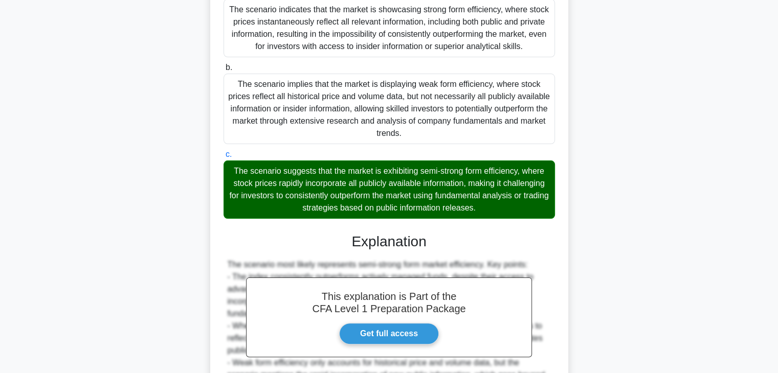
scroll to position [358, 0]
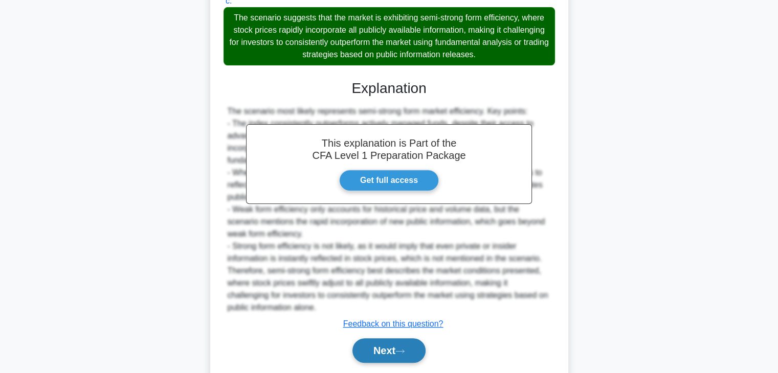
click at [391, 357] on button "Next" at bounding box center [388, 351] width 73 height 25
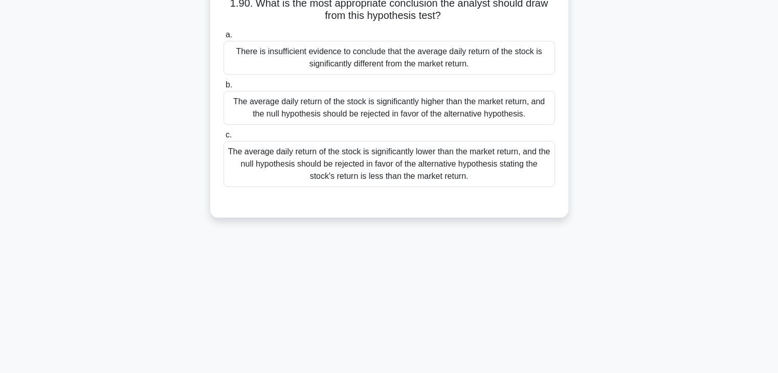
scroll to position [77, 0]
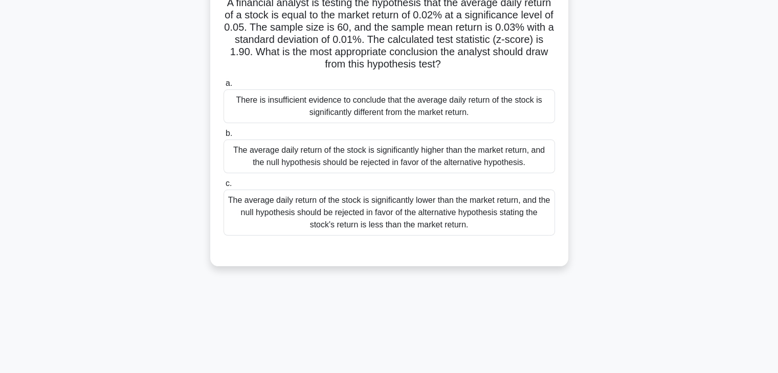
click at [493, 168] on div "The average daily return of the stock is significantly higher than the market r…" at bounding box center [389, 157] width 331 height 34
click at [224, 137] on input "b. The average daily return of the stock is significantly higher than the marke…" at bounding box center [224, 133] width 0 height 7
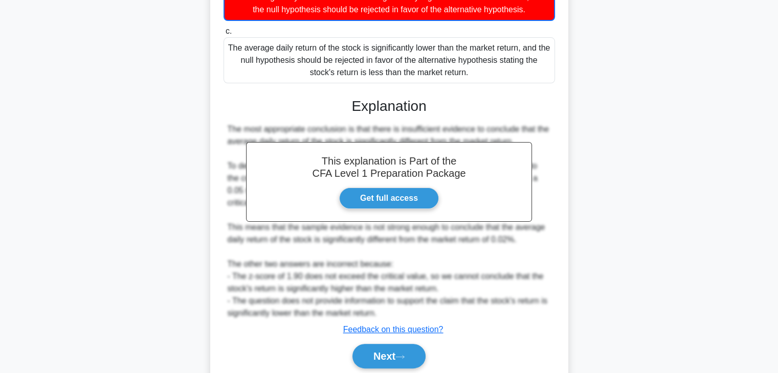
scroll to position [269, 0]
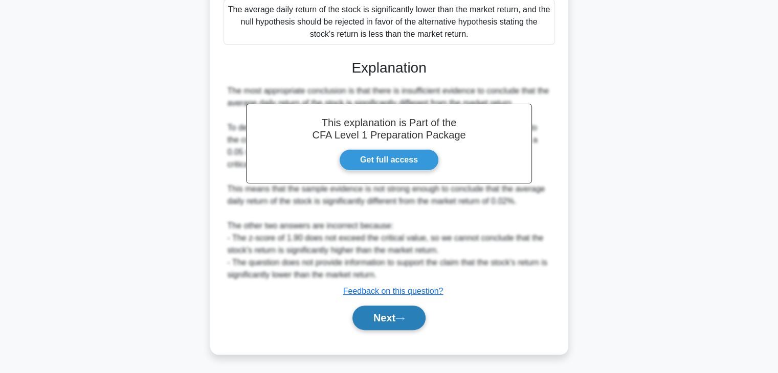
click at [405, 317] on icon at bounding box center [399, 319] width 9 height 6
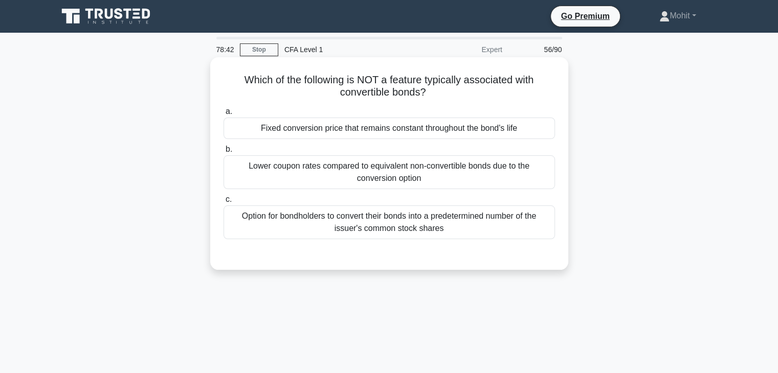
click at [536, 174] on div "Lower coupon rates compared to equivalent non-convertible bonds due to the conv…" at bounding box center [389, 172] width 331 height 34
click at [224, 153] on input "b. Lower coupon rates compared to equivalent non-convertible bonds due to the c…" at bounding box center [224, 149] width 0 height 7
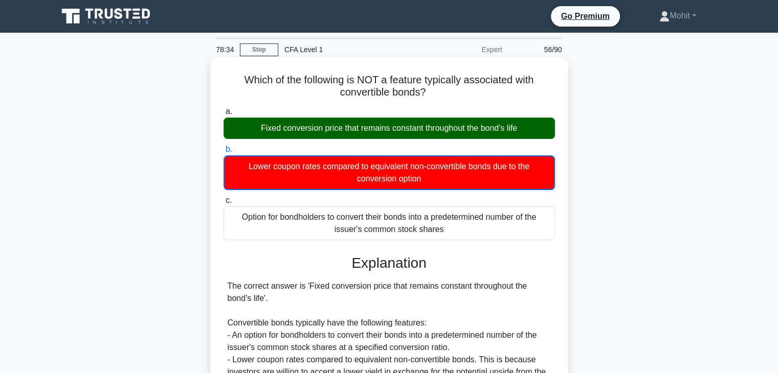
scroll to position [183, 0]
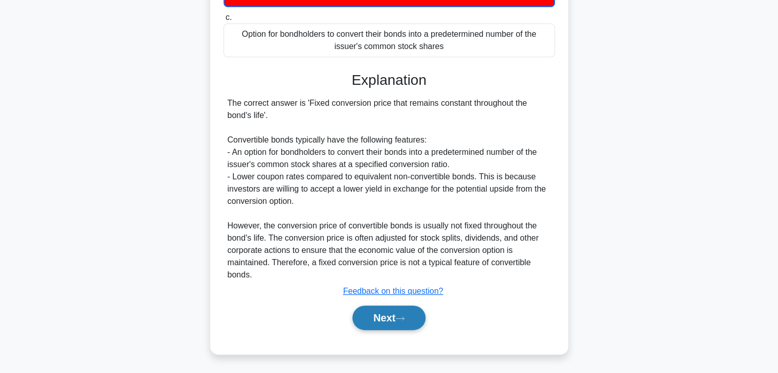
click at [410, 315] on button "Next" at bounding box center [388, 318] width 73 height 25
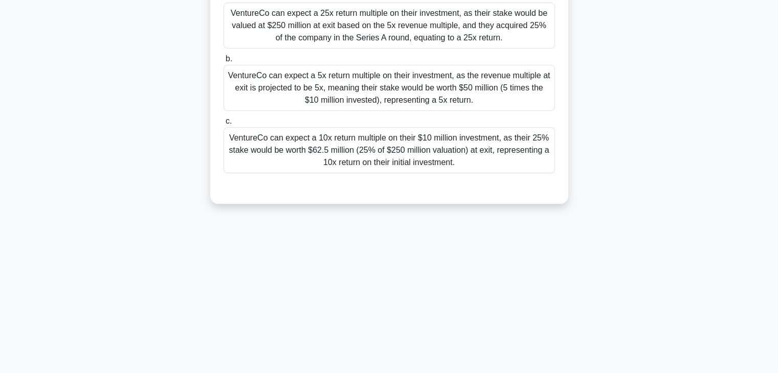
scroll to position [26, 0]
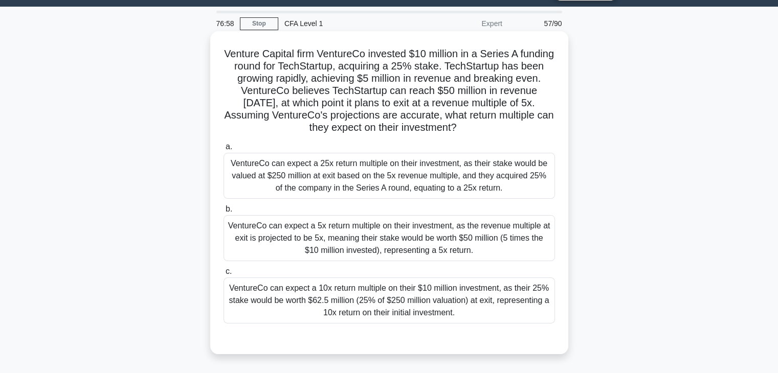
click at [299, 239] on div "VentureCo can expect a 5x return multiple on their investment, as the revenue m…" at bounding box center [389, 238] width 331 height 46
click at [224, 213] on input "b. VentureCo can expect a 5x return multiple on their investment, as the revenu…" at bounding box center [224, 209] width 0 height 7
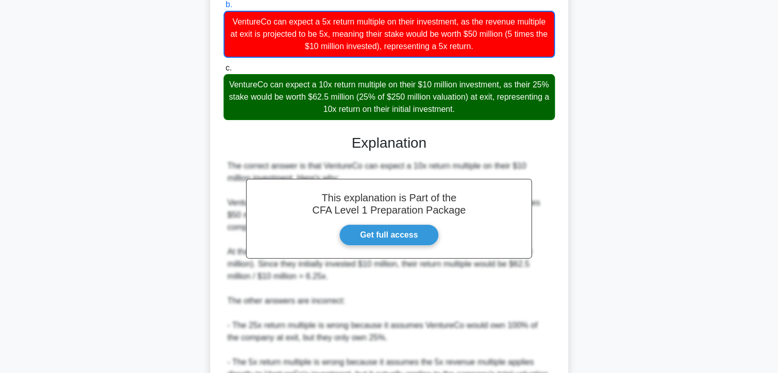
scroll to position [343, 0]
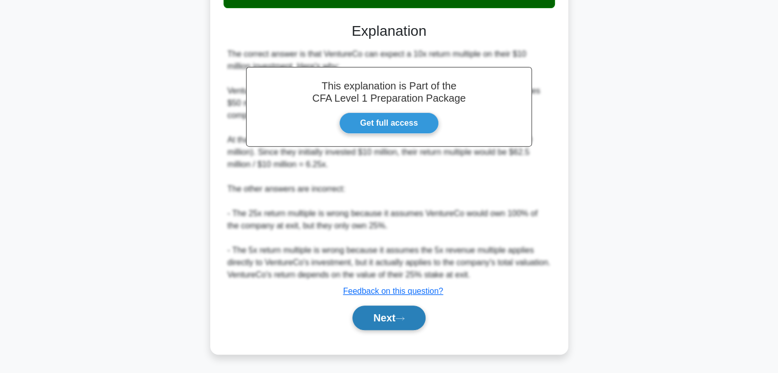
click at [376, 313] on button "Next" at bounding box center [388, 318] width 73 height 25
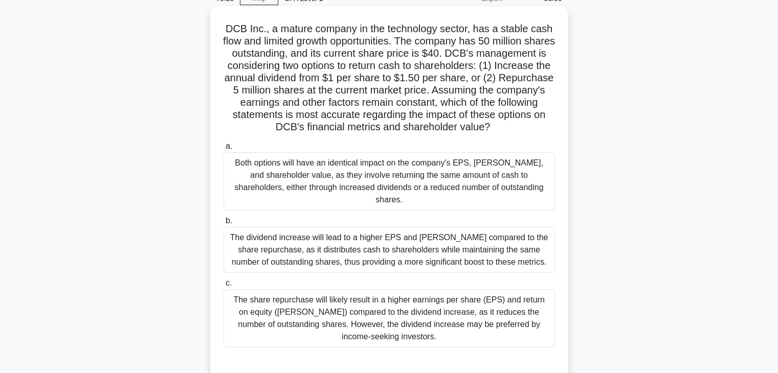
scroll to position [102, 0]
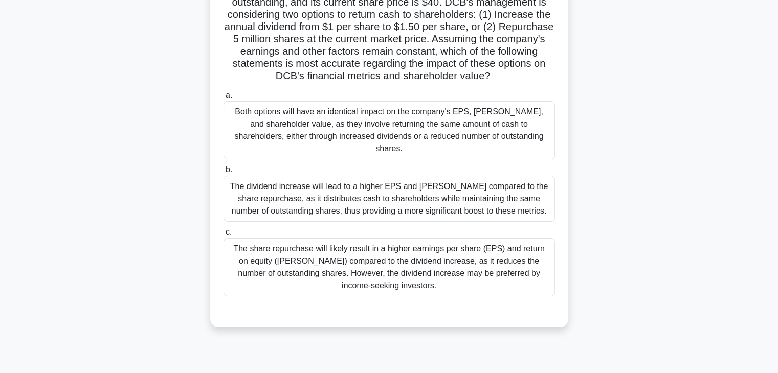
click at [469, 267] on div "The share repurchase will likely result in a higher earnings per share (EPS) an…" at bounding box center [389, 267] width 331 height 58
click at [224, 236] on input "c. The share repurchase will likely result in a higher earnings per share (EPS)…" at bounding box center [224, 232] width 0 height 7
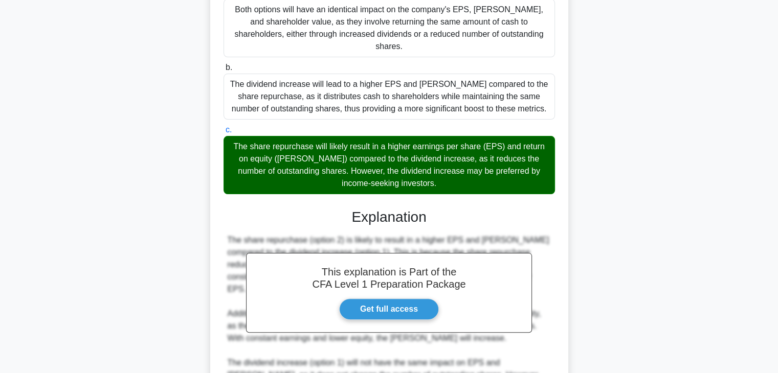
scroll to position [354, 0]
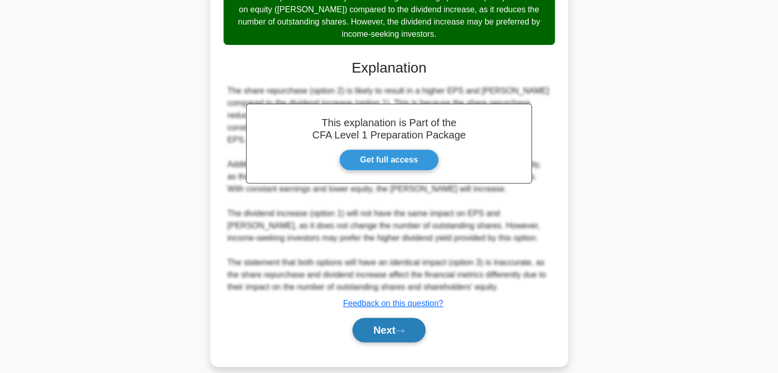
click at [380, 318] on button "Next" at bounding box center [388, 330] width 73 height 25
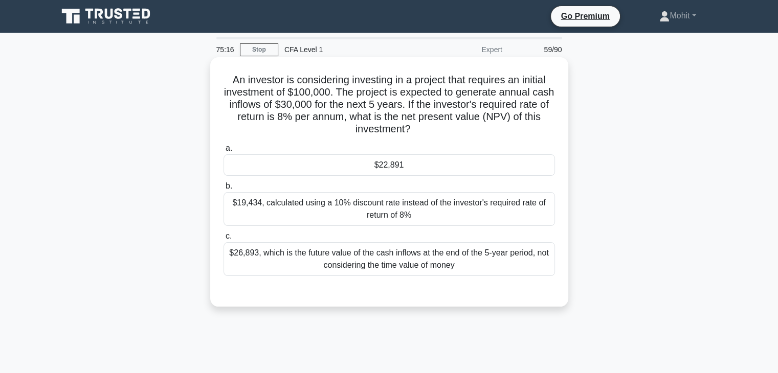
click at [284, 159] on div "$22,891" at bounding box center [389, 164] width 331 height 21
click at [224, 152] on input "a. $22,891" at bounding box center [224, 148] width 0 height 7
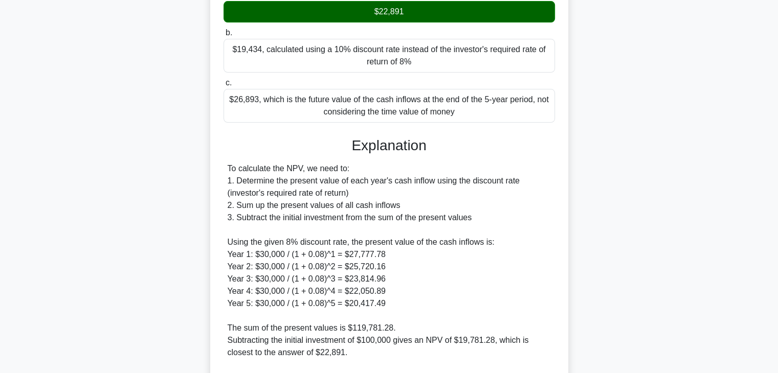
scroll to position [256, 0]
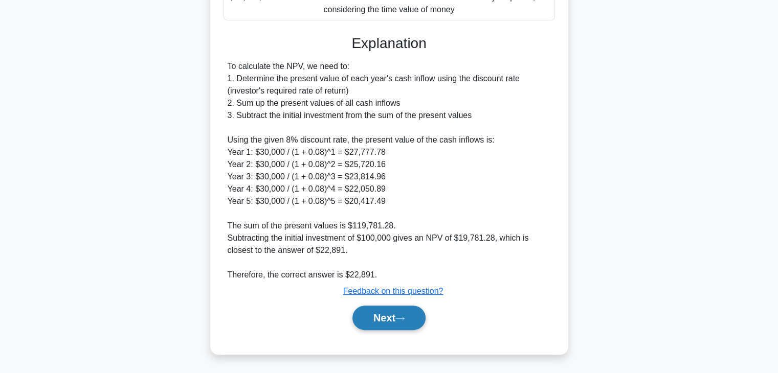
click at [380, 313] on button "Next" at bounding box center [388, 318] width 73 height 25
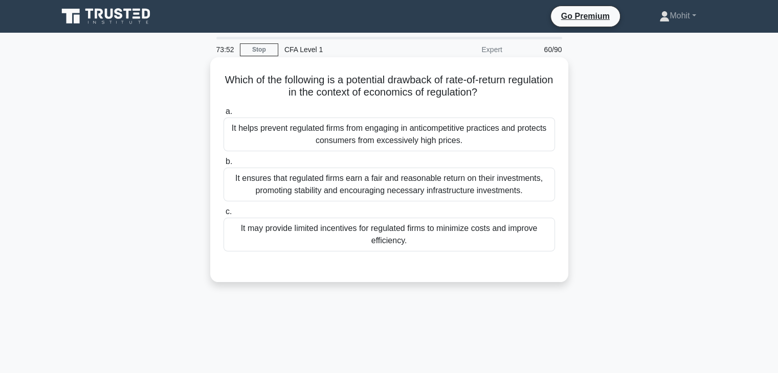
click at [442, 180] on div "It ensures that regulated firms earn a fair and reasonable return on their inve…" at bounding box center [389, 185] width 331 height 34
click at [224, 165] on input "b. It ensures that regulated firms earn a fair and reasonable return on their i…" at bounding box center [224, 162] width 0 height 7
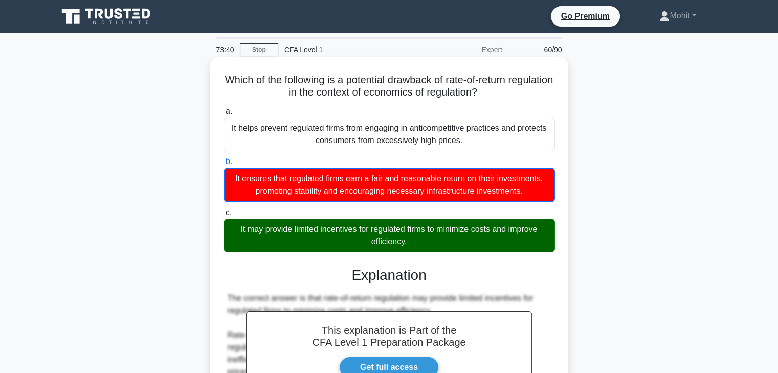
scroll to position [180, 0]
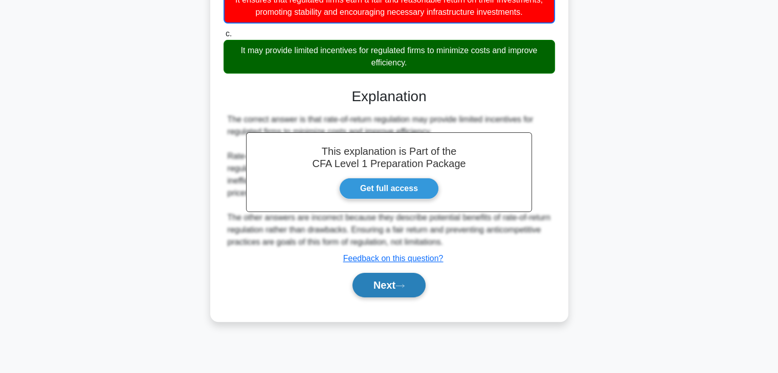
click at [419, 288] on button "Next" at bounding box center [388, 285] width 73 height 25
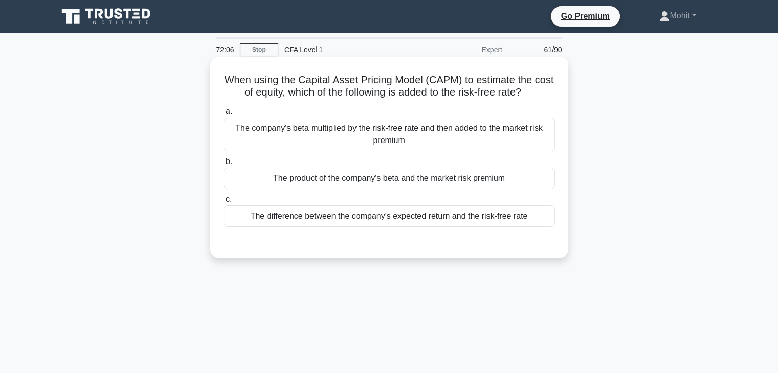
click at [346, 131] on div "The company's beta multiplied by the risk-free rate and then added to the marke…" at bounding box center [389, 135] width 331 height 34
click at [224, 115] on input "a. The company's beta multiplied by the risk-free rate and then added to the ma…" at bounding box center [224, 111] width 0 height 7
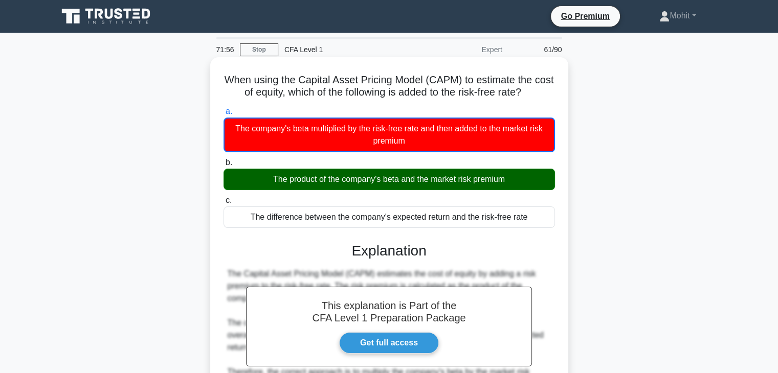
scroll to position [180, 0]
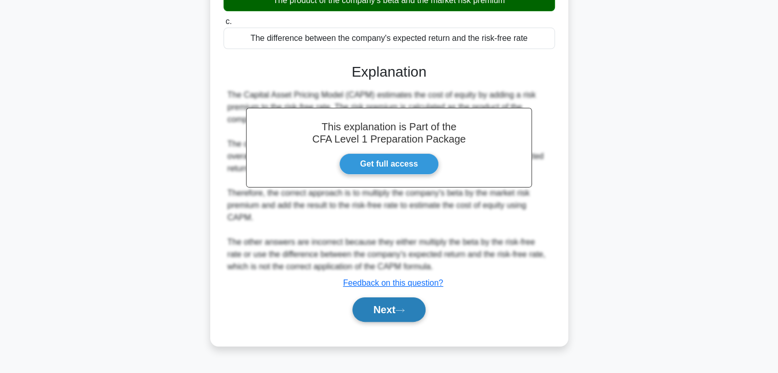
click at [388, 298] on button "Next" at bounding box center [388, 310] width 73 height 25
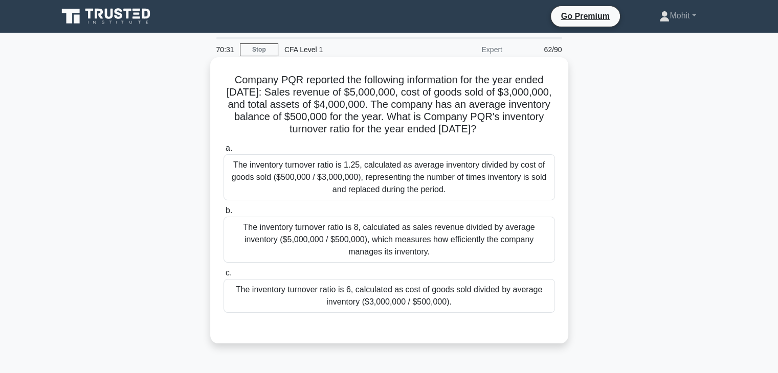
click at [331, 328] on div "a. The inventory turnover ratio is 1.25, calculated as average inventory divide…" at bounding box center [388, 235] width 333 height 191
click at [331, 313] on div "The inventory turnover ratio is 6, calculated as cost of goods sold divided by …" at bounding box center [389, 296] width 331 height 34
click at [224, 277] on input "c. The inventory turnover ratio is 6, calculated as cost of goods sold divided …" at bounding box center [224, 273] width 0 height 7
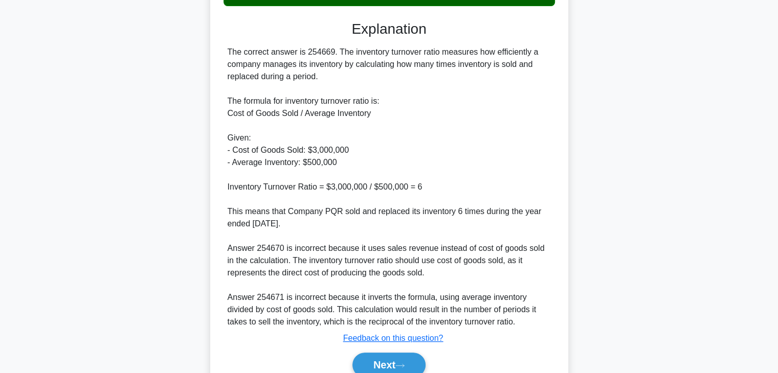
scroll to position [366, 0]
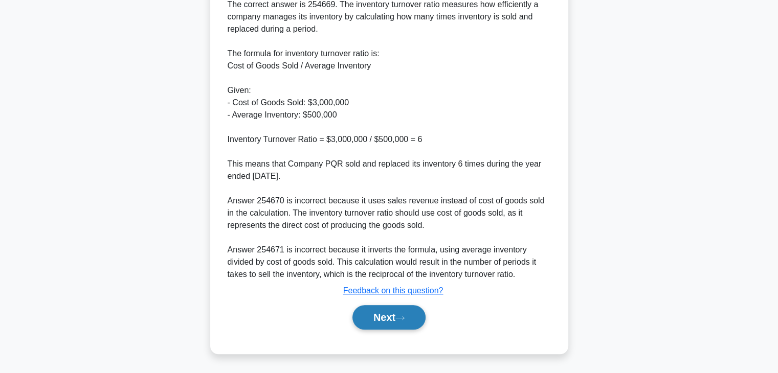
click at [377, 320] on button "Next" at bounding box center [388, 317] width 73 height 25
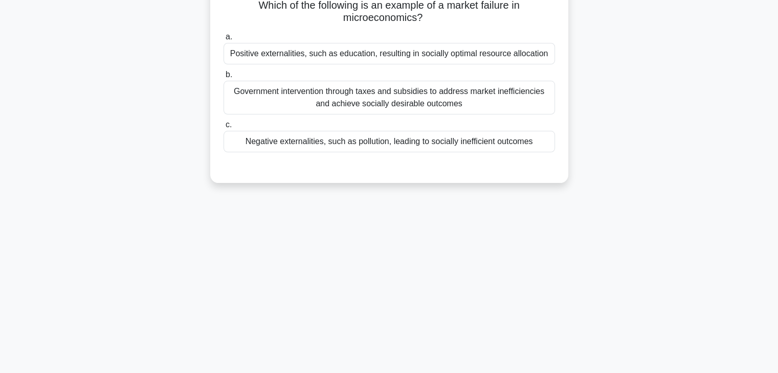
scroll to position [26, 0]
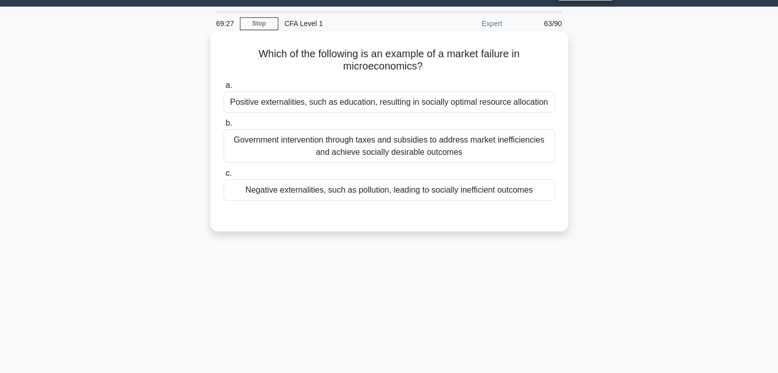
click at [483, 195] on div "Negative externalities, such as pollution, leading to socially inefficient outc…" at bounding box center [389, 190] width 331 height 21
click at [224, 177] on input "c. Negative externalities, such as pollution, leading to socially inefficient o…" at bounding box center [224, 173] width 0 height 7
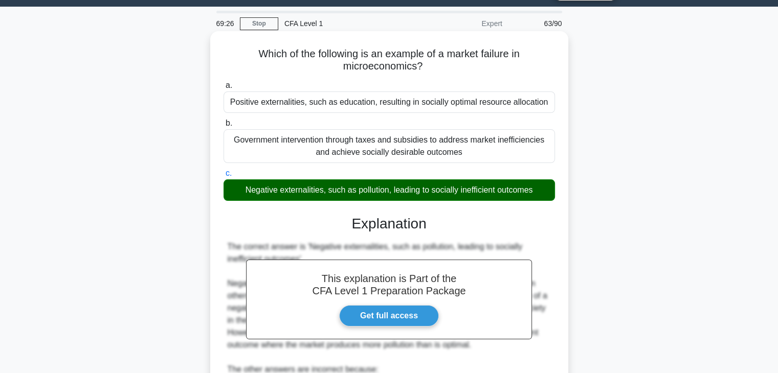
scroll to position [180, 0]
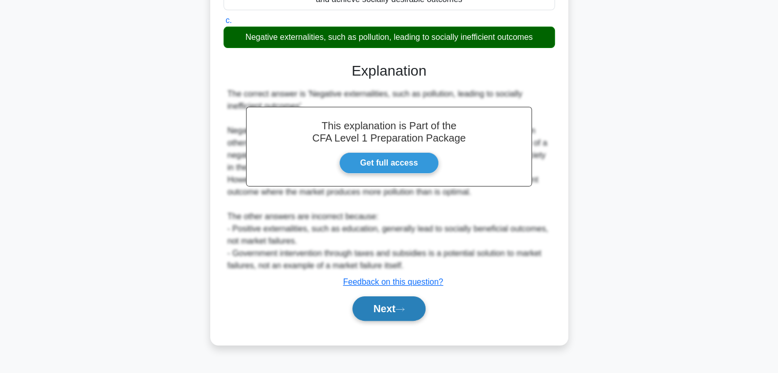
click at [405, 310] on icon at bounding box center [399, 310] width 9 height 6
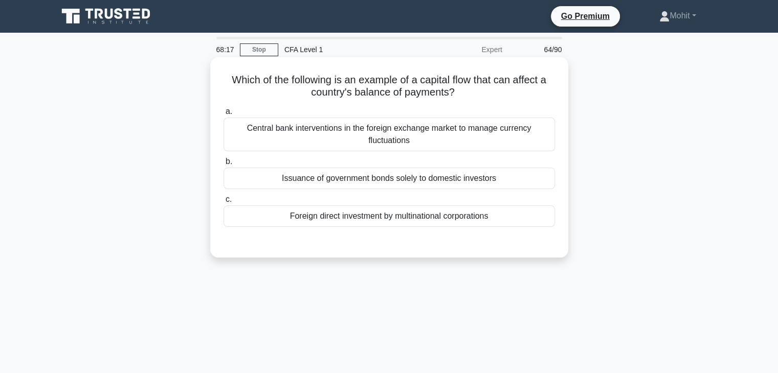
click at [345, 226] on div "Foreign direct investment by multinational corporations" at bounding box center [389, 216] width 331 height 21
click at [224, 203] on input "c. Foreign direct investment by multinational corporations" at bounding box center [224, 199] width 0 height 7
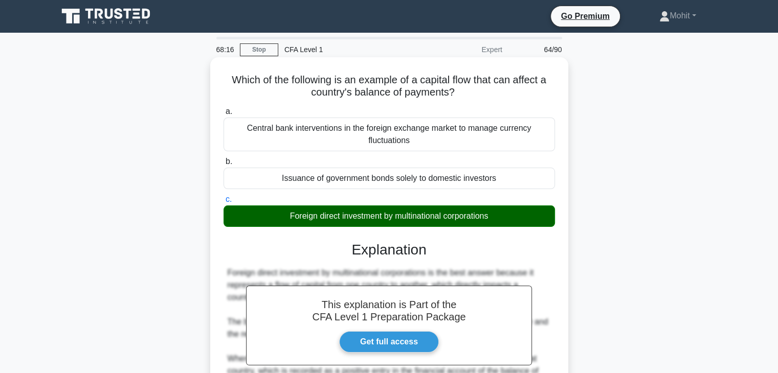
scroll to position [194, 0]
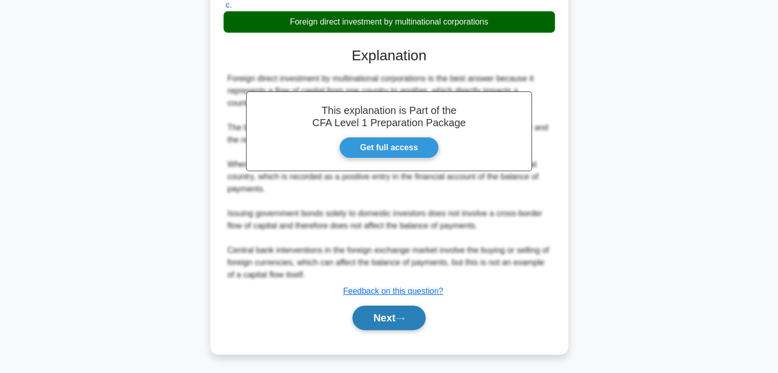
click at [405, 325] on button "Next" at bounding box center [388, 318] width 73 height 25
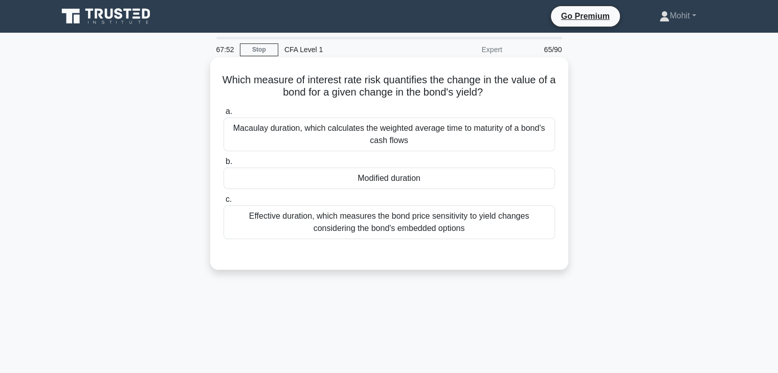
click at [413, 187] on div "Modified duration" at bounding box center [389, 178] width 331 height 21
click at [224, 165] on input "b. Modified duration" at bounding box center [224, 162] width 0 height 7
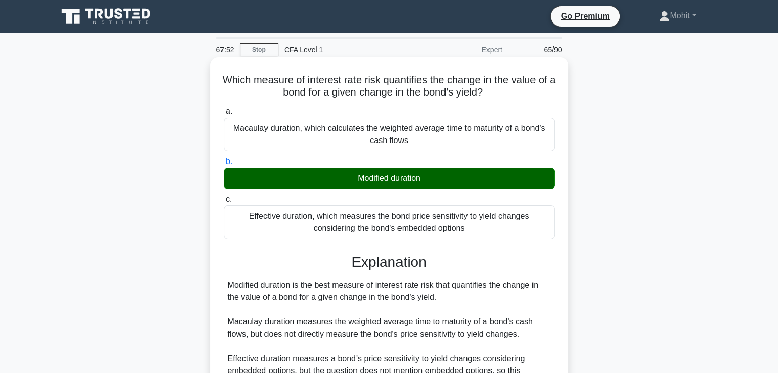
scroll to position [180, 0]
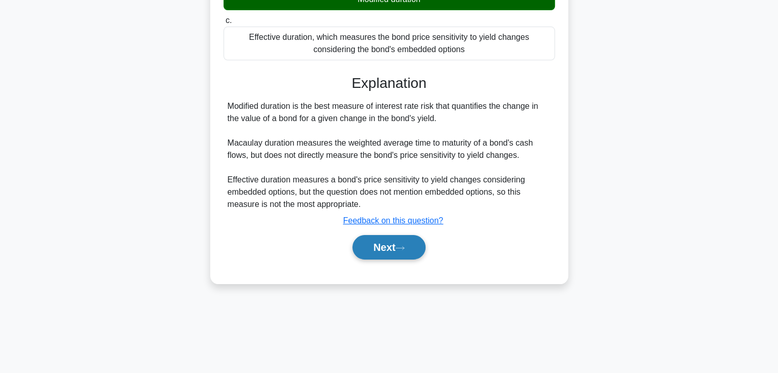
click at [404, 247] on icon at bounding box center [400, 248] width 8 height 3
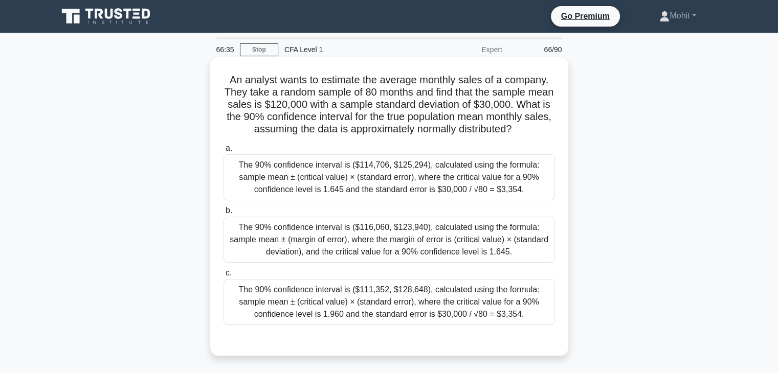
scroll to position [51, 0]
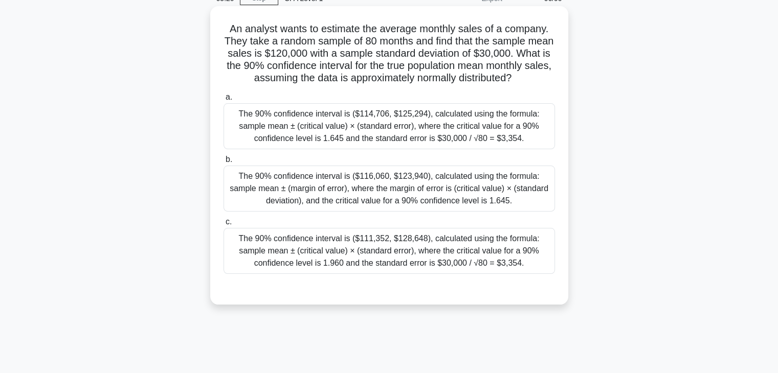
click at [417, 209] on div "The 90% confidence interval is ($116,060, $123,940), calculated using the formu…" at bounding box center [389, 189] width 331 height 46
click at [224, 163] on input "b. The 90% confidence interval is ($116,060, $123,940), calculated using the fo…" at bounding box center [224, 160] width 0 height 7
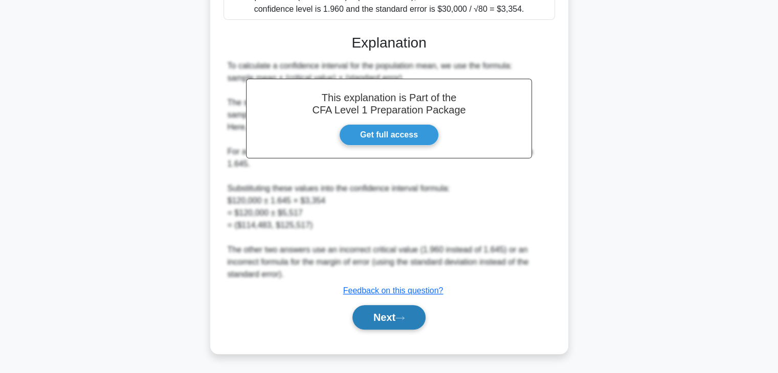
click at [410, 309] on button "Next" at bounding box center [388, 317] width 73 height 25
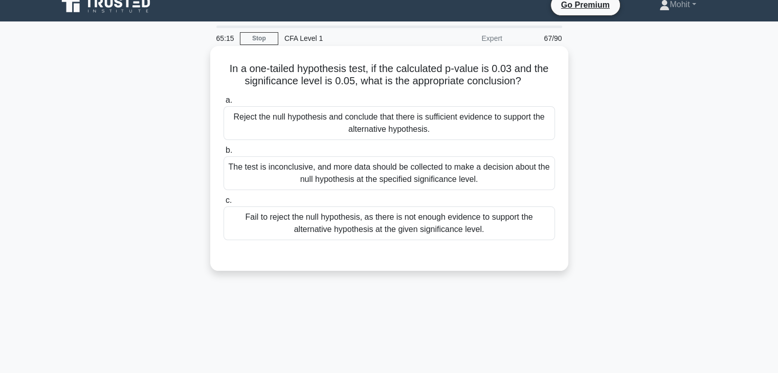
scroll to position [0, 0]
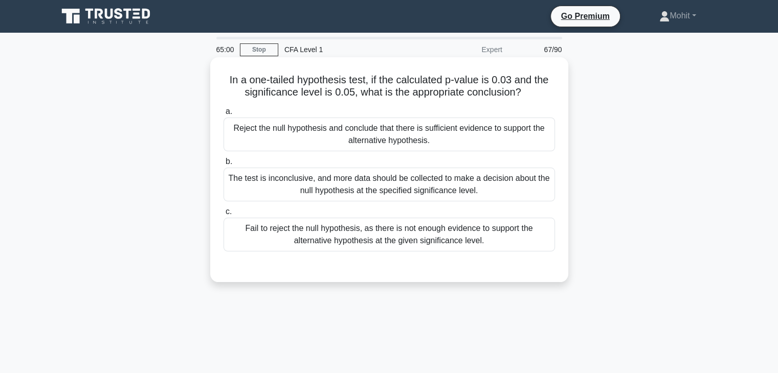
click at [261, 235] on div "Fail to reject the null hypothesis, as there is not enough evidence to support …" at bounding box center [389, 235] width 331 height 34
click at [224, 215] on input "c. Fail to reject the null hypothesis, as there is not enough evidence to suppo…" at bounding box center [224, 212] width 0 height 7
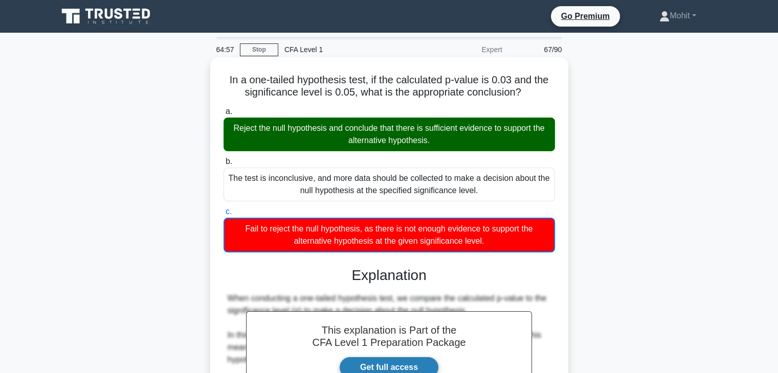
scroll to position [195, 0]
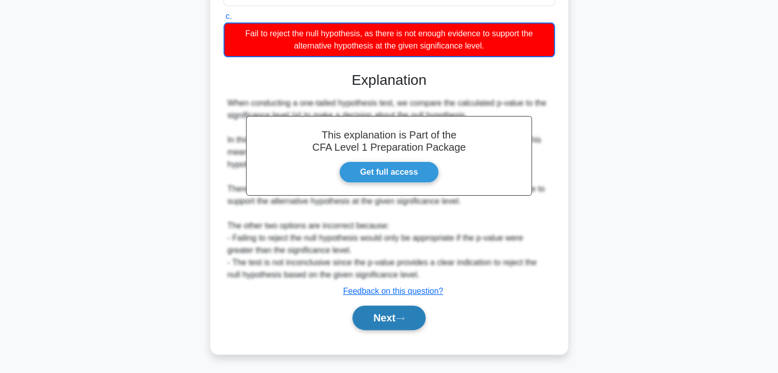
click at [370, 324] on button "Next" at bounding box center [388, 318] width 73 height 25
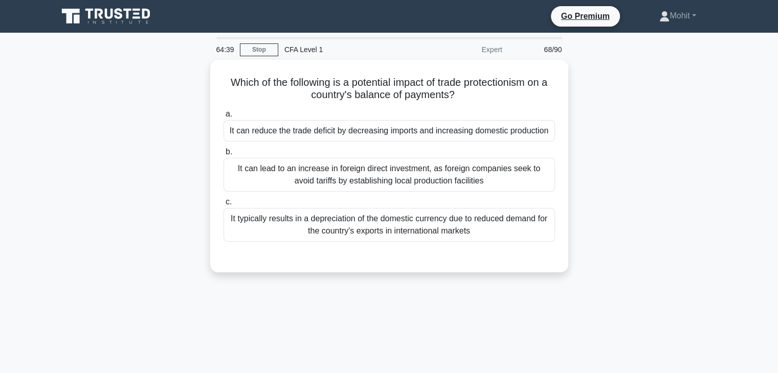
scroll to position [51, 0]
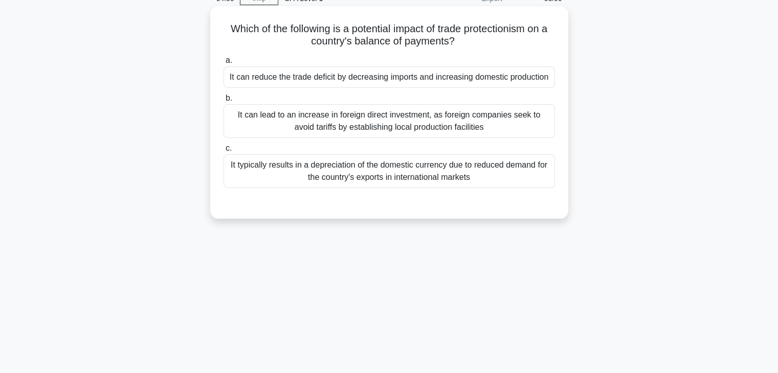
click at [451, 89] on div "a. It can reduce the trade deficit by decreasing imports and increasing domesti…" at bounding box center [389, 121] width 344 height 138
click at [481, 80] on div "It can reduce the trade deficit by decreasing imports and increasing domestic p…" at bounding box center [389, 76] width 331 height 21
click at [224, 64] on input "a. It can reduce the trade deficit by decreasing imports and increasing domesti…" at bounding box center [224, 60] width 0 height 7
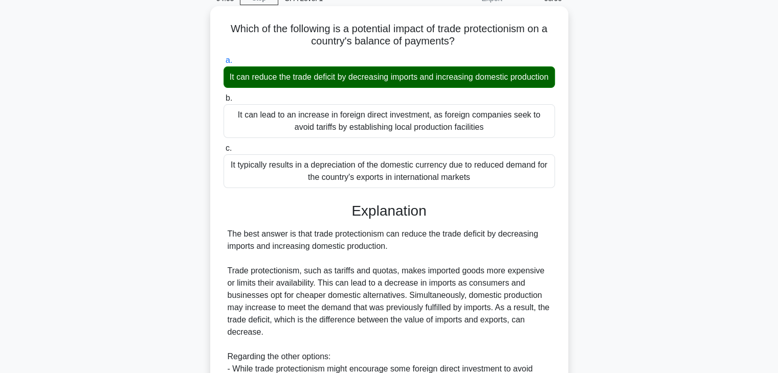
scroll to position [207, 0]
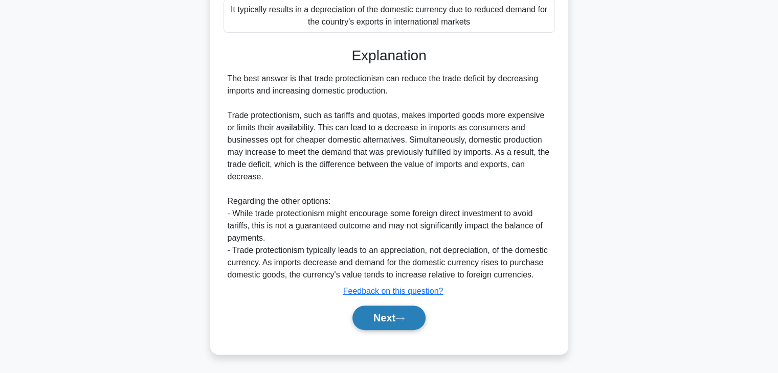
click at [407, 314] on button "Next" at bounding box center [388, 318] width 73 height 25
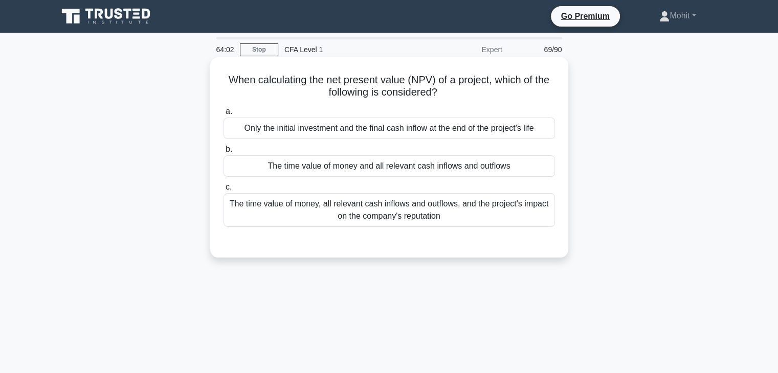
scroll to position [51, 0]
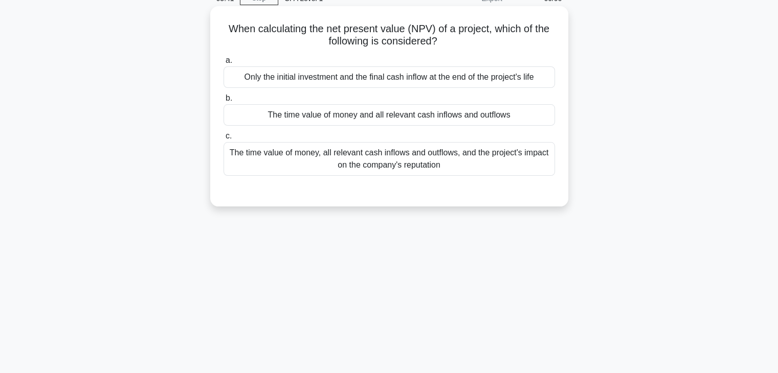
click at [466, 107] on div "The time value of money and all relevant cash inflows and outflows" at bounding box center [389, 114] width 331 height 21
click at [224, 102] on input "b. The time value of money and all relevant cash inflows and outflows" at bounding box center [224, 98] width 0 height 7
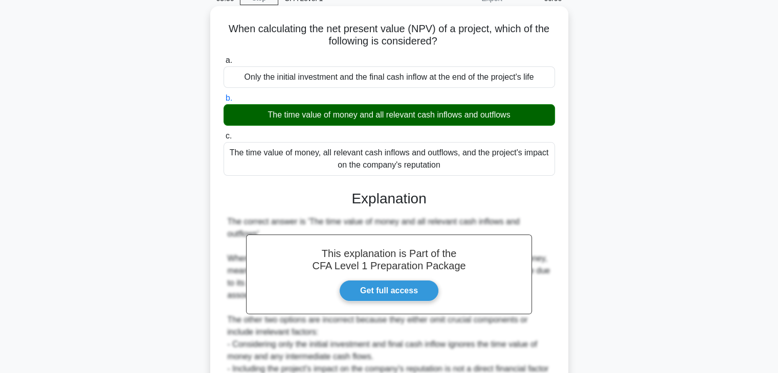
scroll to position [180, 0]
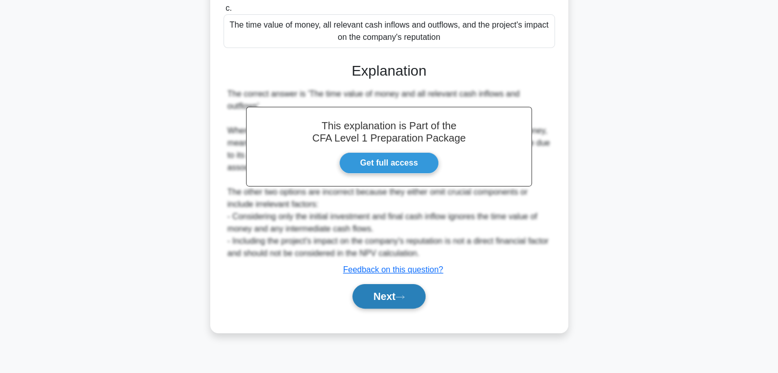
click at [416, 284] on button "Next" at bounding box center [388, 296] width 73 height 25
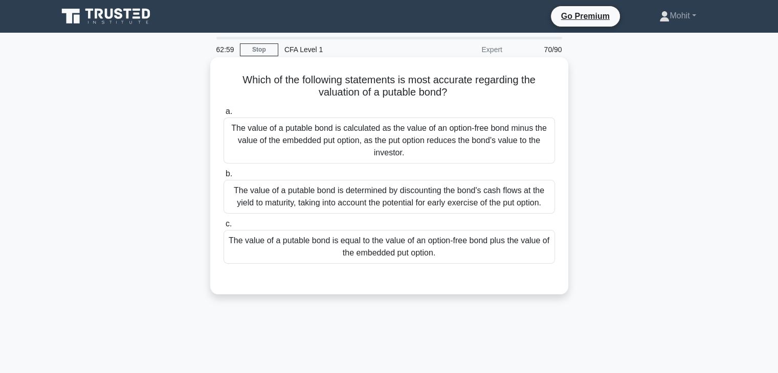
click at [407, 259] on div "The value of a putable bond is equal to the value of an option-free bond plus t…" at bounding box center [389, 247] width 331 height 34
click at [224, 228] on input "c. The value of a putable bond is equal to the value of an option-free bond plu…" at bounding box center [224, 224] width 0 height 7
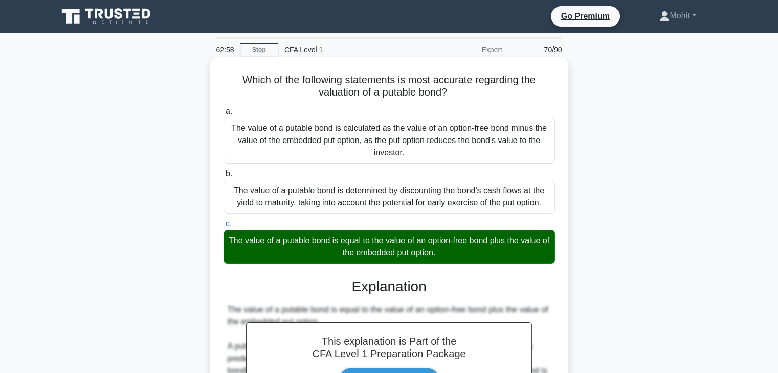
scroll to position [182, 0]
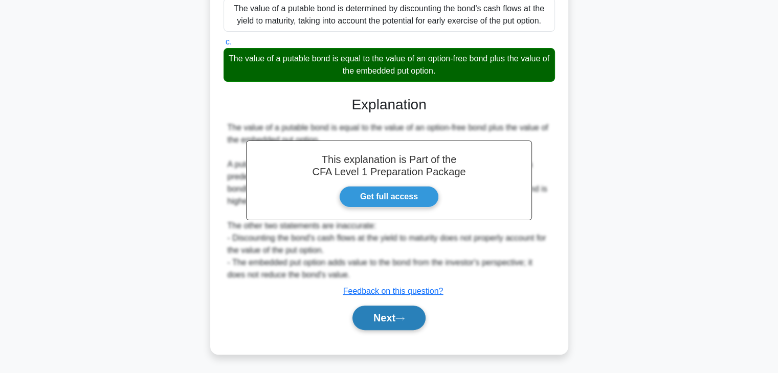
click at [399, 324] on button "Next" at bounding box center [388, 318] width 73 height 25
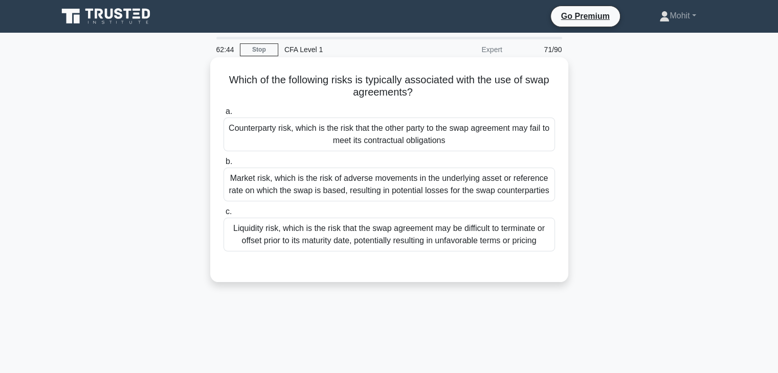
click at [420, 122] on div "Counterparty risk, which is the risk that the other party to the swap agreement…" at bounding box center [389, 135] width 331 height 34
click at [224, 115] on input "a. Counterparty risk, which is the risk that the other party to the swap agreem…" at bounding box center [224, 111] width 0 height 7
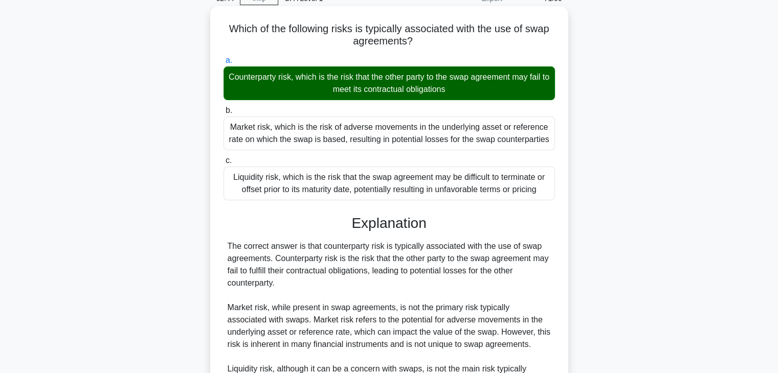
scroll to position [194, 0]
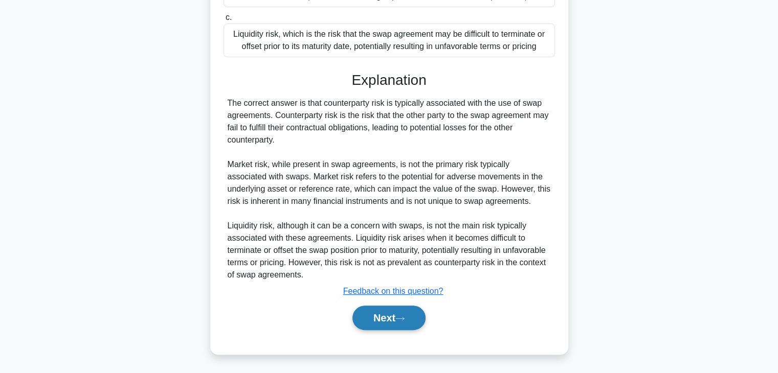
click at [409, 322] on button "Next" at bounding box center [388, 318] width 73 height 25
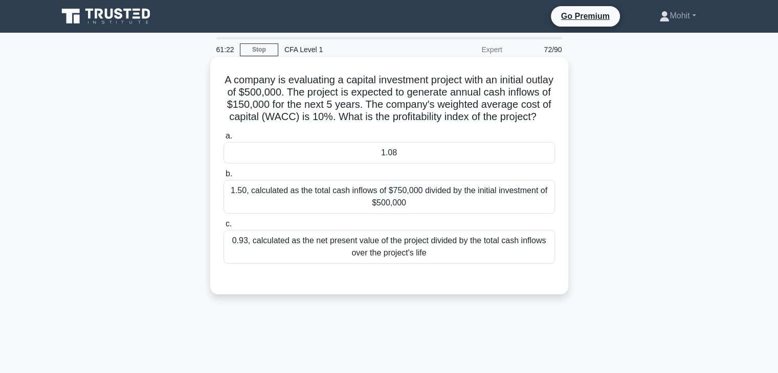
click at [335, 159] on div "1.08" at bounding box center [389, 152] width 331 height 21
click at [224, 140] on input "a. 1.08" at bounding box center [224, 136] width 0 height 7
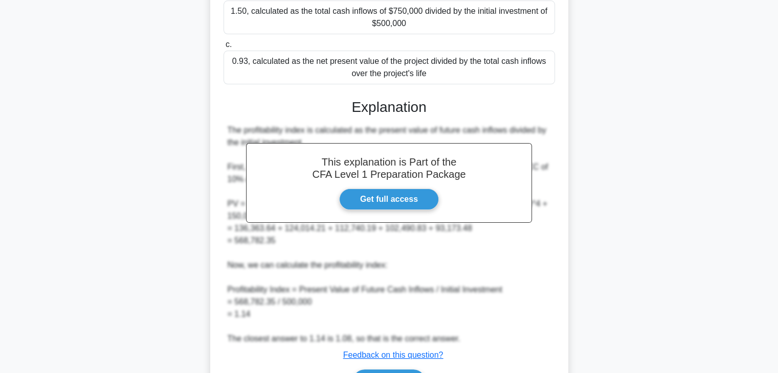
scroll to position [256, 0]
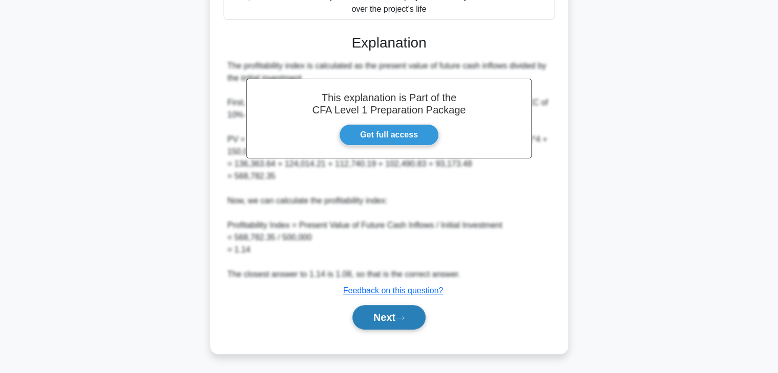
click at [405, 323] on button "Next" at bounding box center [388, 317] width 73 height 25
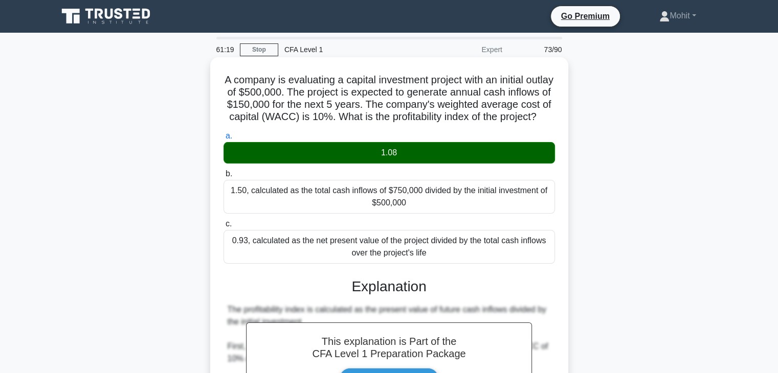
scroll to position [0, 0]
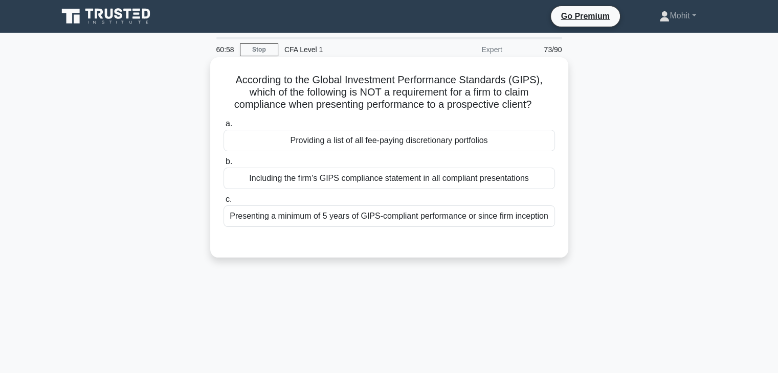
click at [389, 193] on label "c. Presenting a minimum of 5 years of GIPS-compliant performance or since firm …" at bounding box center [389, 210] width 331 height 34
click at [224, 196] on input "c. Presenting a minimum of 5 years of GIPS-compliant performance or since firm …" at bounding box center [224, 199] width 0 height 7
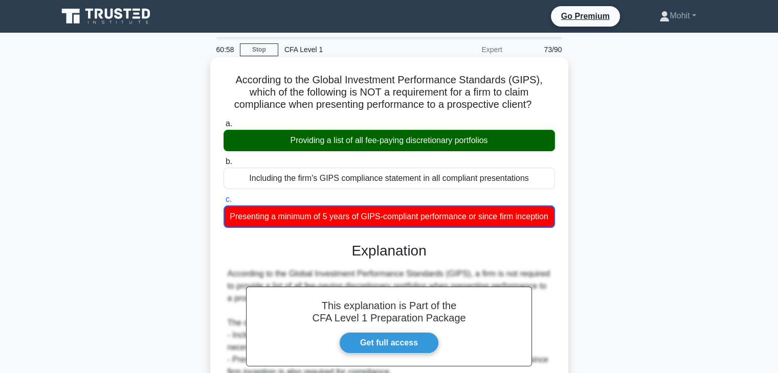
click at [390, 185] on div "Including the firm's GIPS compliance statement in all compliant presentations" at bounding box center [389, 178] width 331 height 21
click at [224, 165] on input "b. Including the firm's GIPS compliance statement in all compliant presentations" at bounding box center [224, 162] width 0 height 7
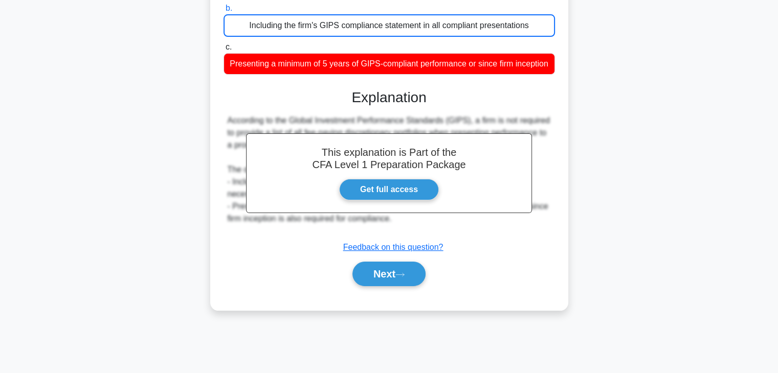
scroll to position [180, 0]
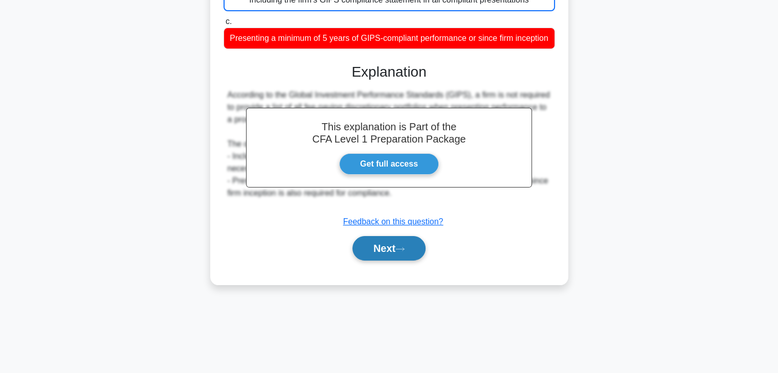
click at [389, 255] on button "Next" at bounding box center [388, 248] width 73 height 25
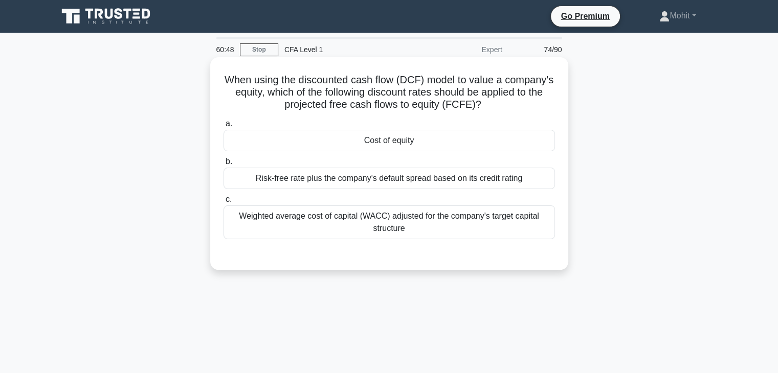
click at [401, 150] on div "Cost of equity" at bounding box center [389, 140] width 331 height 21
click at [224, 127] on input "a. Cost of equity" at bounding box center [224, 124] width 0 height 7
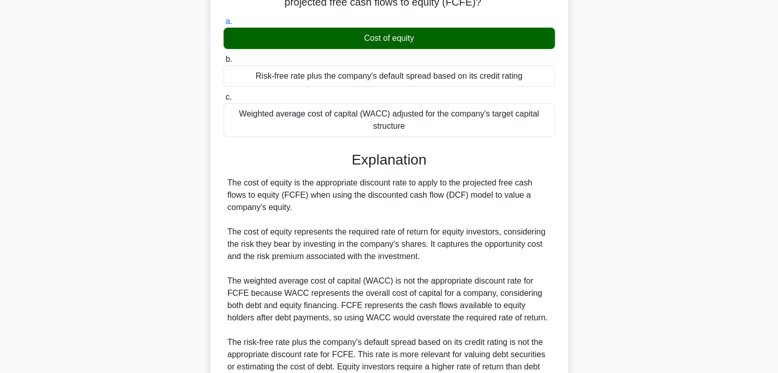
scroll to position [207, 0]
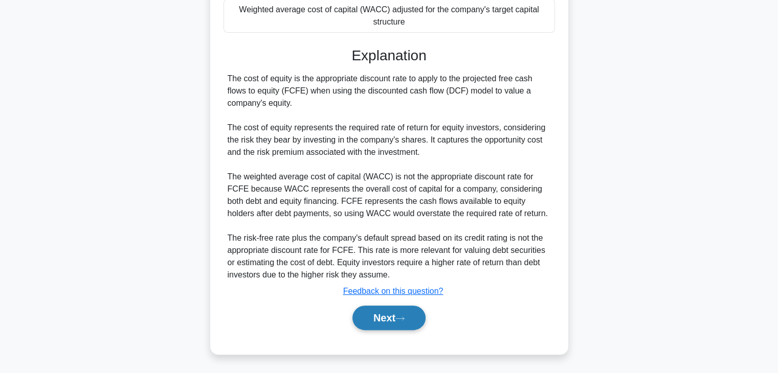
click at [399, 313] on button "Next" at bounding box center [388, 318] width 73 height 25
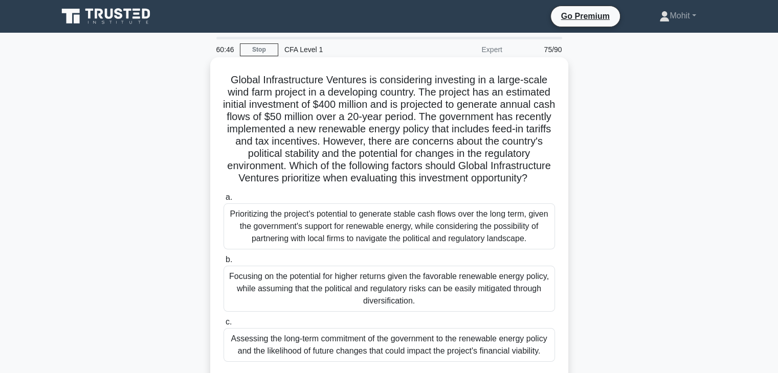
scroll to position [51, 0]
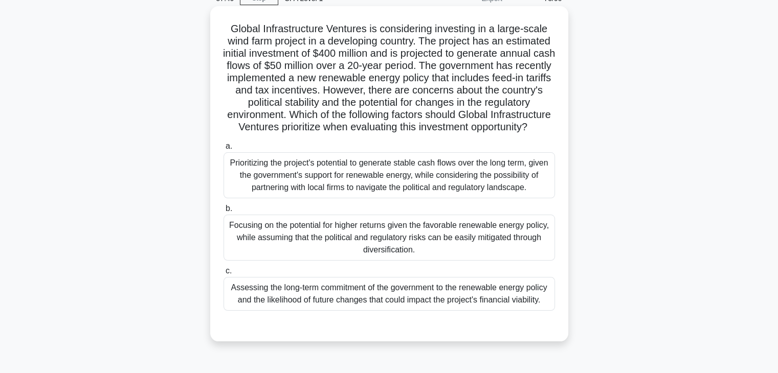
click at [348, 198] on div "Prioritizing the project's potential to generate stable cash flows over the lon…" at bounding box center [389, 175] width 331 height 46
click at [224, 150] on input "a. Prioritizing the project's potential to generate stable cash flows over the …" at bounding box center [224, 146] width 0 height 7
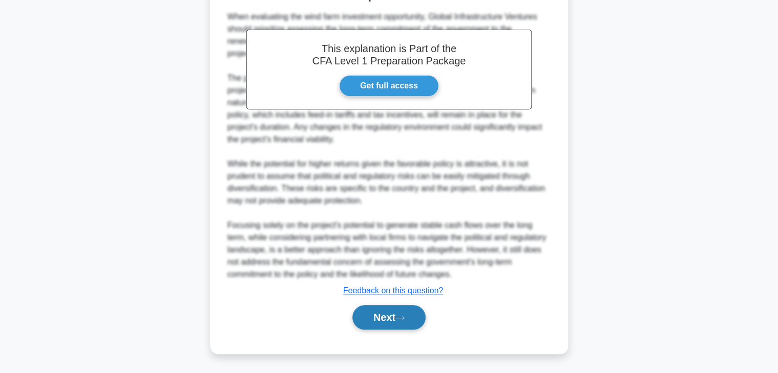
click at [393, 330] on button "Next" at bounding box center [388, 317] width 73 height 25
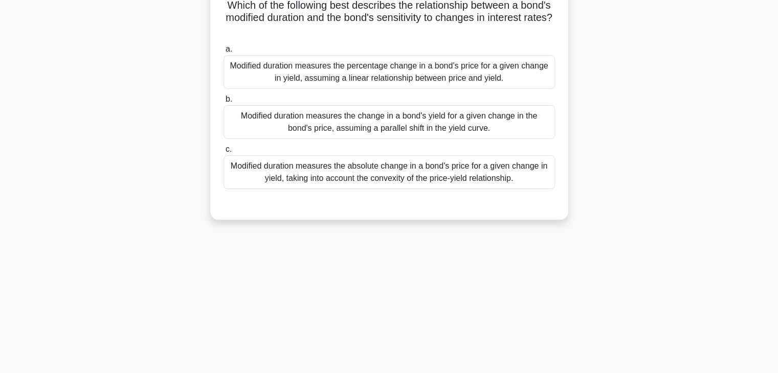
scroll to position [0, 0]
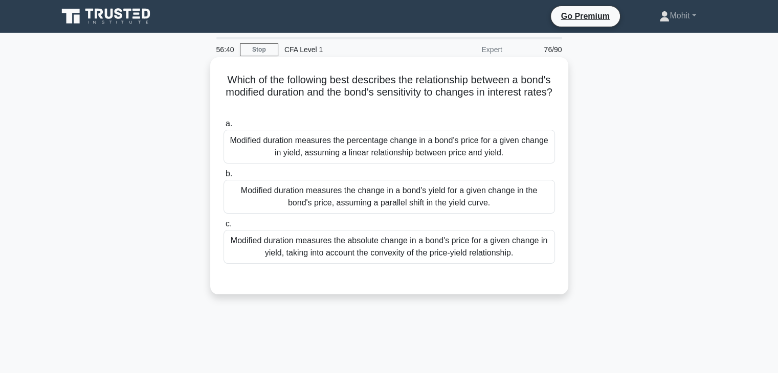
click at [387, 150] on div "Modified duration measures the percentage change in a bond's price for a given …" at bounding box center [389, 147] width 331 height 34
click at [224, 127] on input "a. Modified duration measures the percentage change in a bond's price for a giv…" at bounding box center [224, 124] width 0 height 7
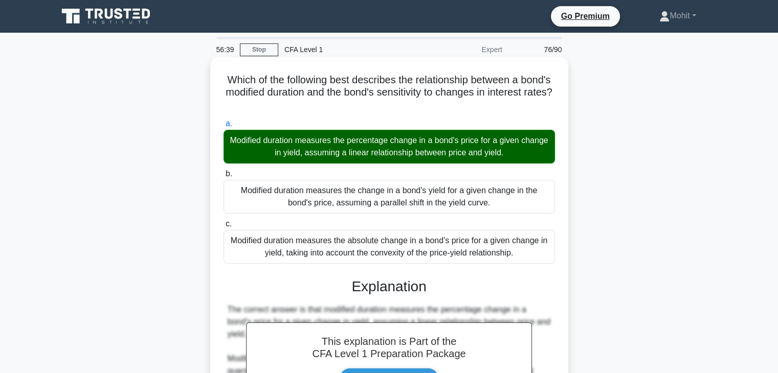
scroll to position [194, 0]
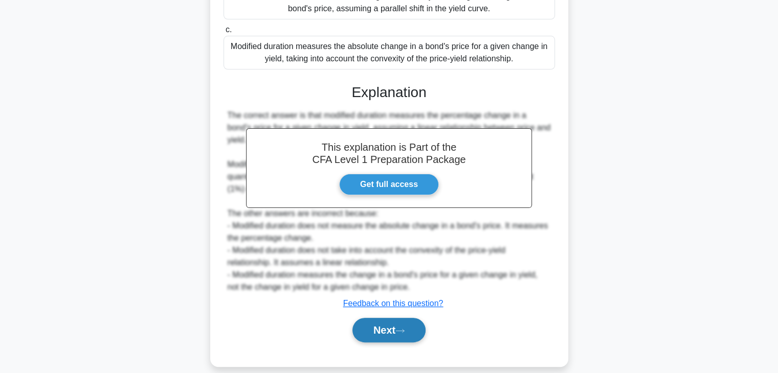
click at [393, 318] on button "Next" at bounding box center [388, 330] width 73 height 25
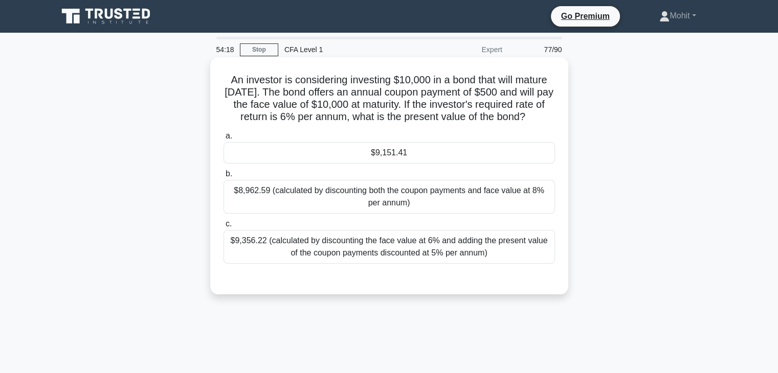
click at [395, 164] on div "$9,151.41" at bounding box center [389, 152] width 331 height 21
click at [224, 140] on input "a. $9,151.41" at bounding box center [224, 136] width 0 height 7
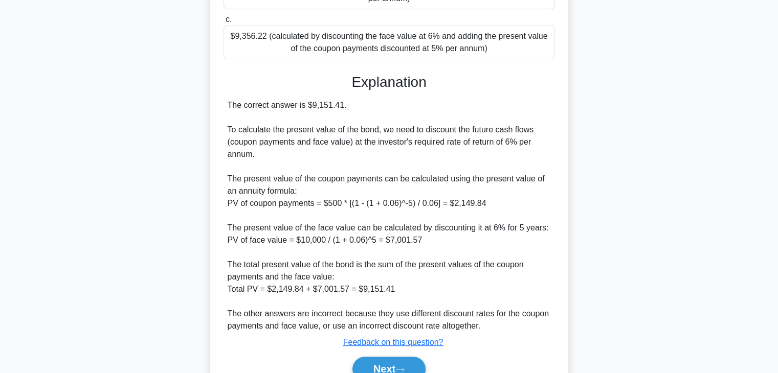
scroll to position [268, 0]
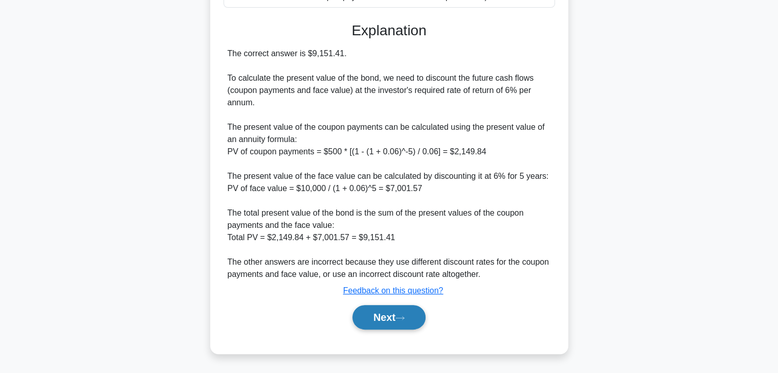
click at [406, 321] on button "Next" at bounding box center [388, 317] width 73 height 25
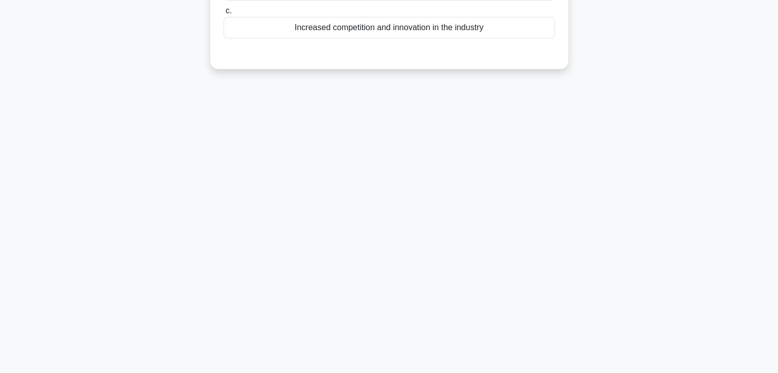
scroll to position [26, 0]
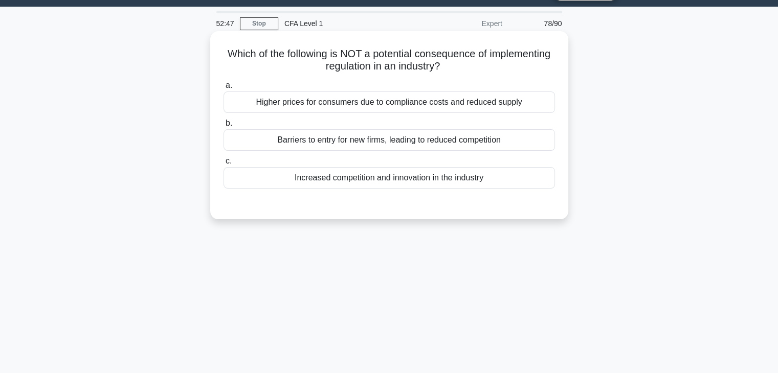
click at [524, 113] on div "Higher prices for consumers due to compliance costs and reduced supply" at bounding box center [389, 102] width 331 height 21
click at [224, 89] on input "a. Higher prices for consumers due to compliance costs and reduced supply" at bounding box center [224, 85] width 0 height 7
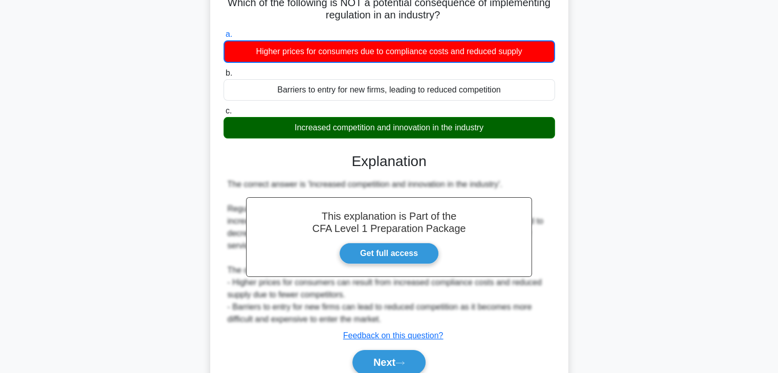
scroll to position [180, 0]
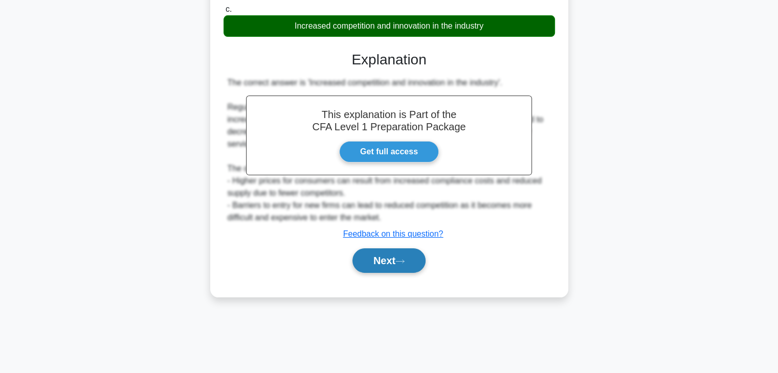
click at [408, 252] on button "Next" at bounding box center [388, 261] width 73 height 25
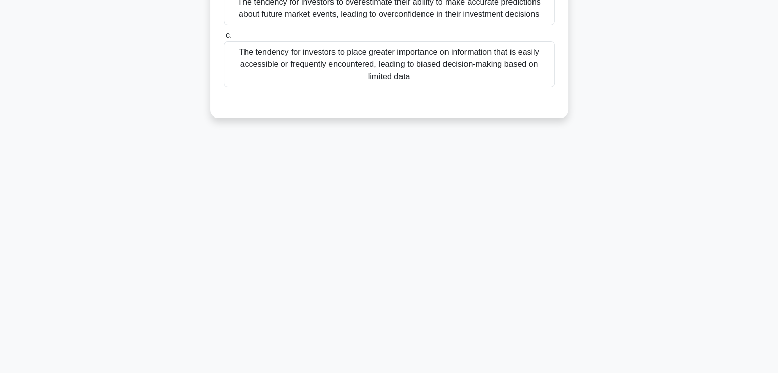
scroll to position [0, 0]
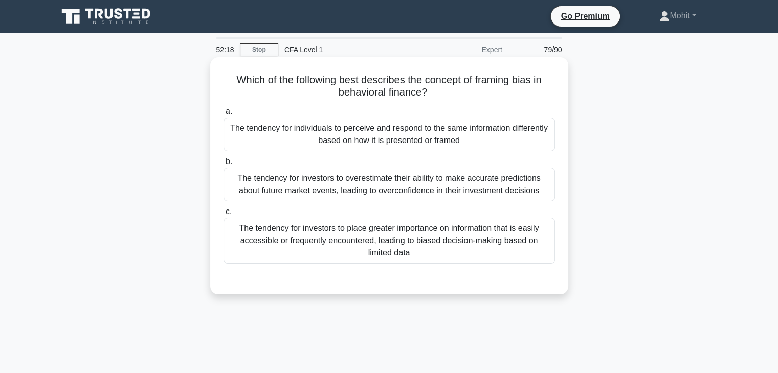
click at [378, 135] on div "The tendency for individuals to perceive and respond to the same information di…" at bounding box center [389, 135] width 331 height 34
click at [224, 115] on input "a. The tendency for individuals to perceive and respond to the same information…" at bounding box center [224, 111] width 0 height 7
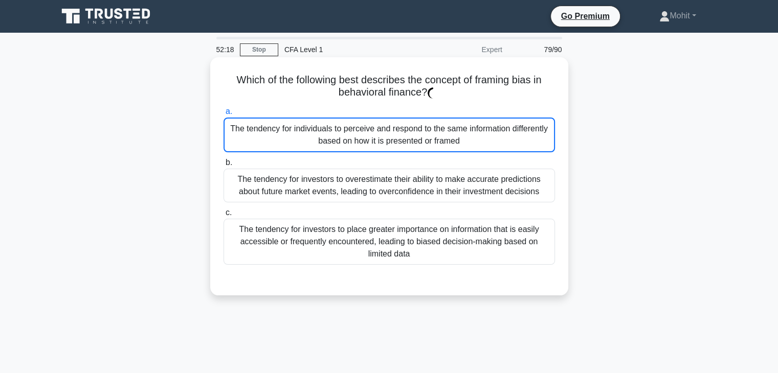
click at [378, 135] on div "The tendency for individuals to perceive and respond to the same information di…" at bounding box center [389, 135] width 331 height 35
click at [224, 115] on input "a. The tendency for individuals to perceive and respond to the same information…" at bounding box center [224, 111] width 0 height 7
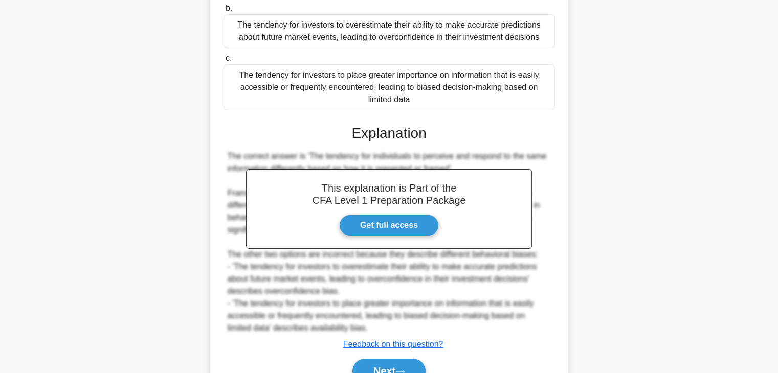
scroll to position [207, 0]
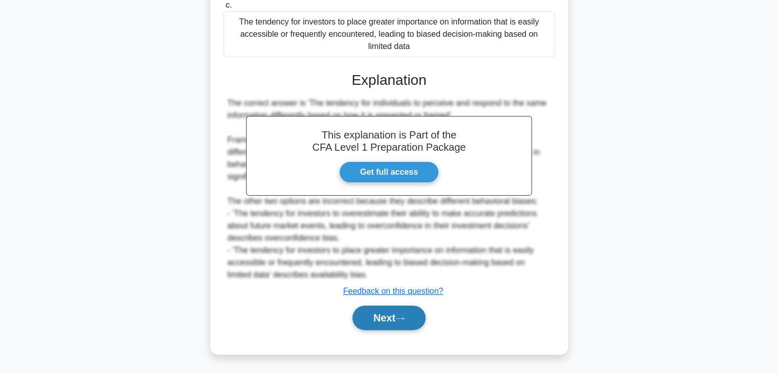
click at [382, 322] on button "Next" at bounding box center [388, 318] width 73 height 25
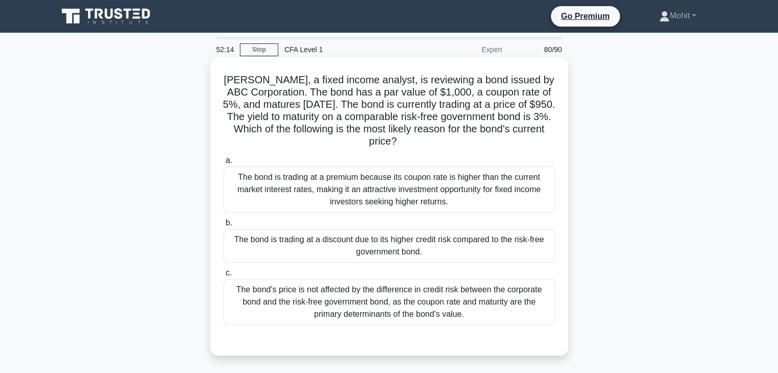
scroll to position [51, 0]
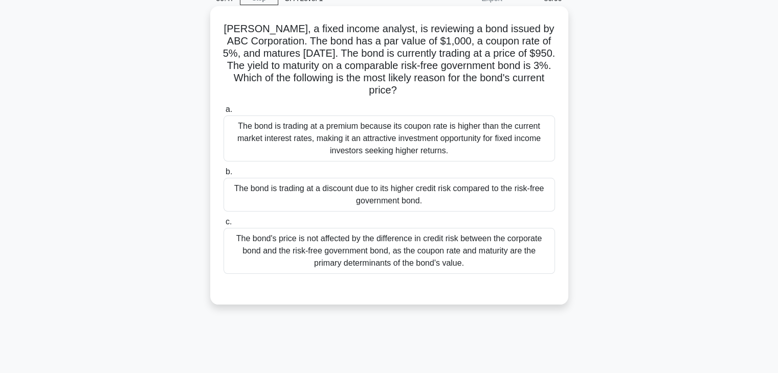
click at [393, 140] on div "The bond is trading at a premium because its coupon rate is higher than the cur…" at bounding box center [389, 139] width 331 height 46
click at [224, 113] on input "a. The bond is trading at a premium because its coupon rate is higher than the …" at bounding box center [224, 109] width 0 height 7
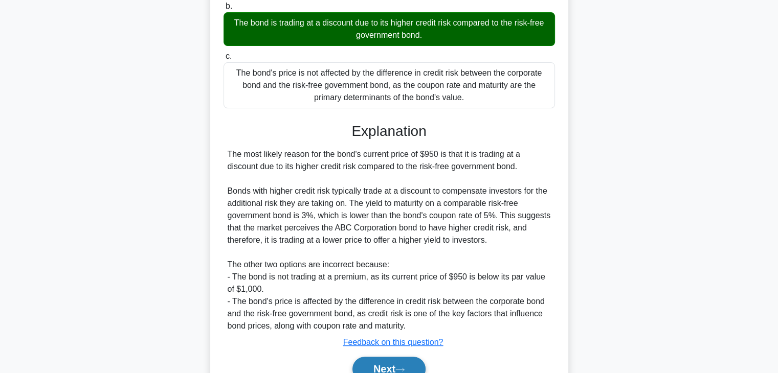
scroll to position [269, 0]
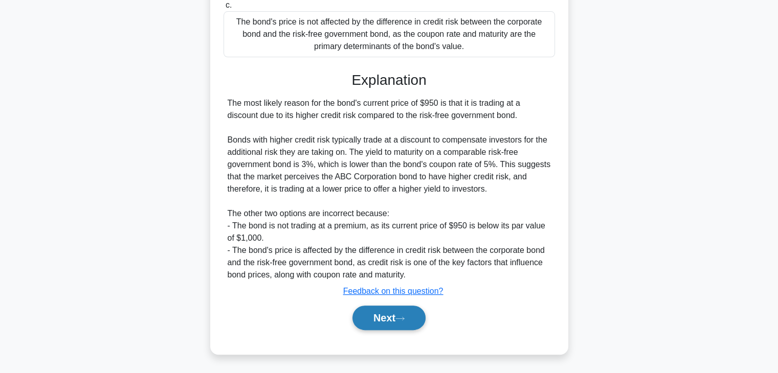
click at [378, 311] on button "Next" at bounding box center [388, 318] width 73 height 25
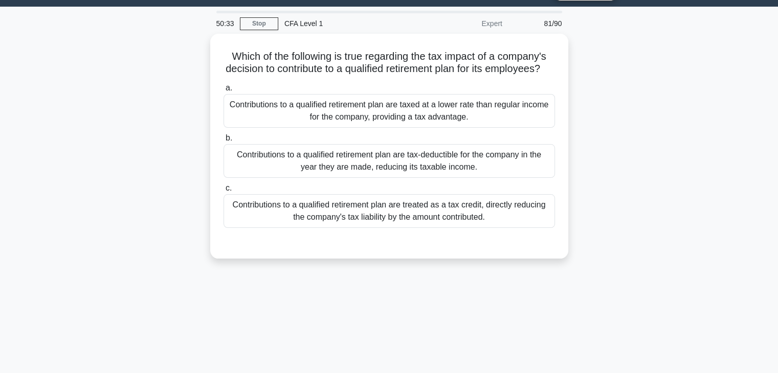
scroll to position [0, 0]
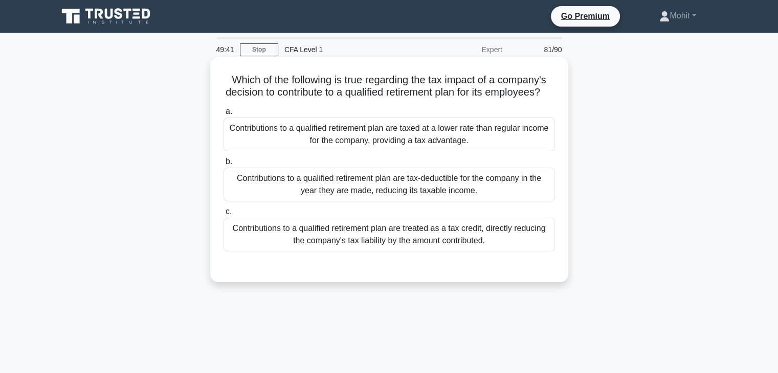
click at [406, 202] on div "Contributions to a qualified retirement plan are tax-deductible for the company…" at bounding box center [389, 185] width 331 height 34
click at [224, 165] on input "b. Contributions to a qualified retirement plan are tax-deductible for the comp…" at bounding box center [224, 162] width 0 height 7
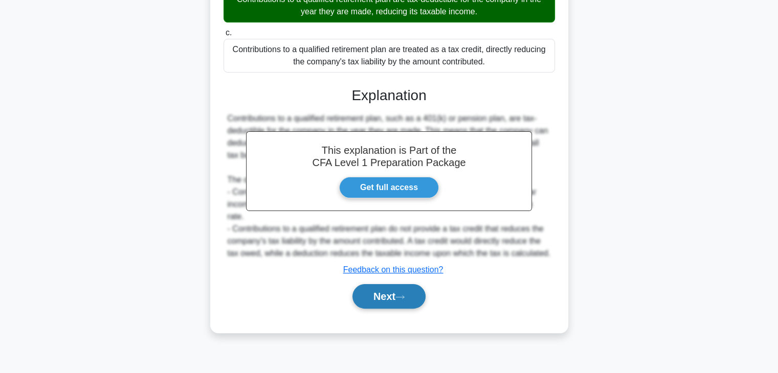
click at [406, 293] on button "Next" at bounding box center [388, 296] width 73 height 25
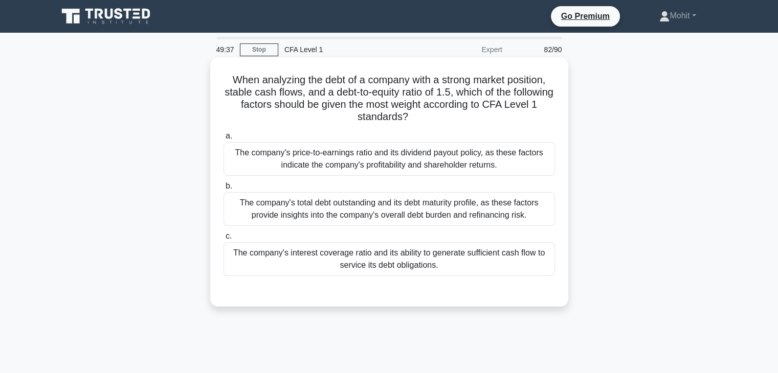
scroll to position [51, 0]
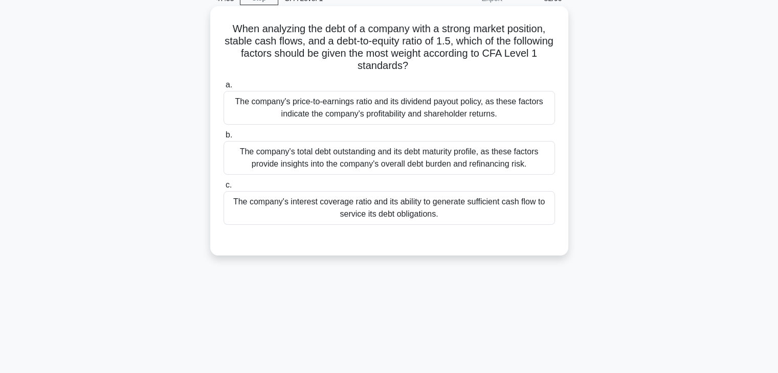
click at [325, 215] on div "The company's interest coverage ratio and its ability to generate sufficient ca…" at bounding box center [389, 208] width 331 height 34
click at [224, 189] on input "c. The company's interest coverage ratio and its ability to generate sufficient…" at bounding box center [224, 185] width 0 height 7
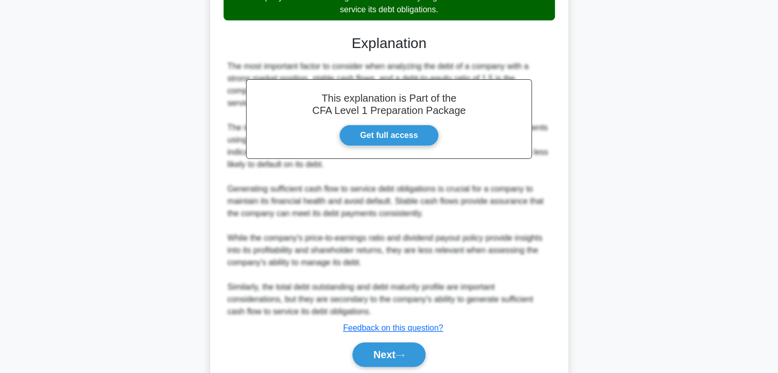
scroll to position [293, 0]
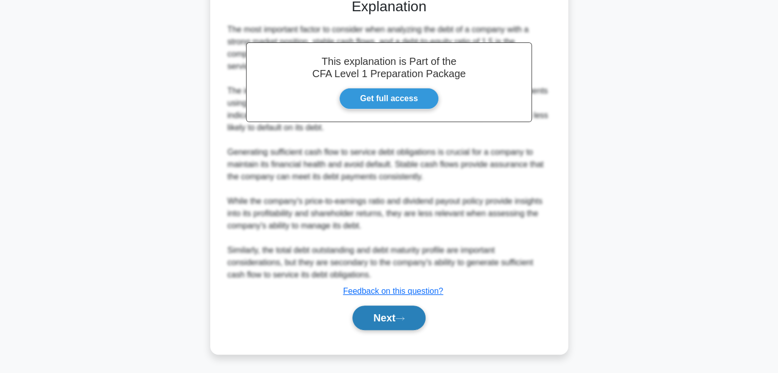
click at [377, 322] on button "Next" at bounding box center [388, 318] width 73 height 25
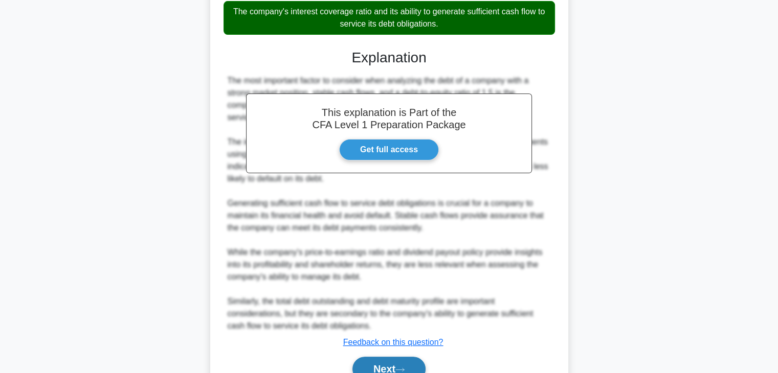
scroll to position [0, 0]
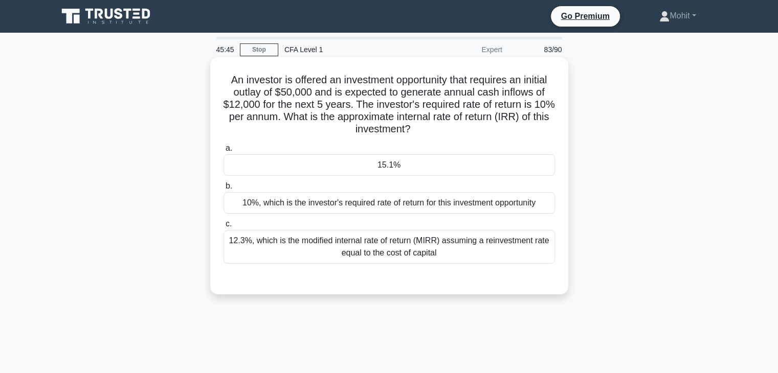
click at [302, 180] on label "b. 10%, which is the investor's required rate of return for this investment opp…" at bounding box center [389, 197] width 331 height 34
click at [224, 183] on input "b. 10%, which is the investor's required rate of return for this investment opp…" at bounding box center [224, 186] width 0 height 7
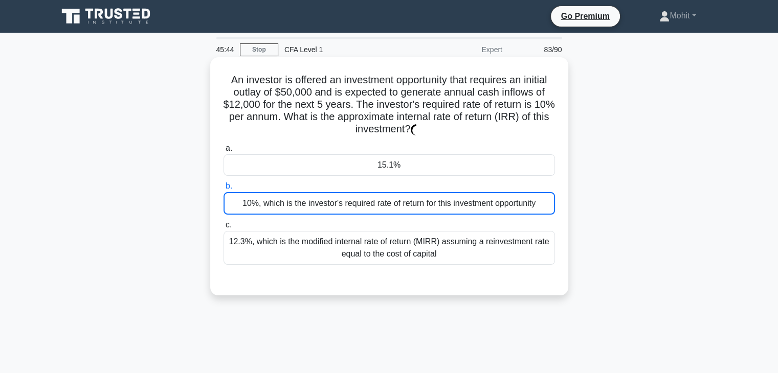
click at [307, 169] on div "15.1%" at bounding box center [389, 164] width 331 height 21
click at [224, 152] on input "a. 15.1%" at bounding box center [224, 148] width 0 height 7
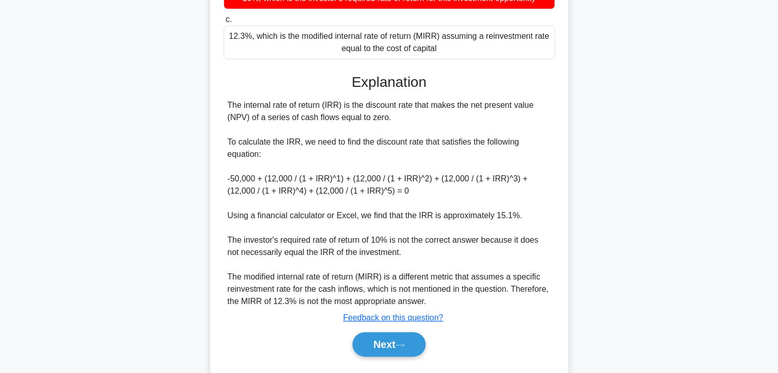
scroll to position [219, 0]
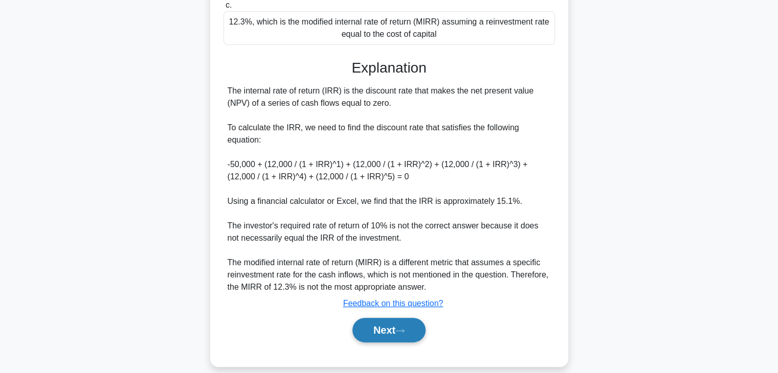
click at [392, 318] on button "Next" at bounding box center [388, 330] width 73 height 25
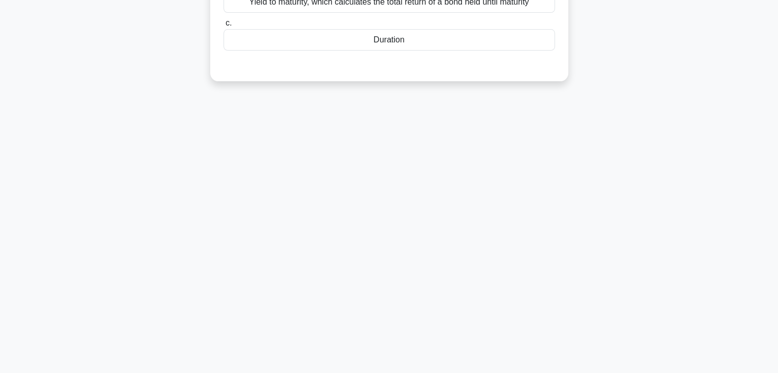
scroll to position [26, 0]
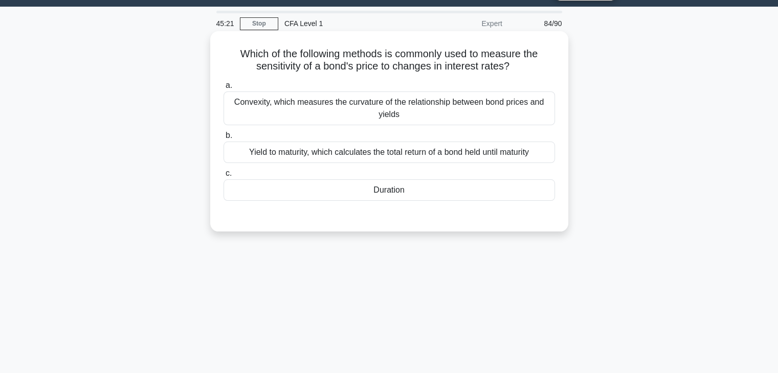
click at [422, 194] on div "Duration" at bounding box center [389, 190] width 331 height 21
click at [224, 177] on input "c. Duration" at bounding box center [224, 173] width 0 height 7
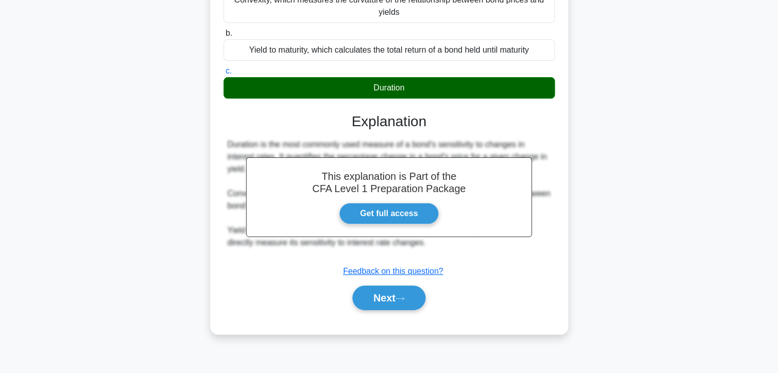
scroll to position [180, 0]
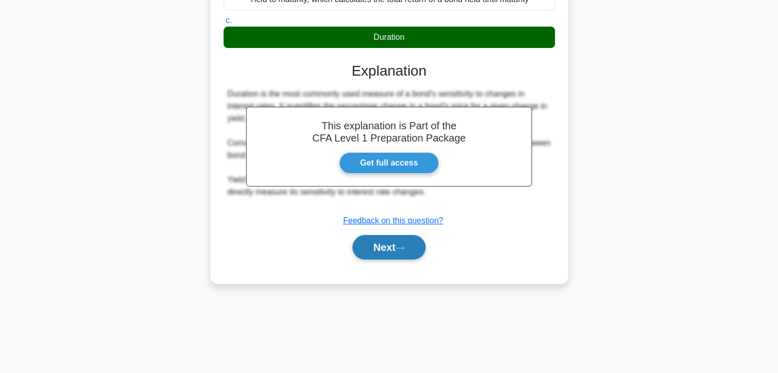
drag, startPoint x: 402, startPoint y: 232, endPoint x: 399, endPoint y: 237, distance: 5.5
click at [401, 234] on div "Next" at bounding box center [389, 247] width 331 height 33
click at [399, 238] on button "Next" at bounding box center [388, 247] width 73 height 25
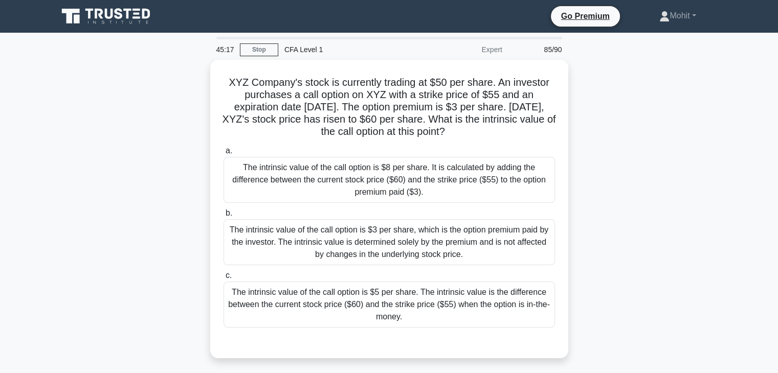
scroll to position [51, 0]
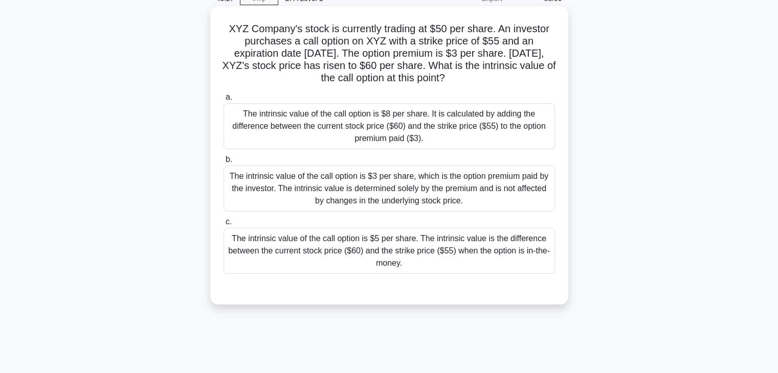
click at [444, 250] on div "The intrinsic value of the call option is $5 per share. The intrinsic value is …" at bounding box center [389, 251] width 331 height 46
click at [224, 226] on input "c. The intrinsic value of the call option is $5 per share. The intrinsic value …" at bounding box center [224, 222] width 0 height 7
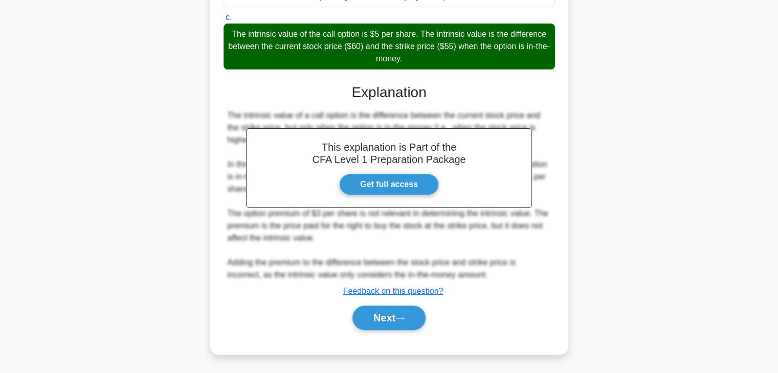
scroll to position [256, 0]
click at [385, 310] on button "Next" at bounding box center [388, 318] width 73 height 25
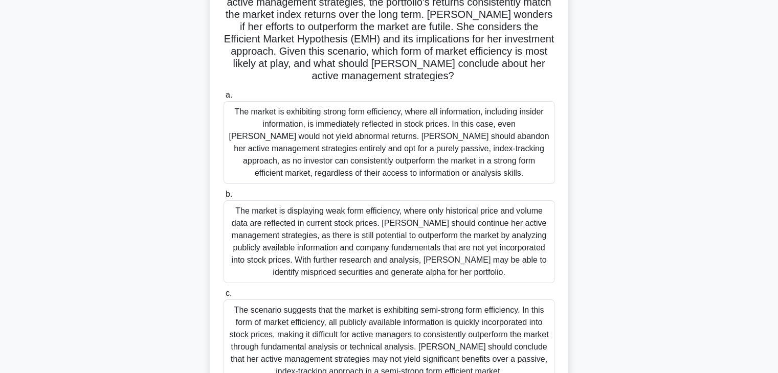
scroll to position [153, 0]
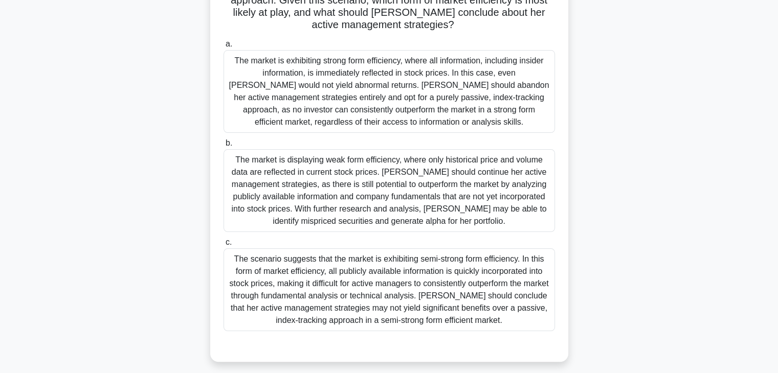
click at [364, 284] on div "The scenario suggests that the market is exhibiting semi-strong form efficiency…" at bounding box center [389, 290] width 331 height 83
click at [224, 246] on input "c. The scenario suggests that the market is exhibiting semi-strong form efficie…" at bounding box center [224, 242] width 0 height 7
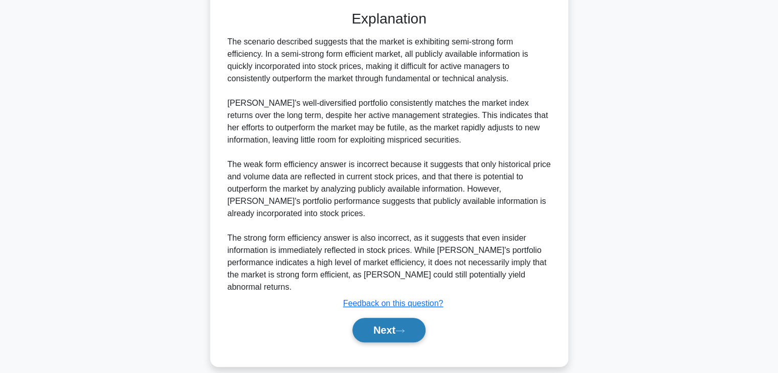
click at [374, 319] on button "Next" at bounding box center [388, 330] width 73 height 25
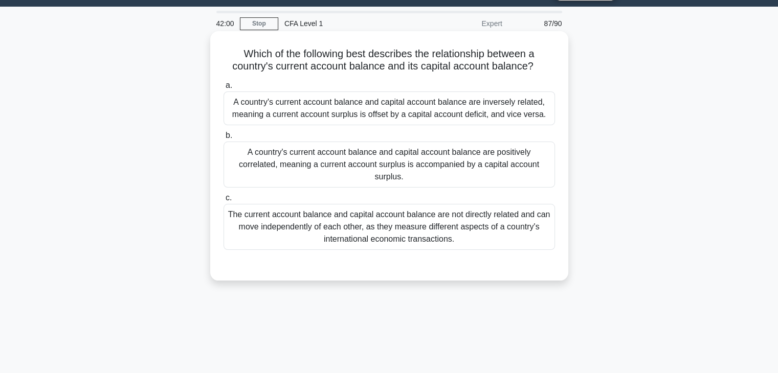
scroll to position [77, 0]
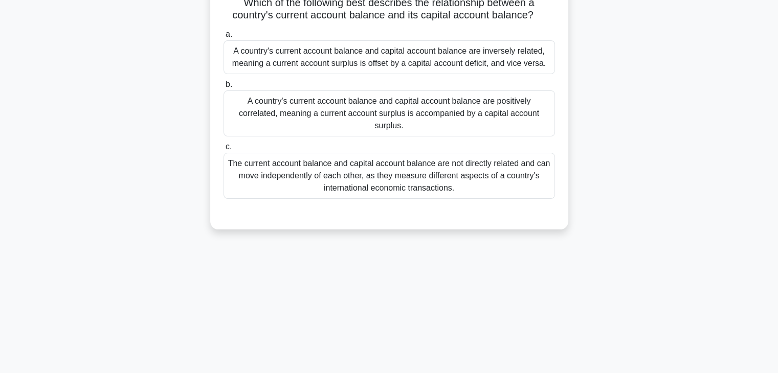
click at [523, 58] on div "A country's current account balance and capital account balance are inversely r…" at bounding box center [389, 57] width 331 height 34
click at [224, 38] on input "a. A country's current account balance and capital account balance are inversel…" at bounding box center [224, 34] width 0 height 7
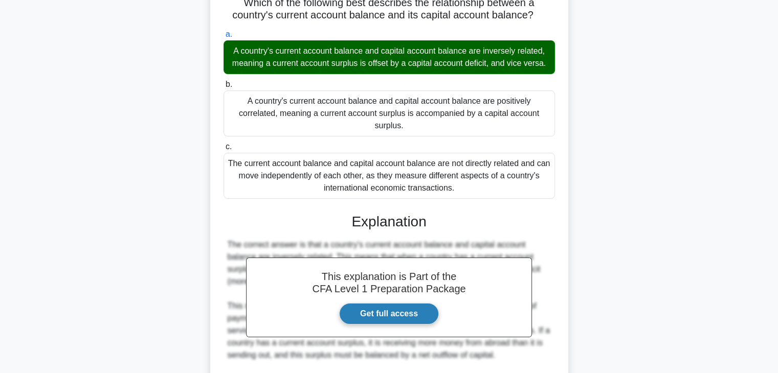
scroll to position [243, 0]
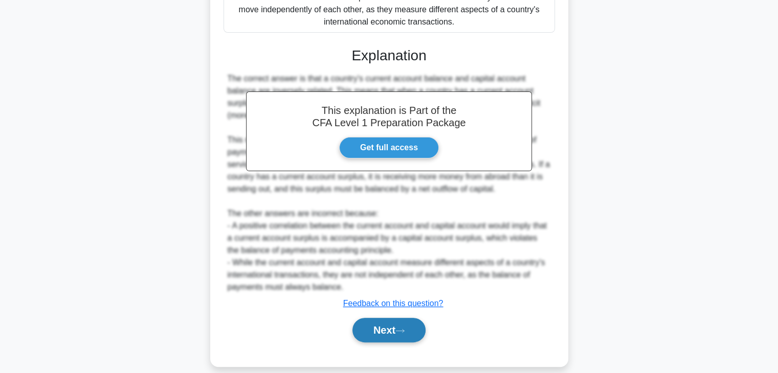
click at [391, 327] on button "Next" at bounding box center [388, 330] width 73 height 25
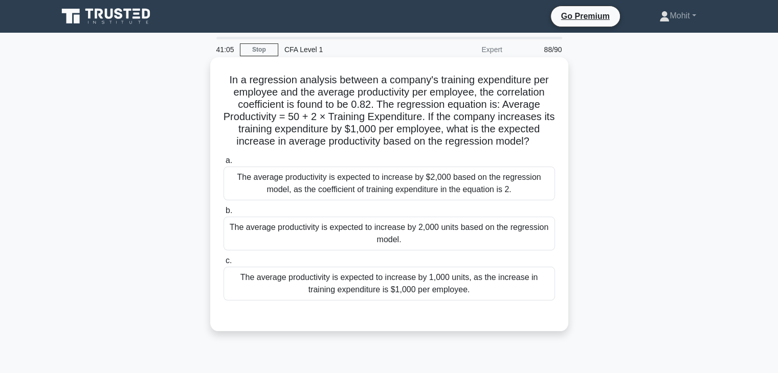
scroll to position [51, 0]
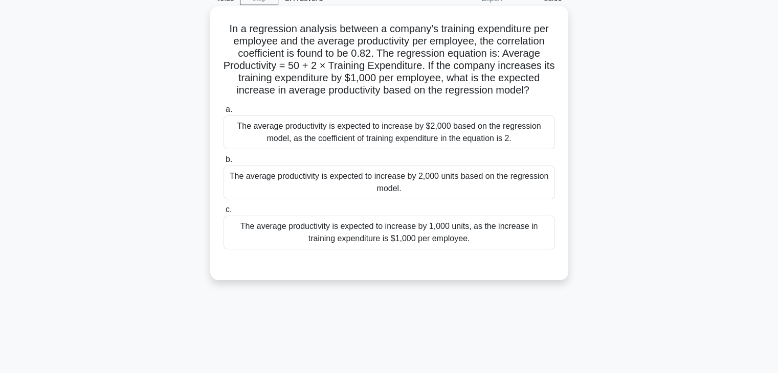
click at [374, 247] on div "The average productivity is expected to increase by 1,000 units, as the increas…" at bounding box center [389, 233] width 331 height 34
click at [224, 213] on input "c. The average productivity is expected to increase by 1,000 units, as the incr…" at bounding box center [224, 210] width 0 height 7
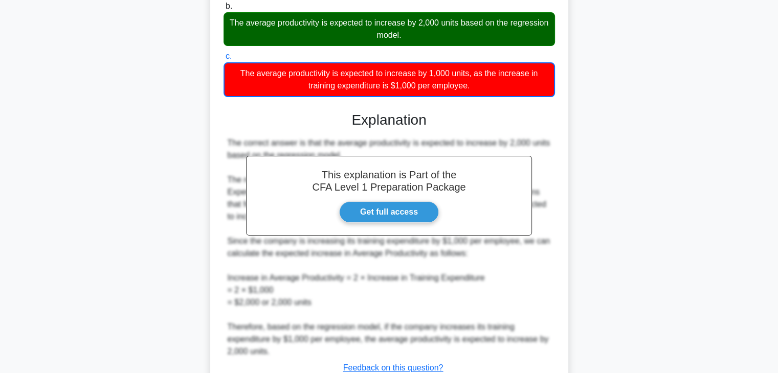
scroll to position [269, 0]
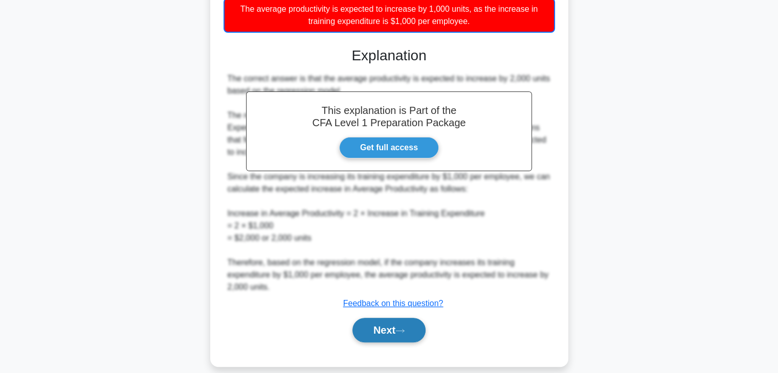
click at [389, 329] on button "Next" at bounding box center [388, 330] width 73 height 25
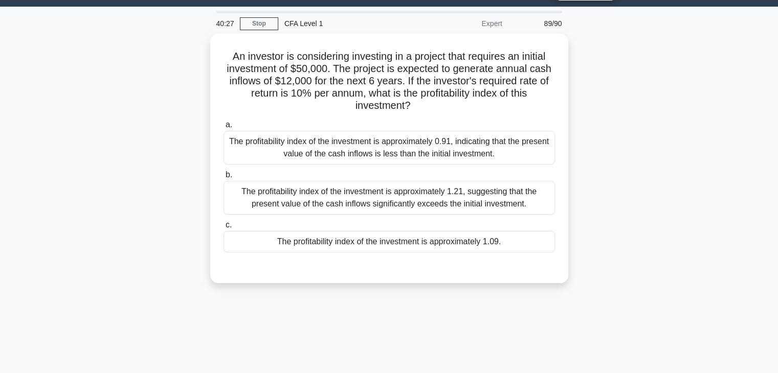
scroll to position [0, 0]
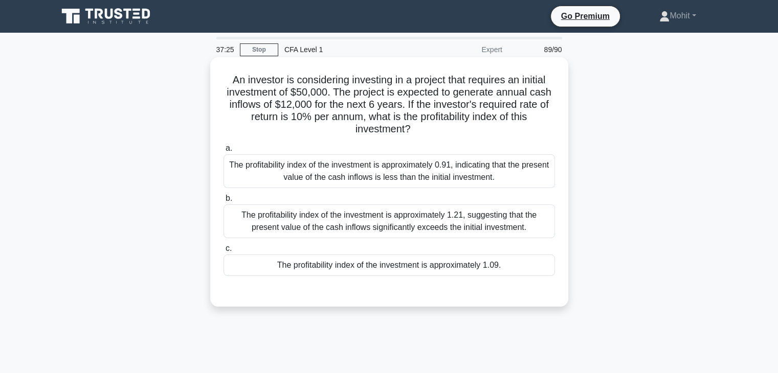
click at [368, 266] on div "The profitability index of the investment is approximately 1.09." at bounding box center [389, 265] width 331 height 21
click at [224, 252] on input "c. The profitability index of the investment is approximately 1.09." at bounding box center [224, 249] width 0 height 7
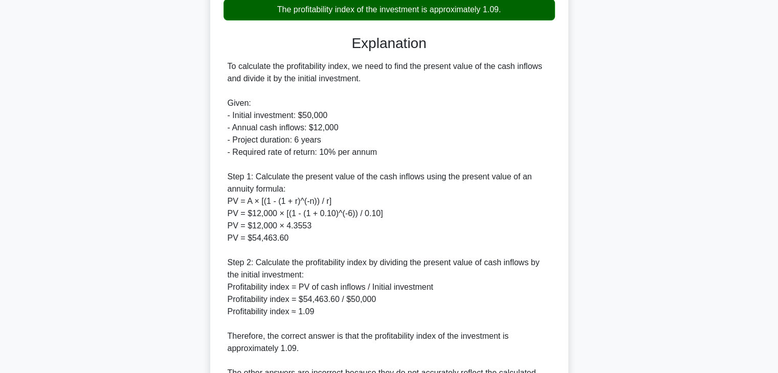
scroll to position [366, 0]
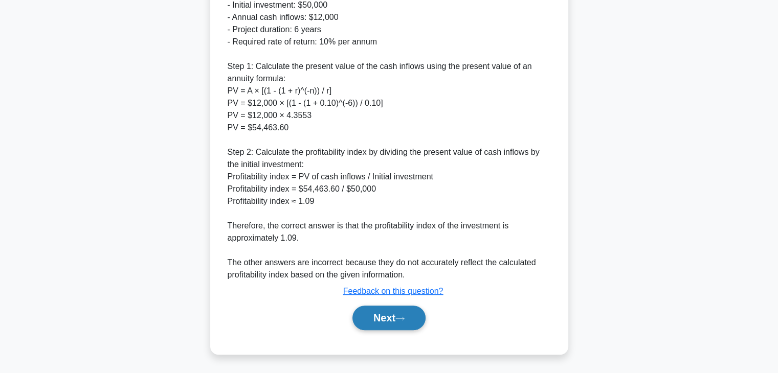
click at [397, 326] on button "Next" at bounding box center [388, 318] width 73 height 25
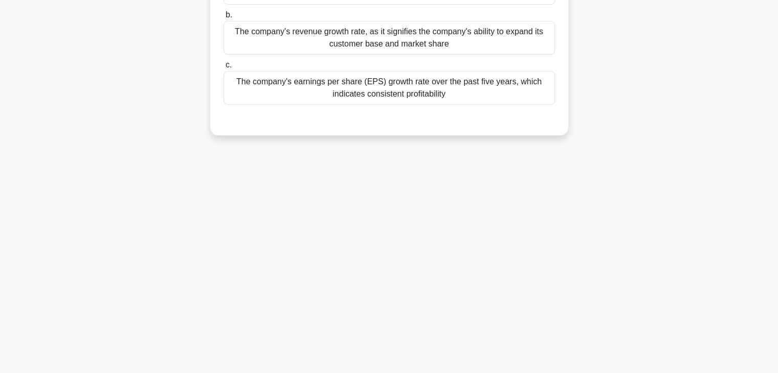
scroll to position [8, 0]
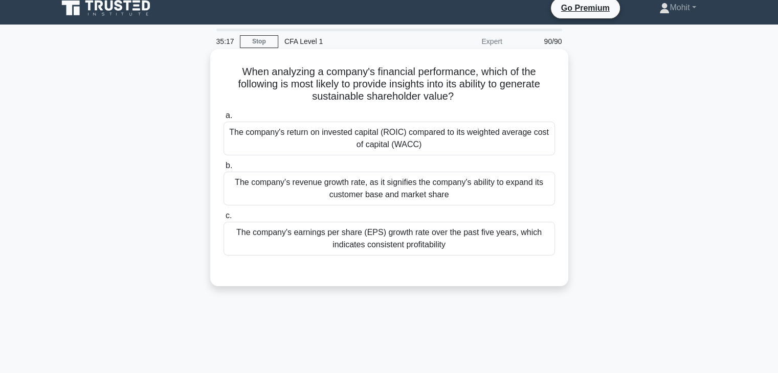
click at [509, 134] on div "The company's return on invested capital (ROIC) compared to its weighted averag…" at bounding box center [389, 139] width 331 height 34
click at [224, 119] on input "a. The company's return on invested capital (ROIC) compared to its weighted ave…" at bounding box center [224, 116] width 0 height 7
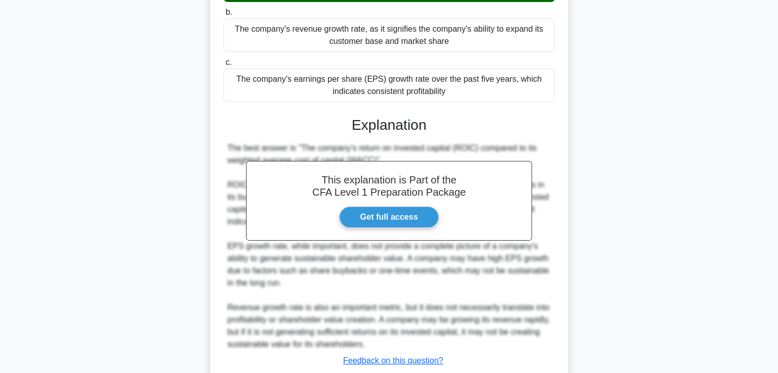
scroll to position [231, 0]
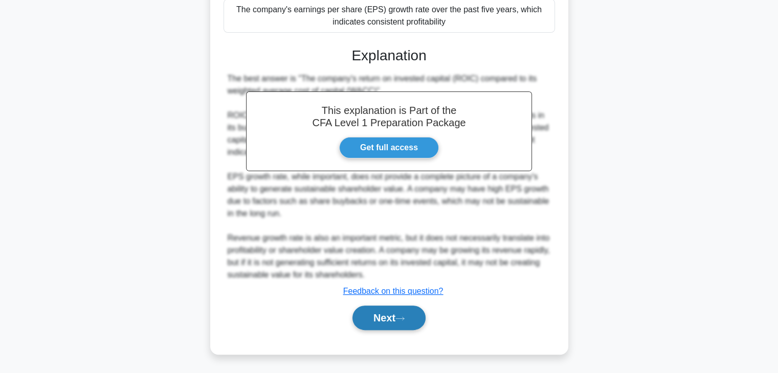
click at [413, 311] on button "Next" at bounding box center [388, 318] width 73 height 25
click at [405, 321] on icon at bounding box center [399, 319] width 9 height 6
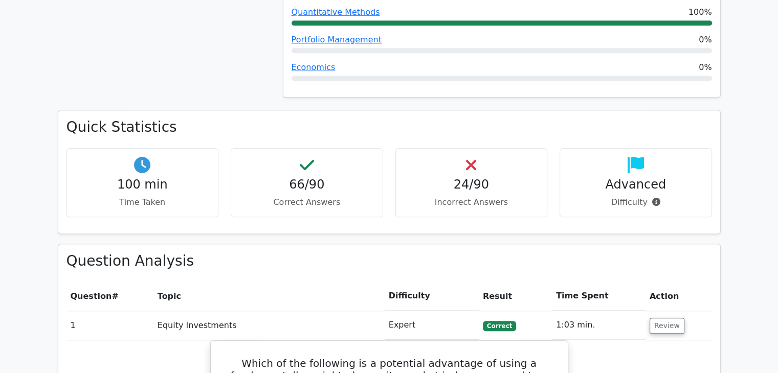
scroll to position [716, 0]
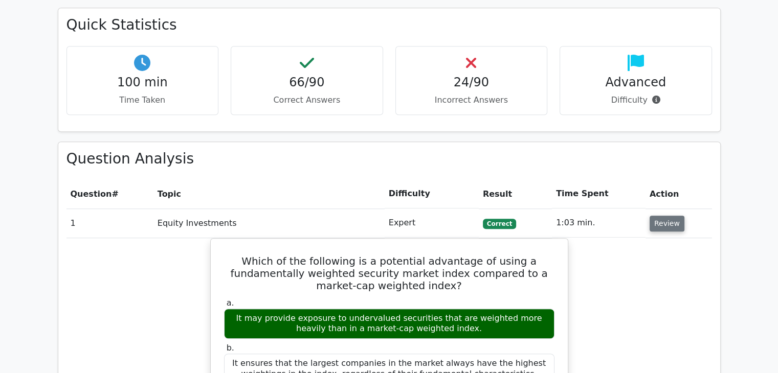
click at [650, 216] on button "Review" at bounding box center [667, 224] width 35 height 16
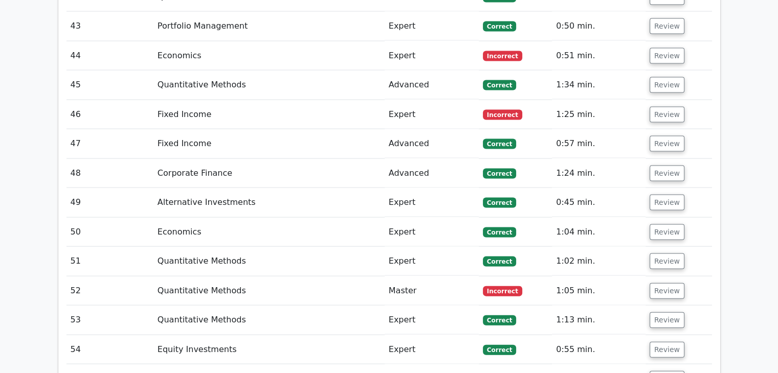
scroll to position [2199, 0]
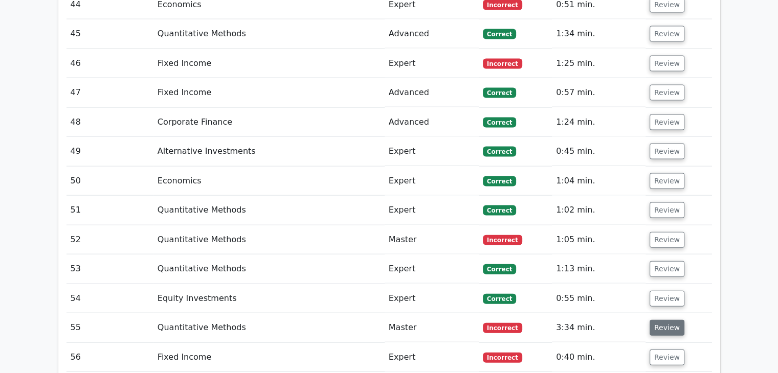
click at [658, 320] on button "Review" at bounding box center [667, 328] width 35 height 16
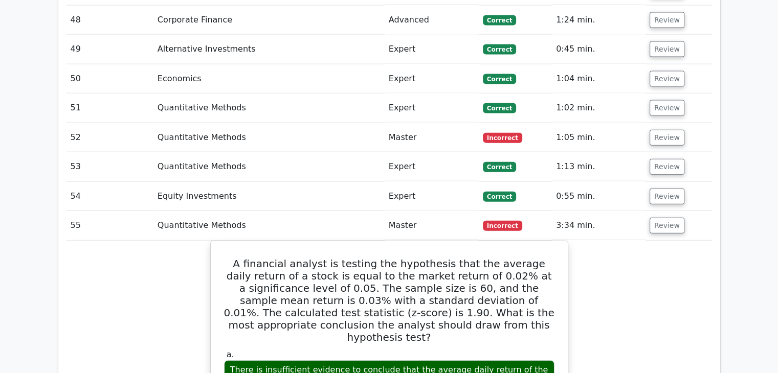
scroll to position [2353, 0]
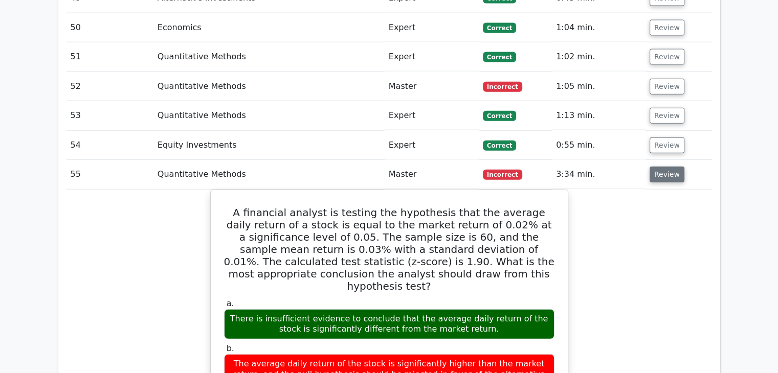
click at [655, 167] on button "Review" at bounding box center [667, 175] width 35 height 16
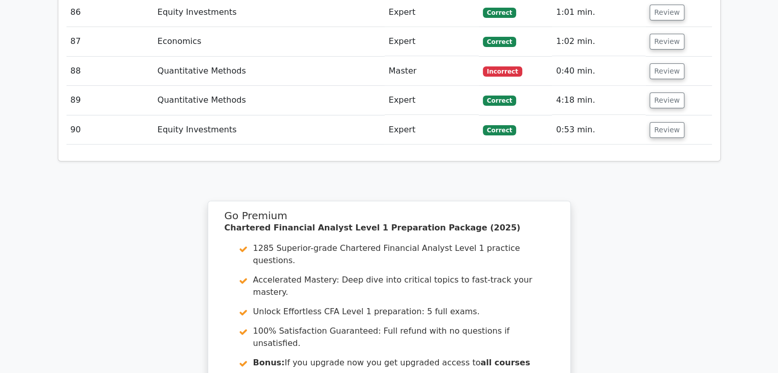
scroll to position [3595, 0]
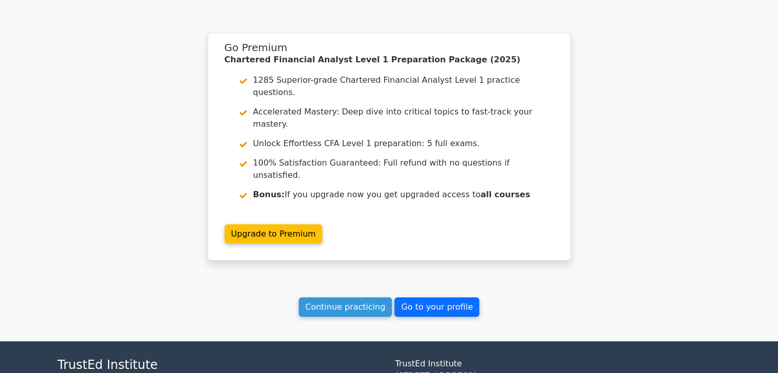
click at [424, 298] on link "Go to your profile" at bounding box center [436, 307] width 85 height 19
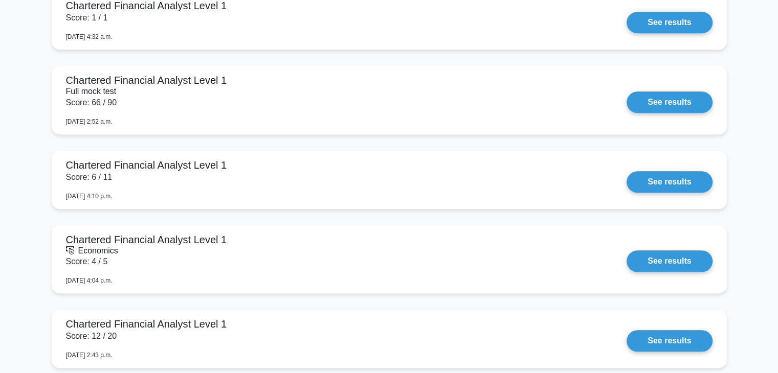
scroll to position [870, 0]
